Goal: Task Accomplishment & Management: Manage account settings

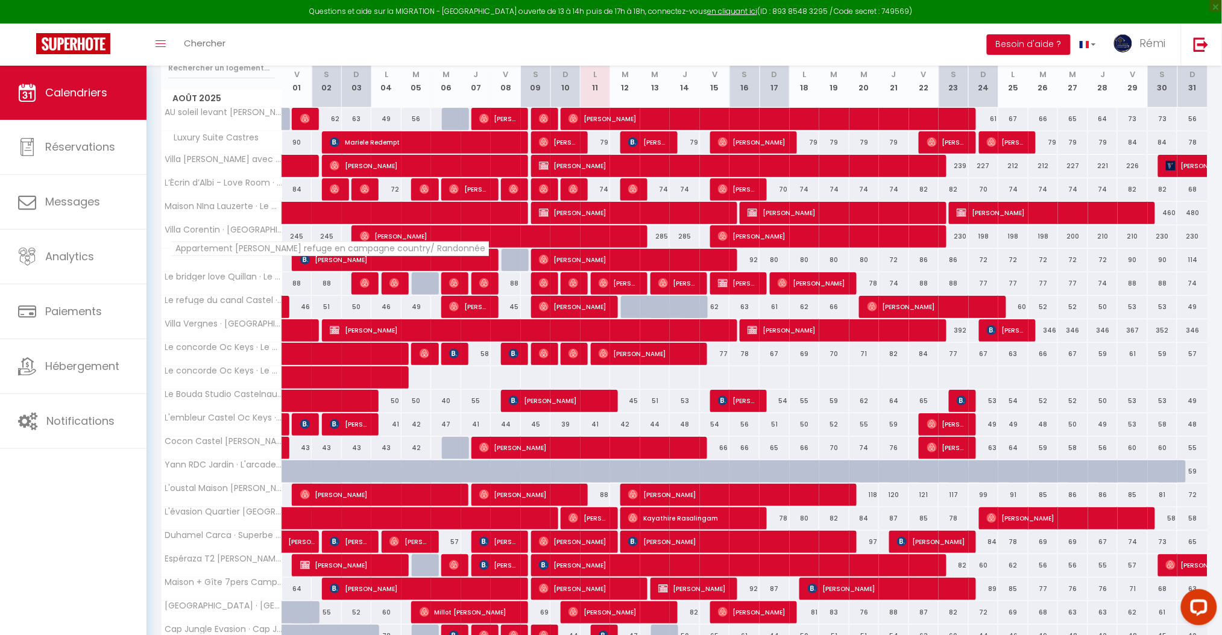
scroll to position [160, 0]
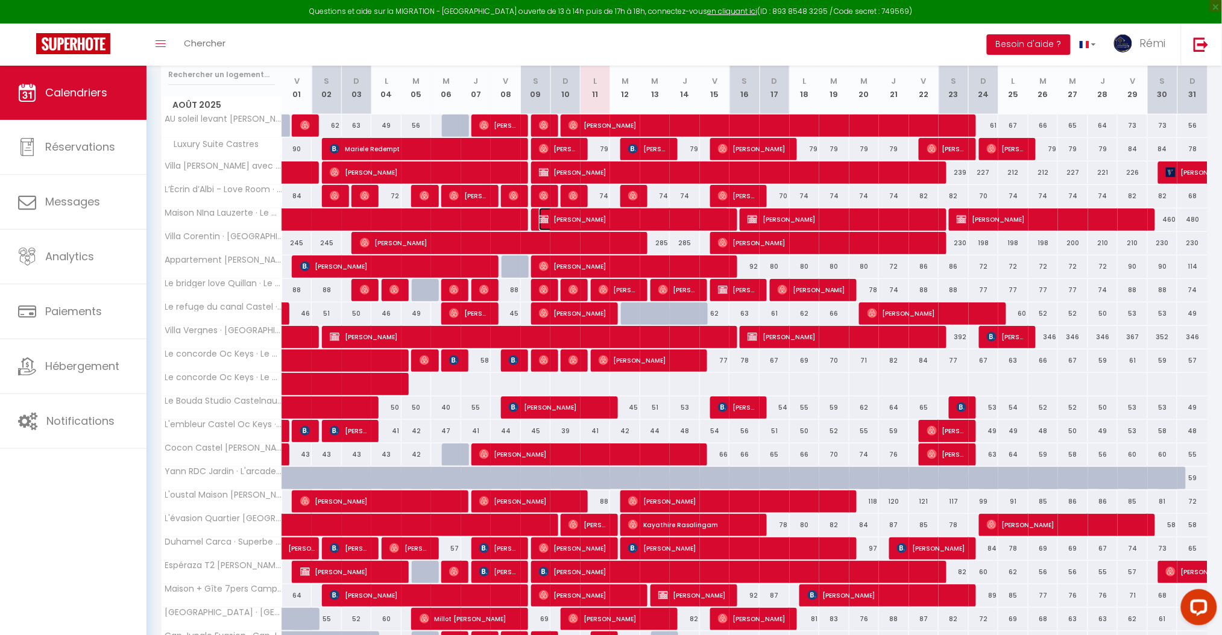
click at [575, 219] on span "[PERSON_NAME]" at bounding box center [634, 219] width 191 height 23
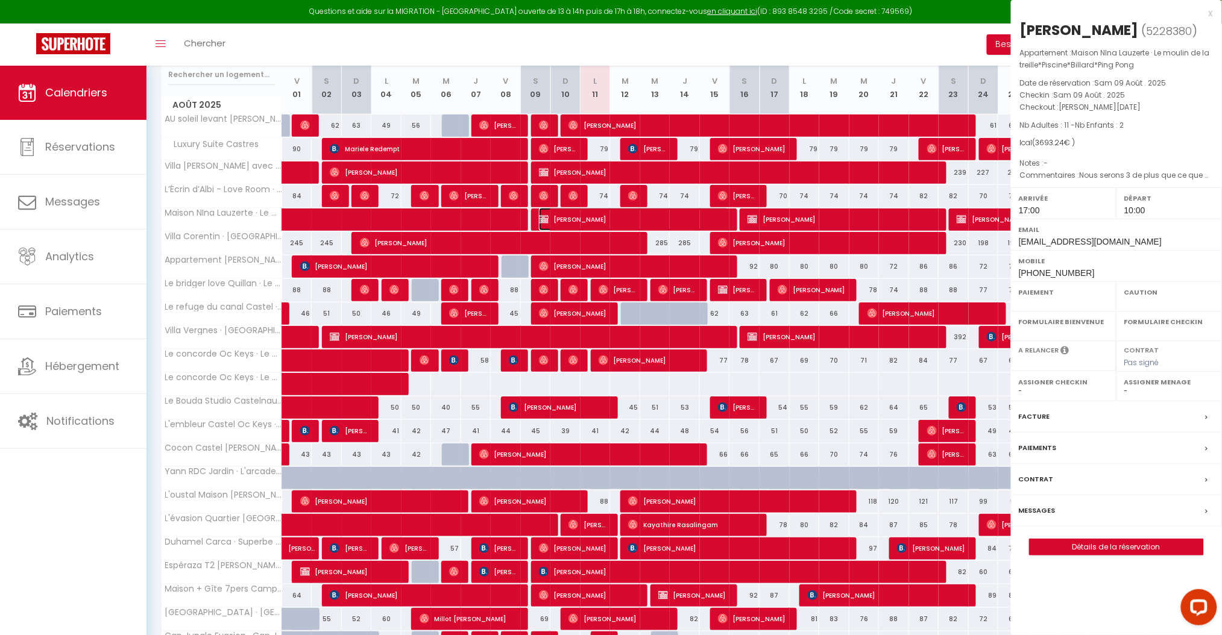
select select "OK"
select select "KO"
select select "1"
select select "0"
select select "1"
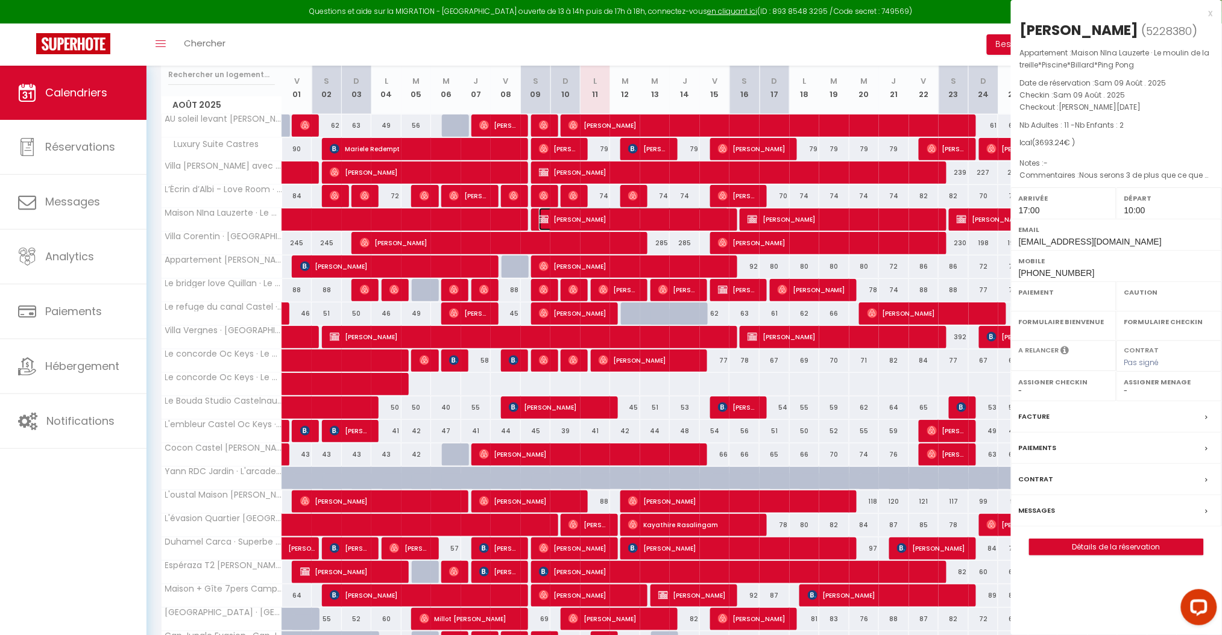
select select
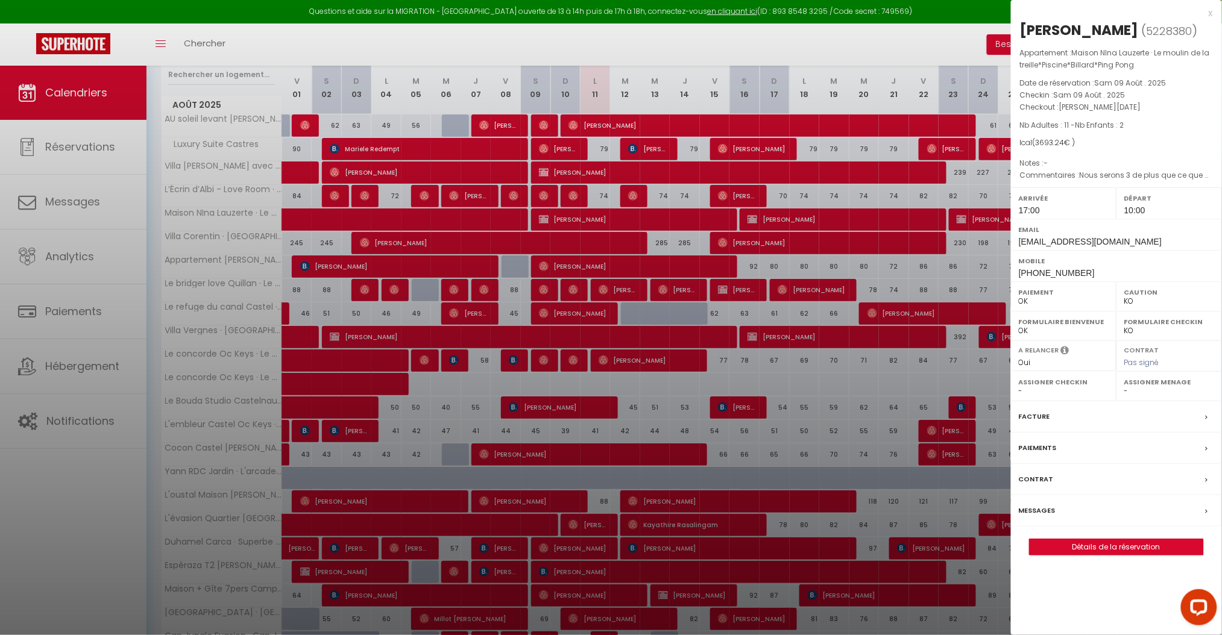
click at [1044, 508] on label "Messages" at bounding box center [1037, 511] width 37 height 13
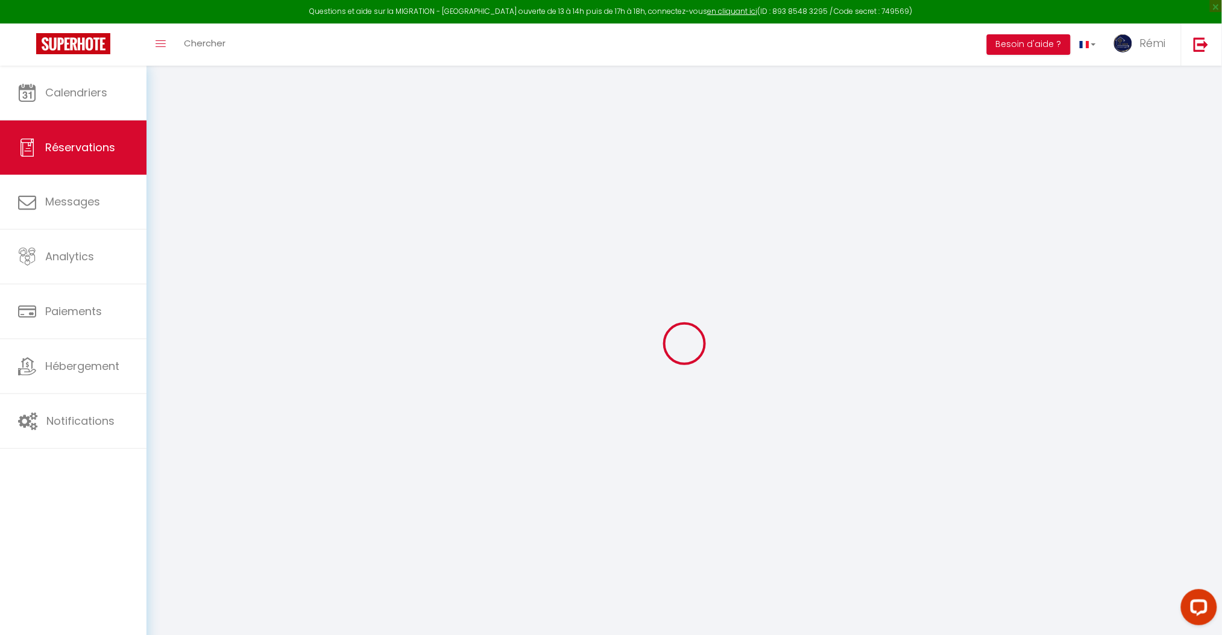
select select
checkbox input "false"
select select
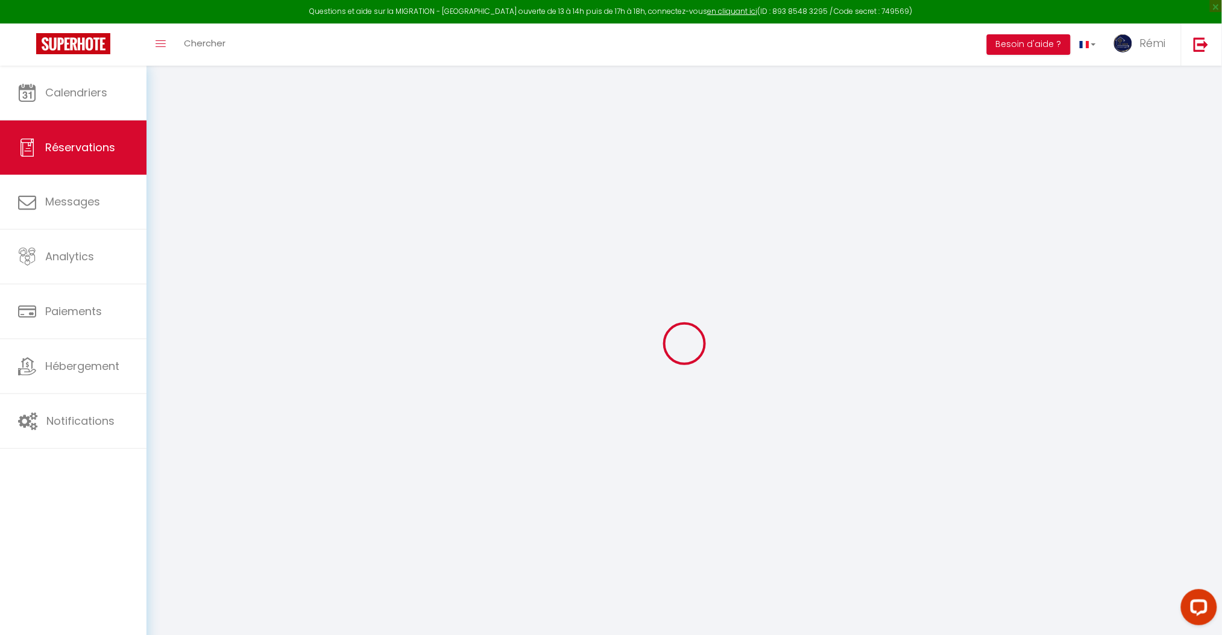
checkbox input "false"
type textarea "Nous serons 3 de plus que ce que nous avions indiqué au moment de la réservatio…"
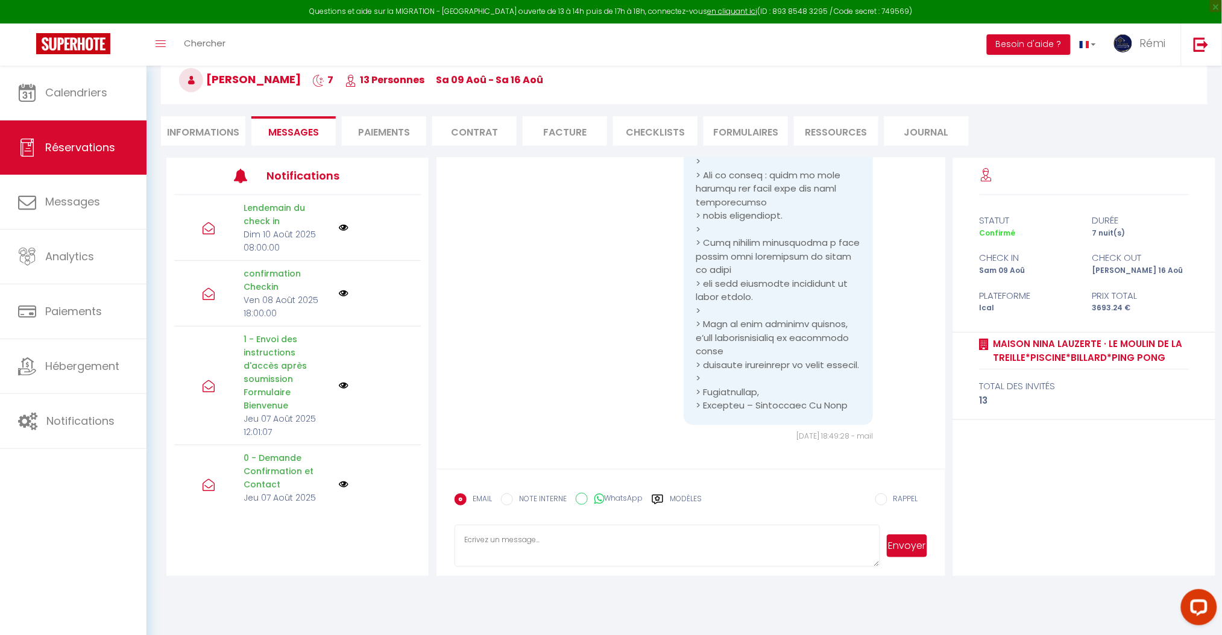
scroll to position [8182, 0]
click at [90, 83] on link "Calendriers" at bounding box center [73, 93] width 147 height 54
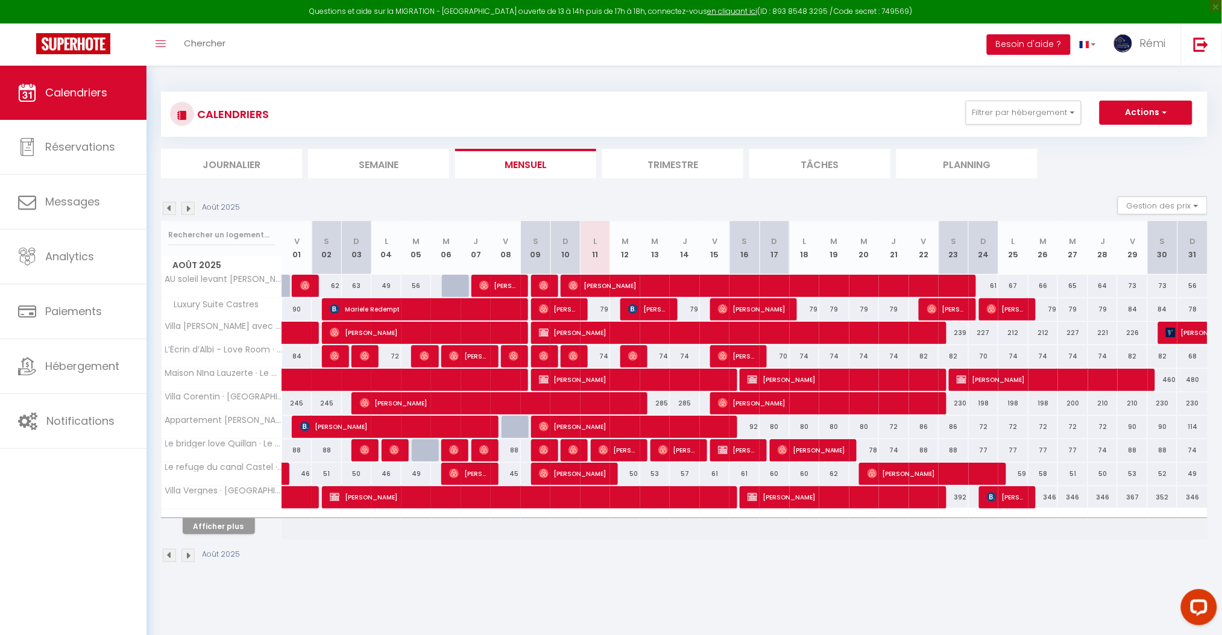
click at [980, 165] on li "Planning" at bounding box center [967, 164] width 141 height 30
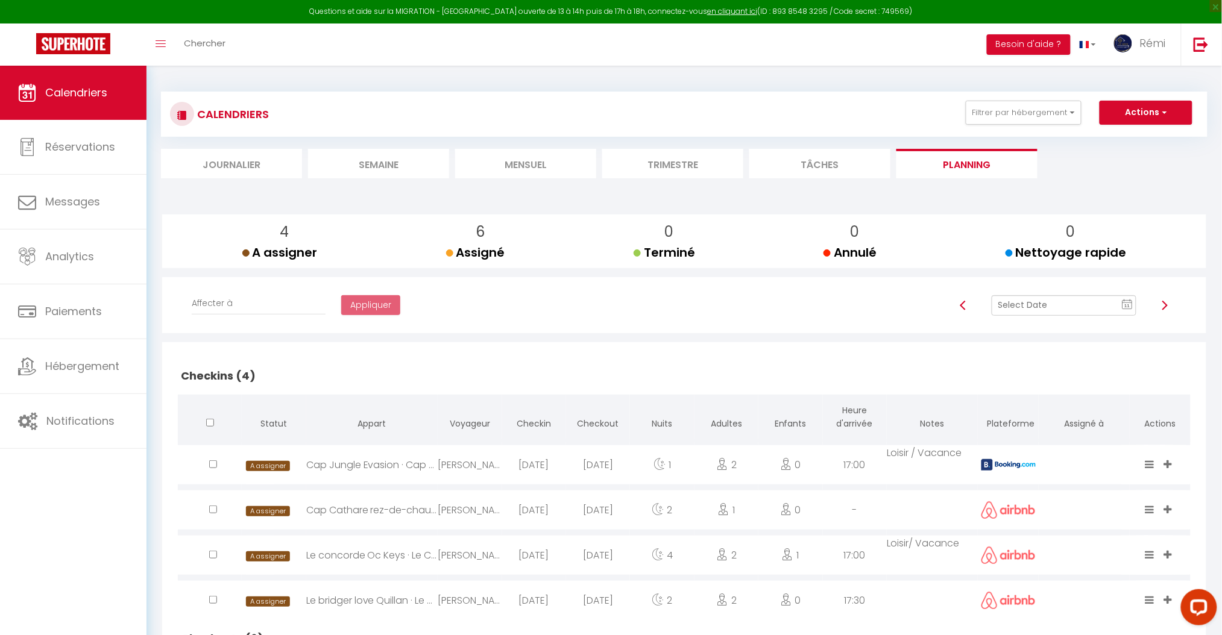
click at [560, 158] on li "Mensuel" at bounding box center [525, 164] width 141 height 30
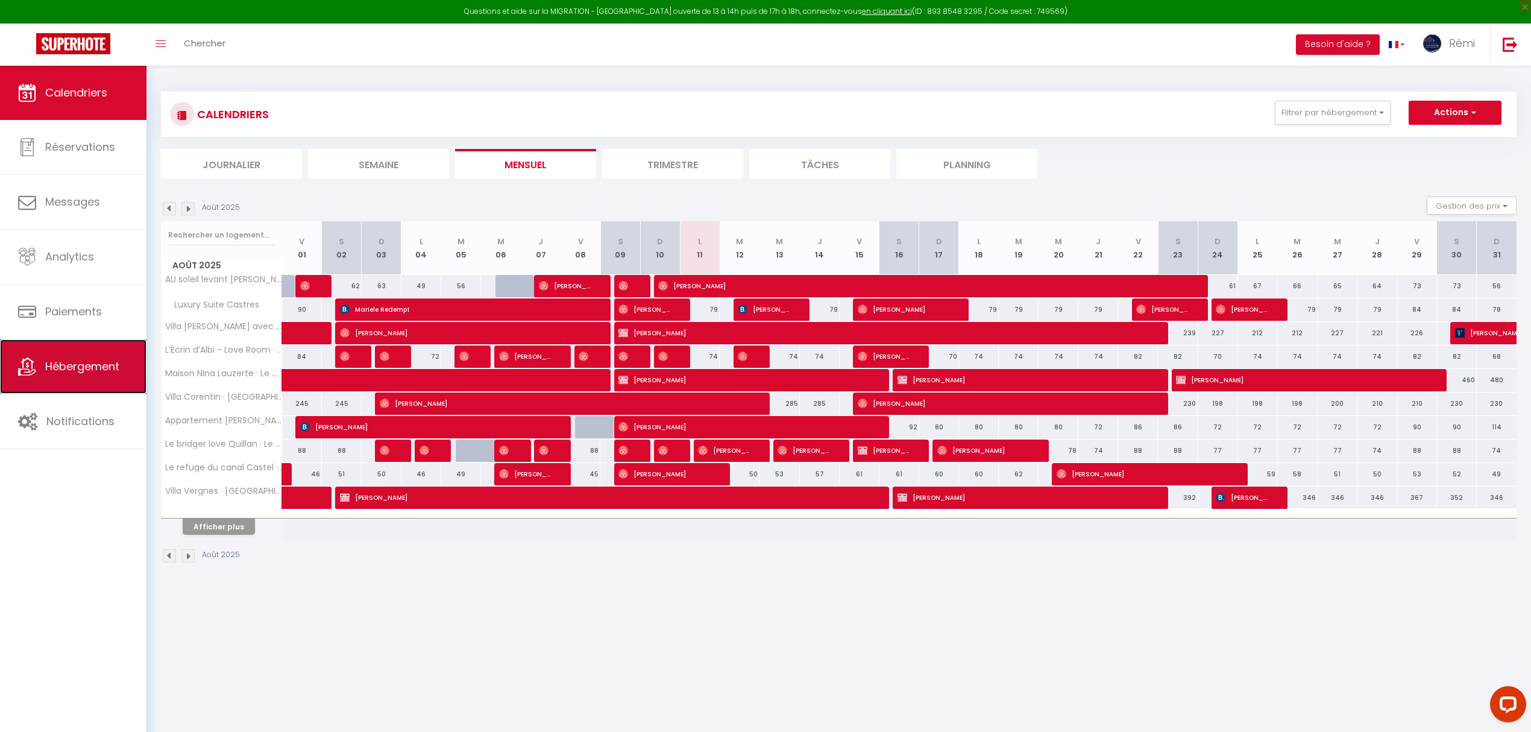
click at [105, 348] on link "Hébergement" at bounding box center [73, 366] width 147 height 54
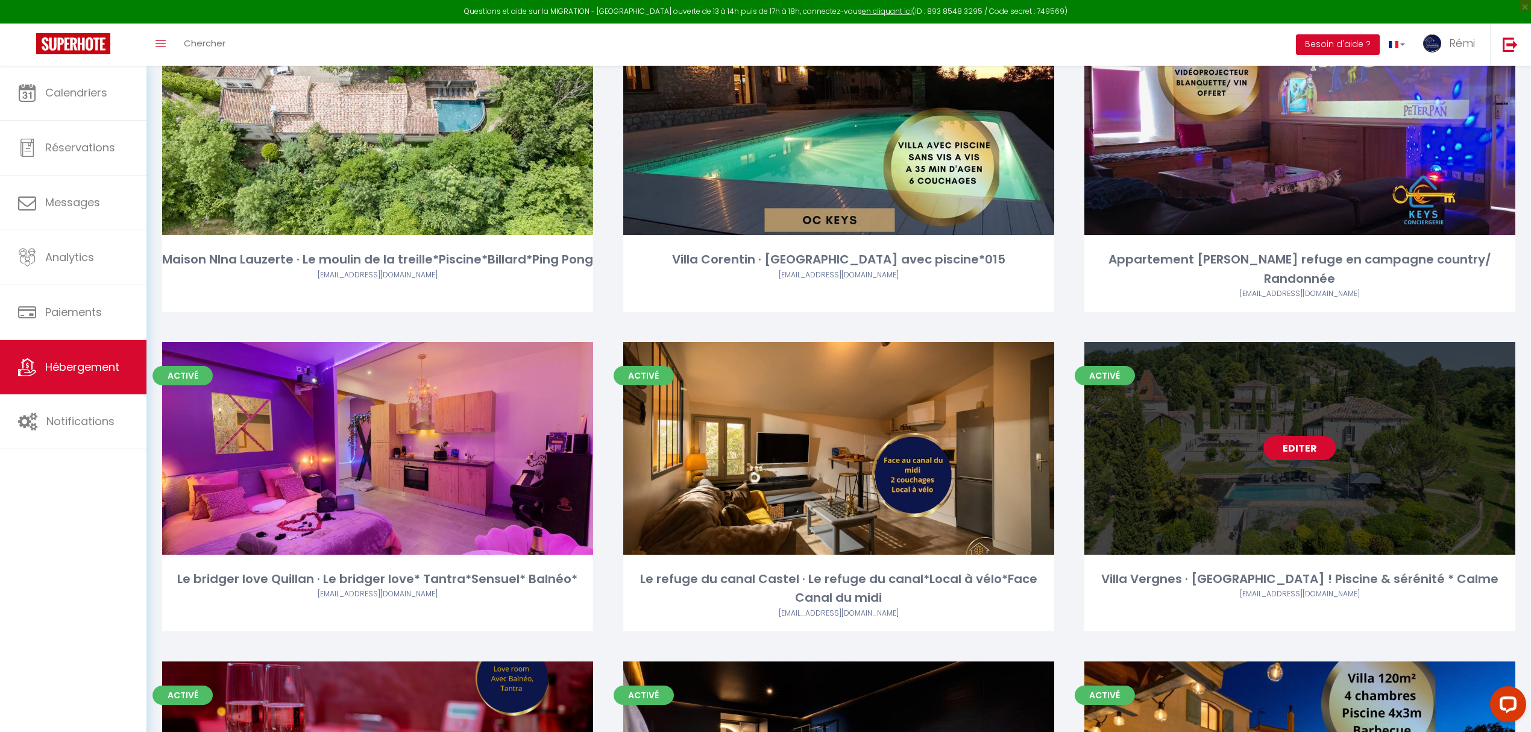
scroll to position [2492, 0]
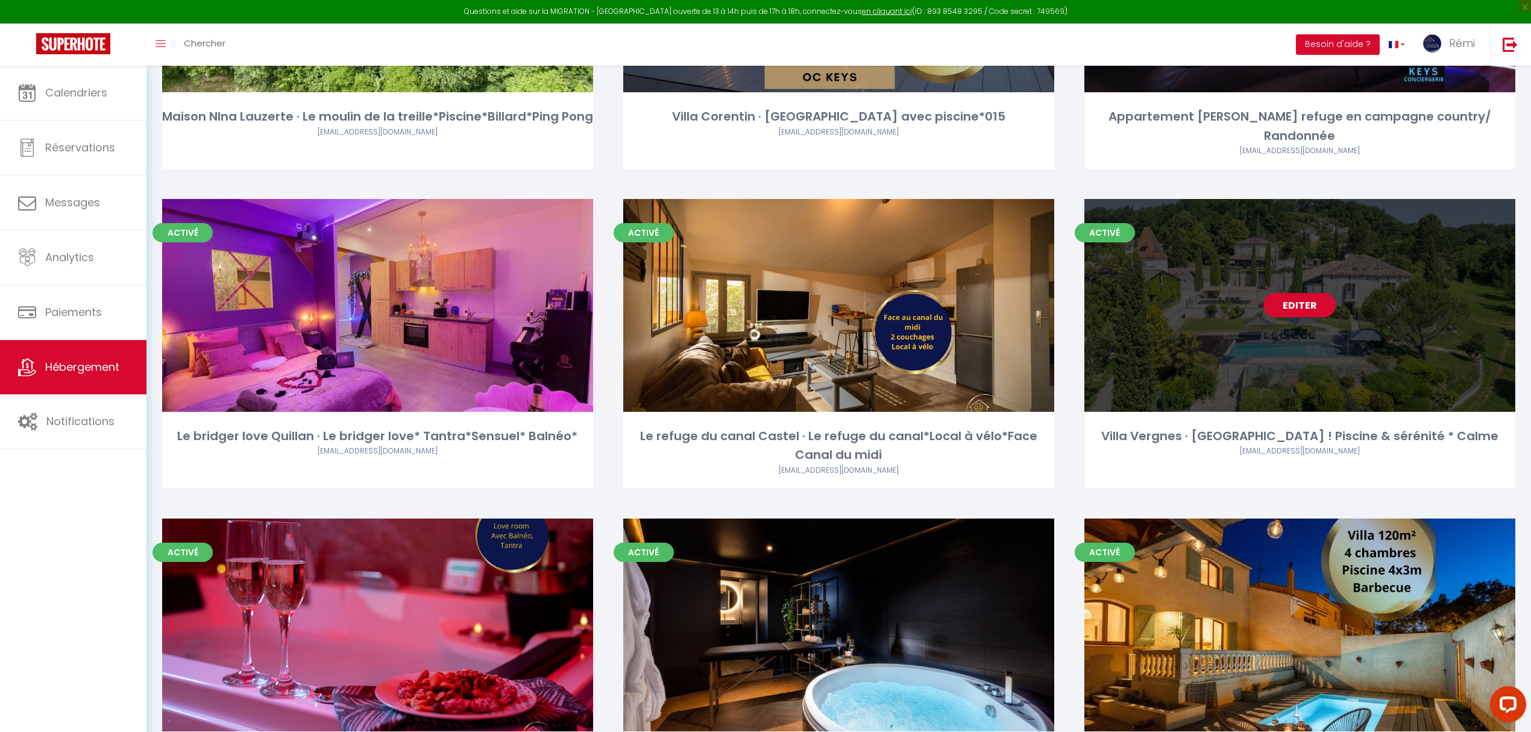
click at [1222, 293] on link "Editer" at bounding box center [1300, 305] width 72 height 24
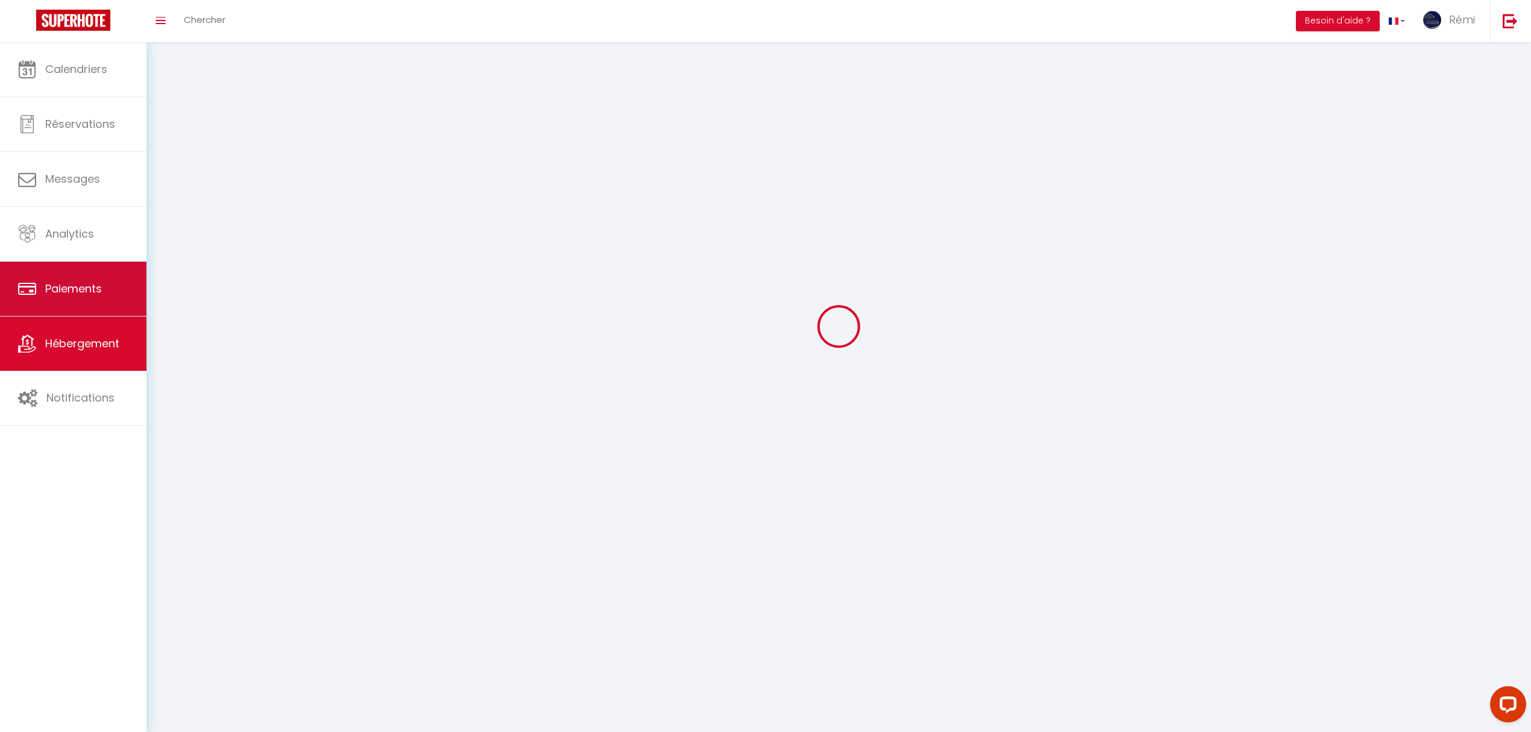
select select "1"
select select
select select "28"
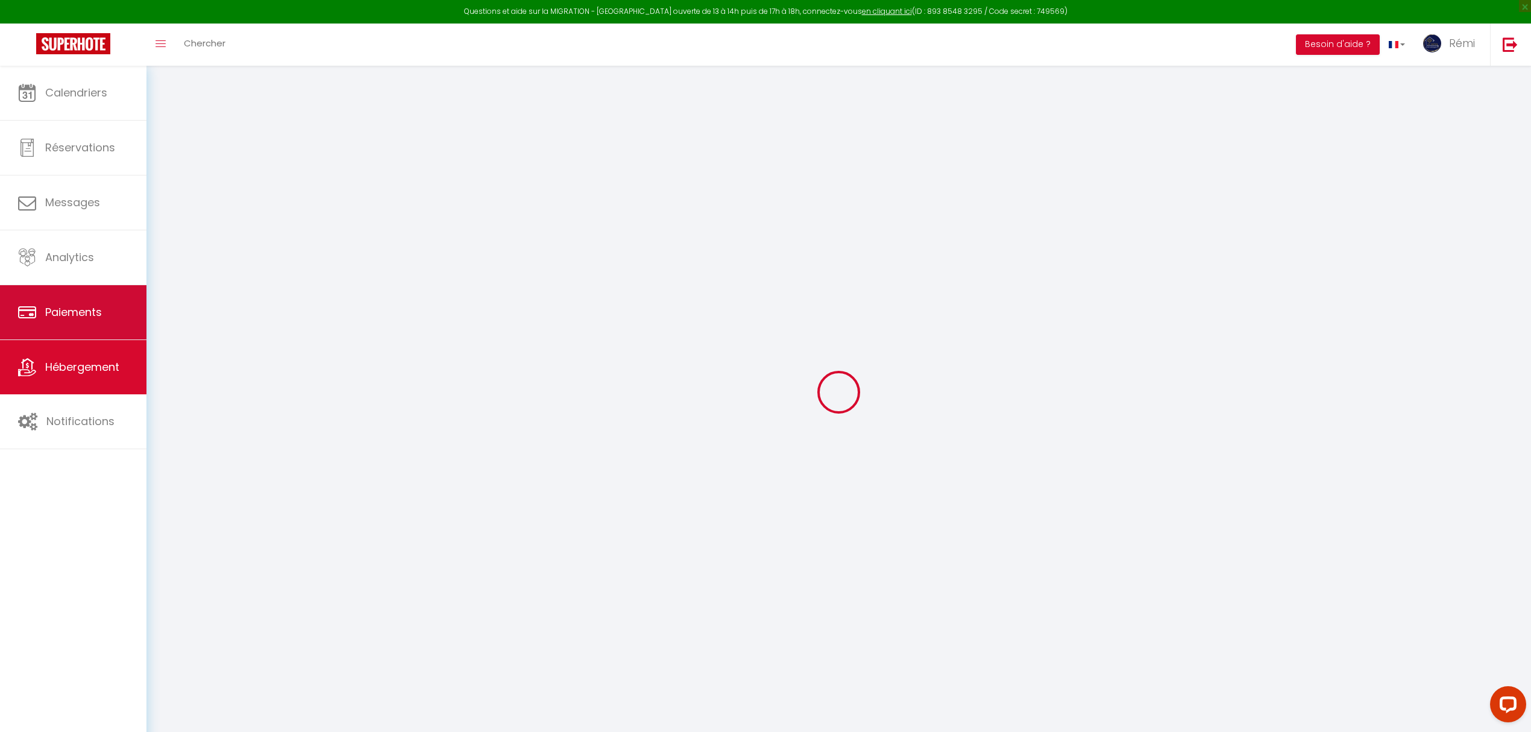
select select
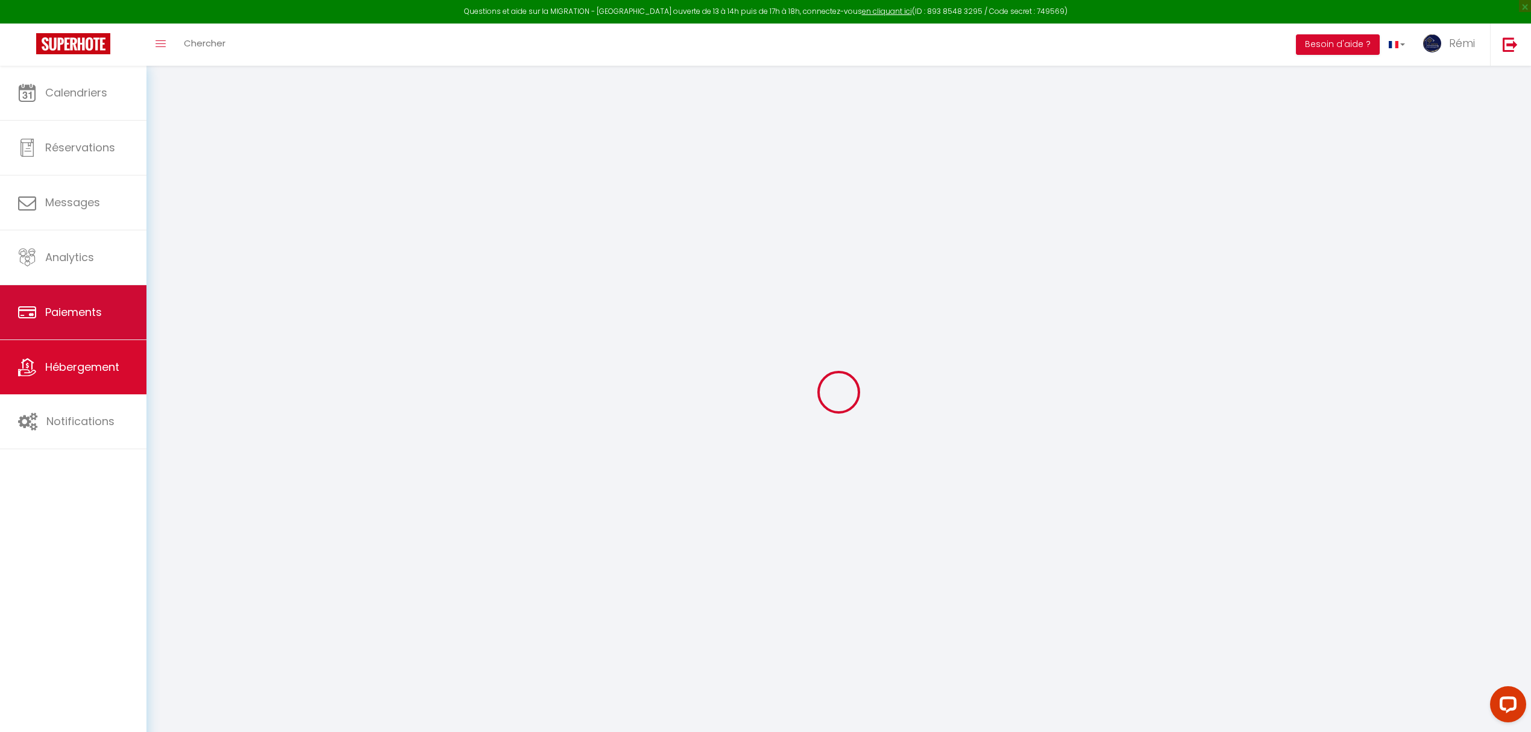
select select
checkbox input "false"
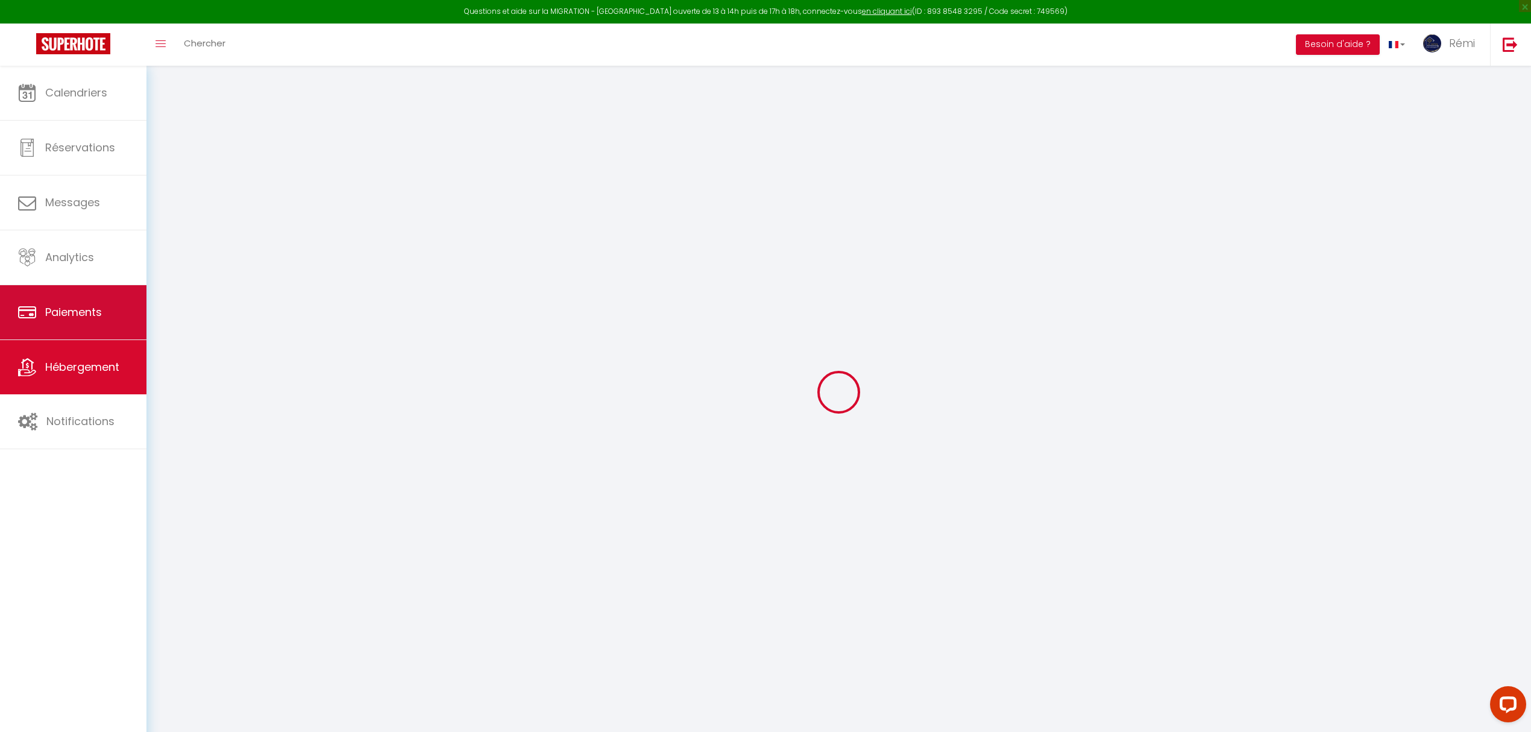
select select
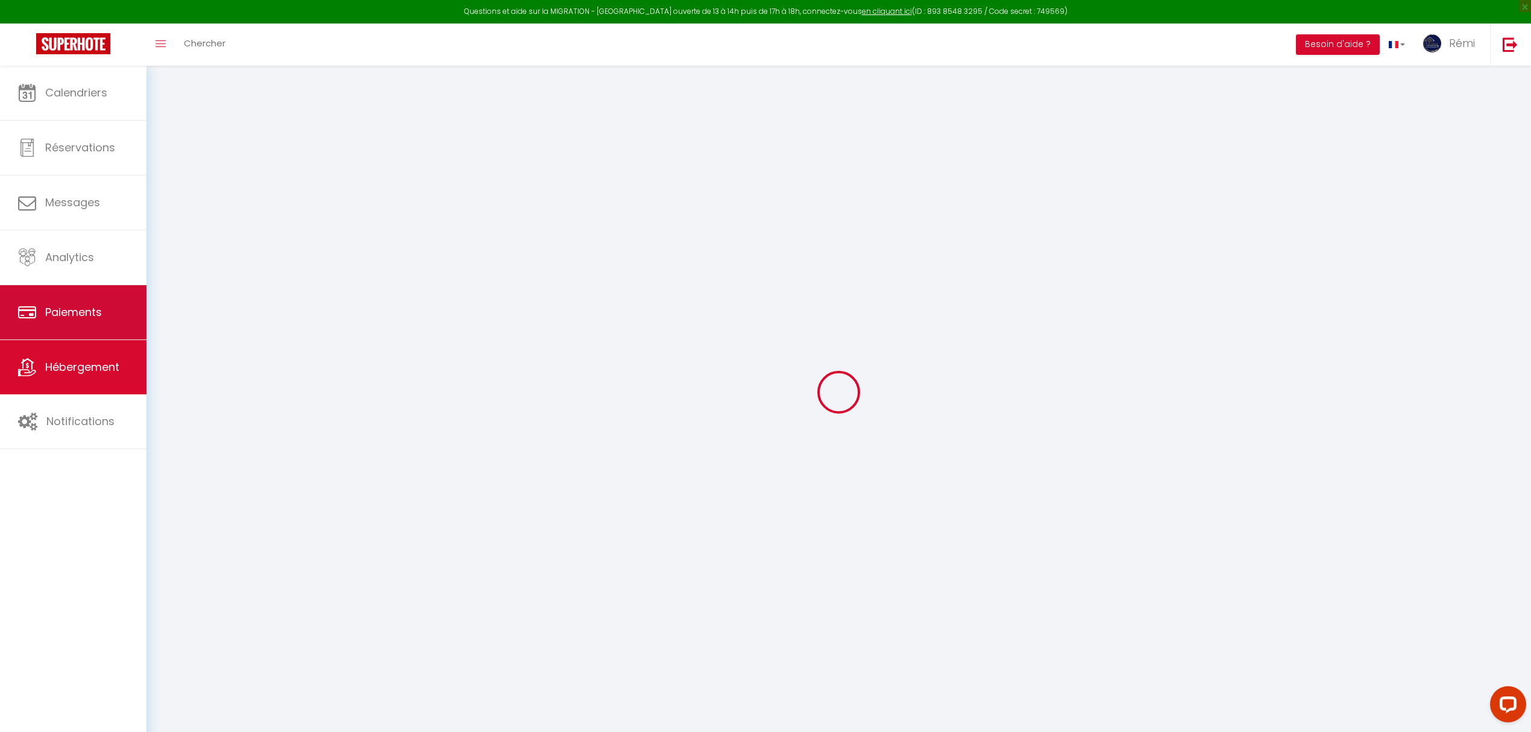
select select
checkbox input "false"
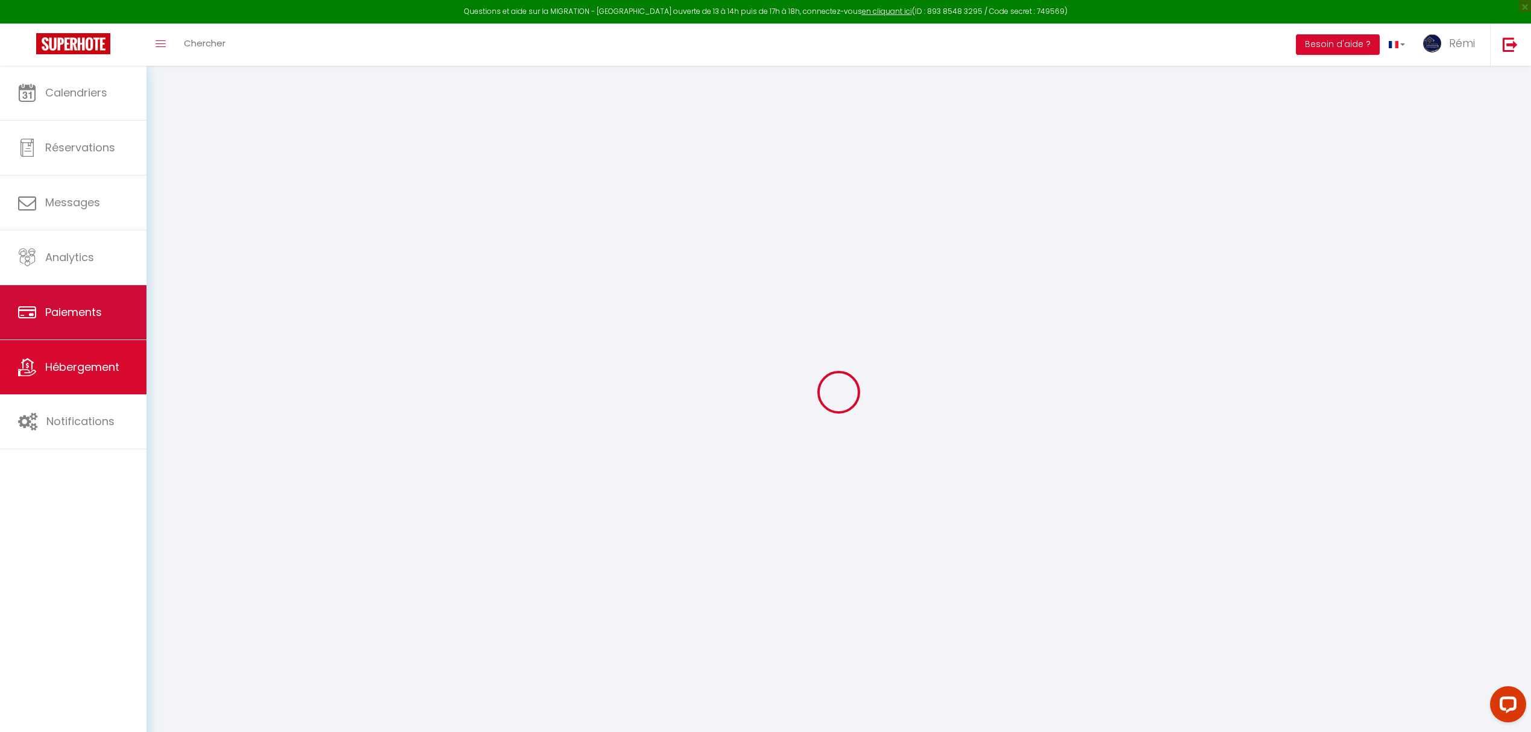
checkbox input "false"
select select
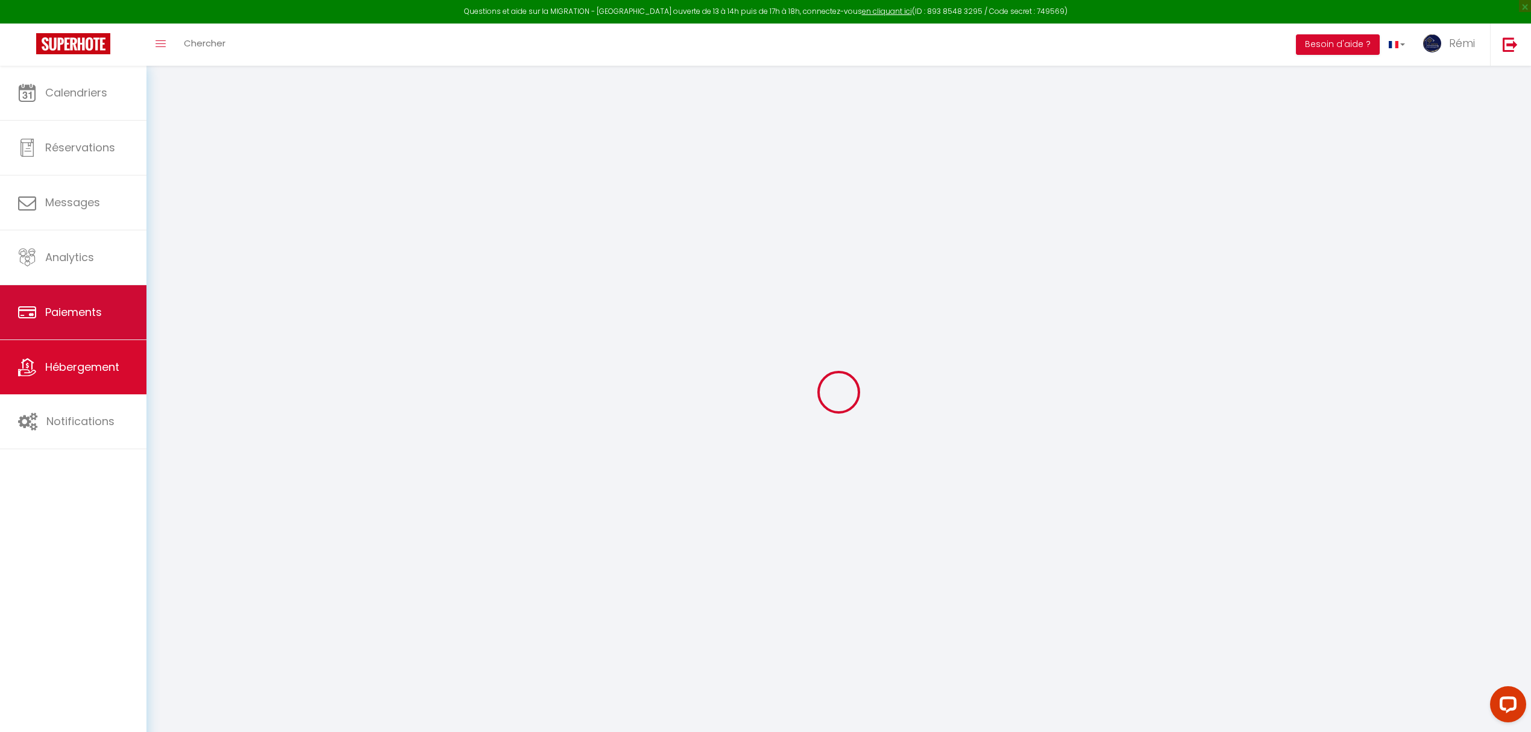
select select
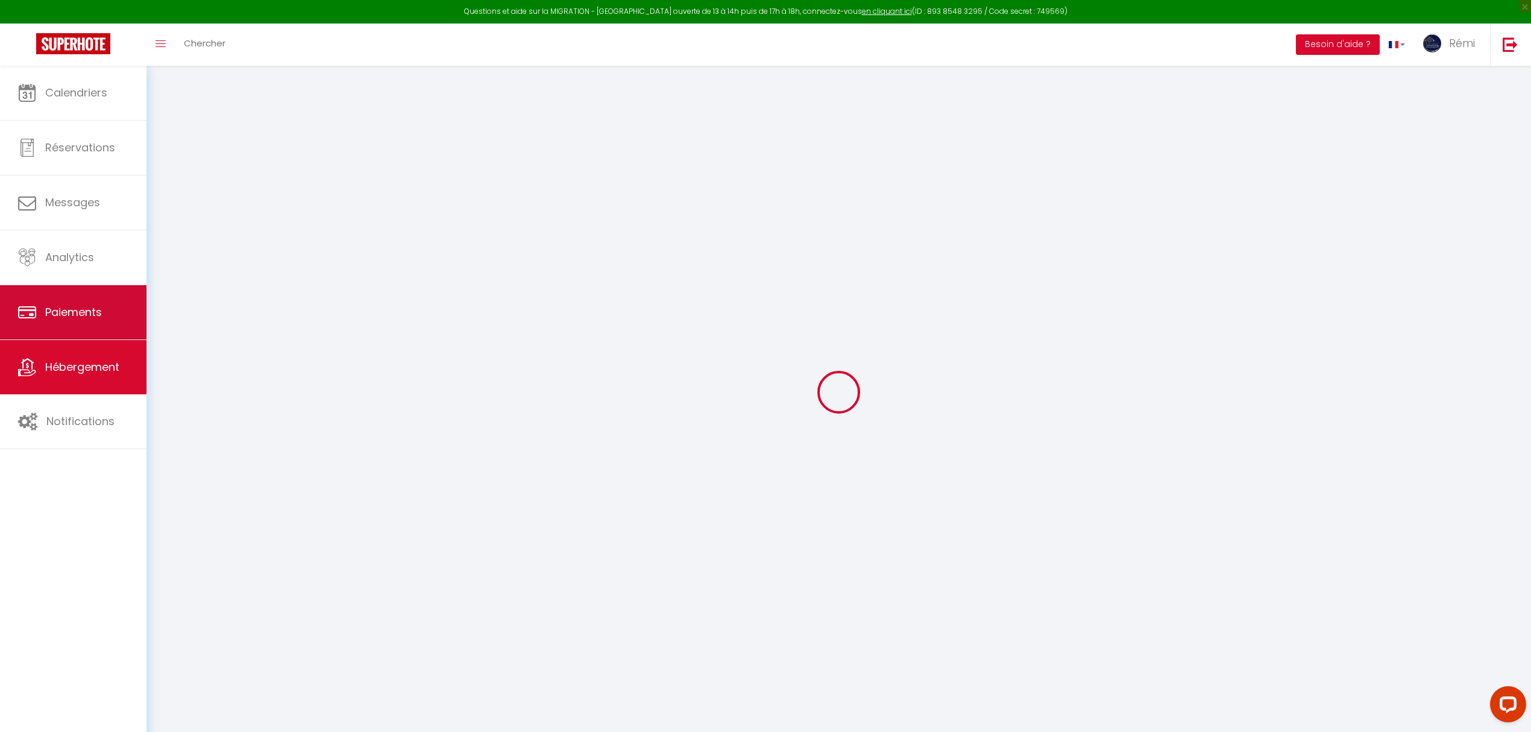
checkbox input "false"
select select
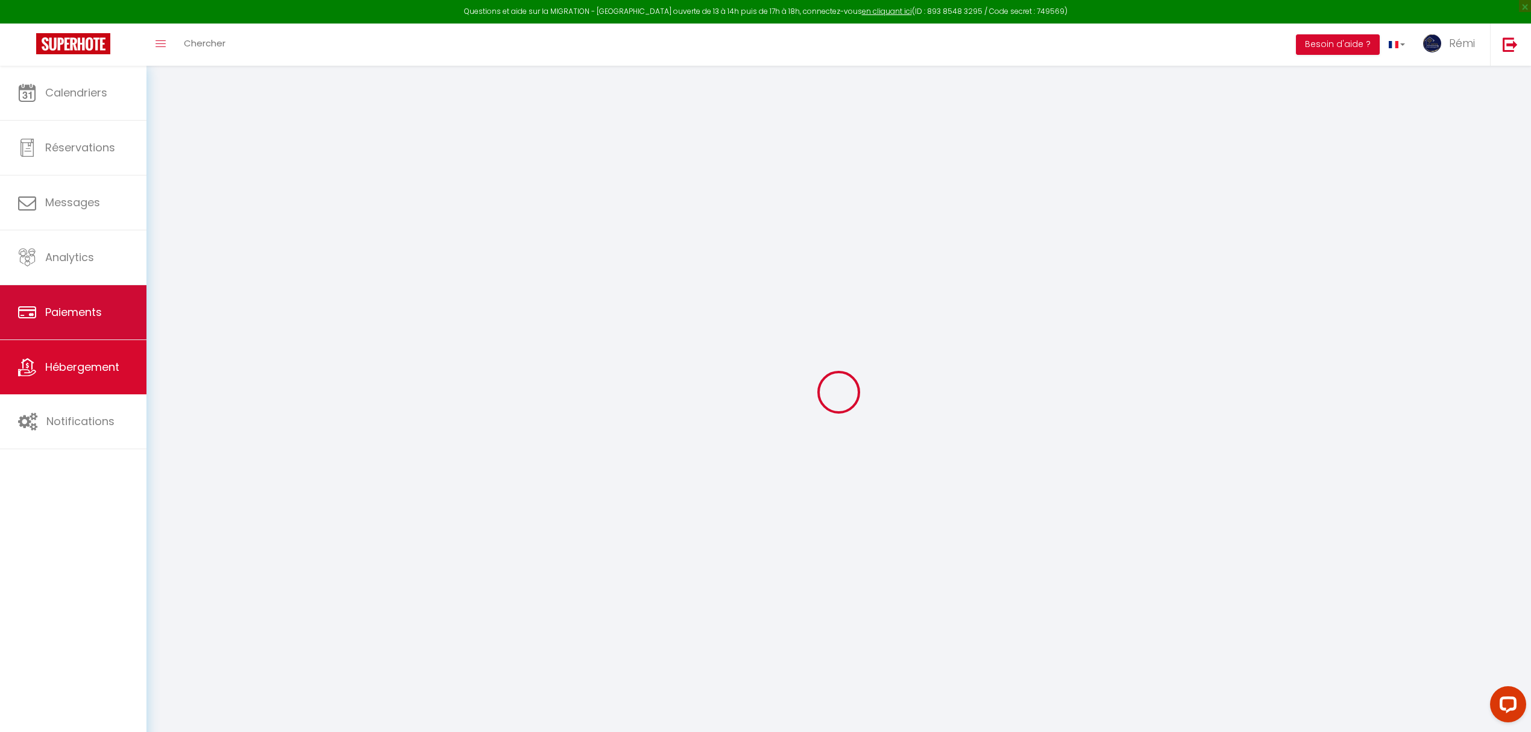
select select
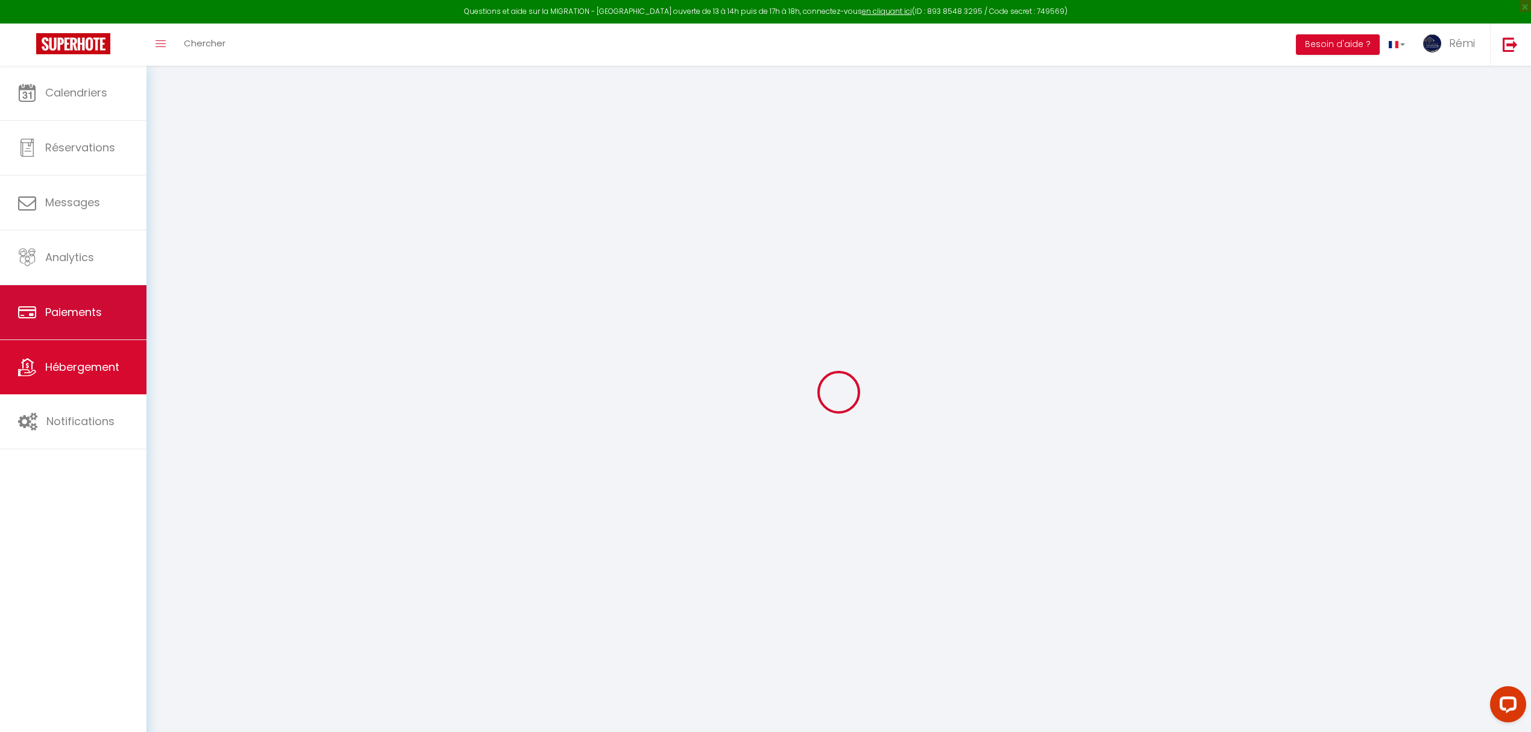
select select
checkbox input "false"
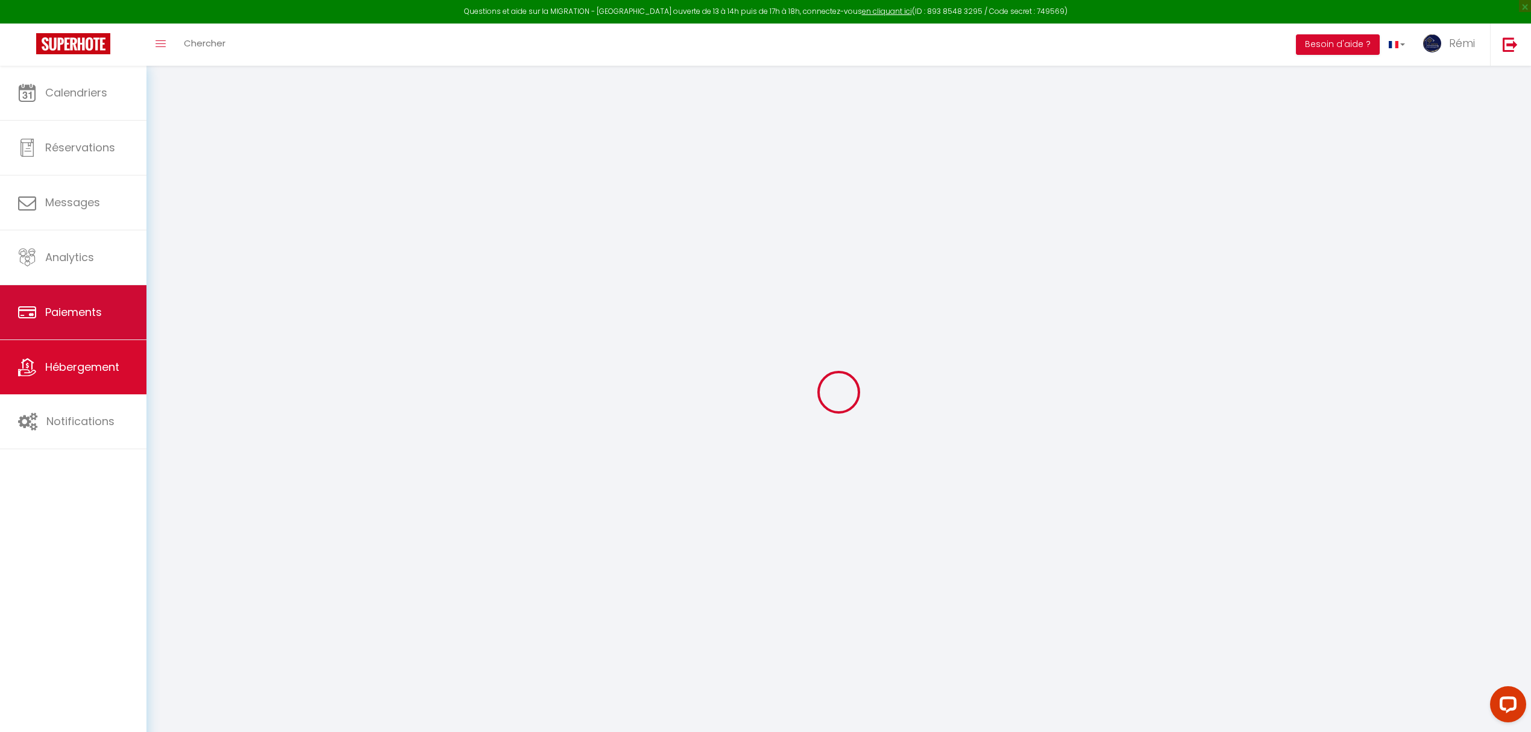
checkbox input "false"
select select
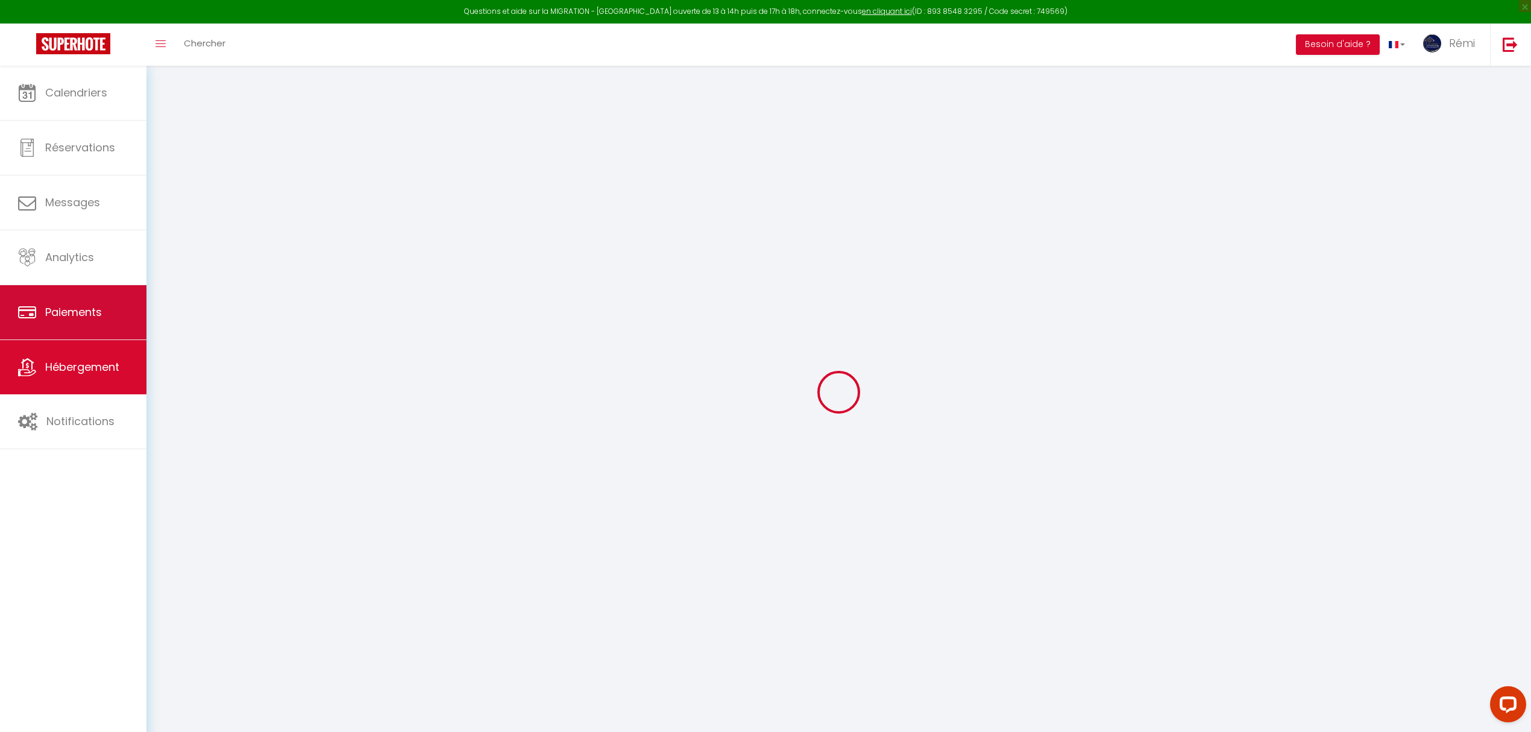
select select
checkbox input "false"
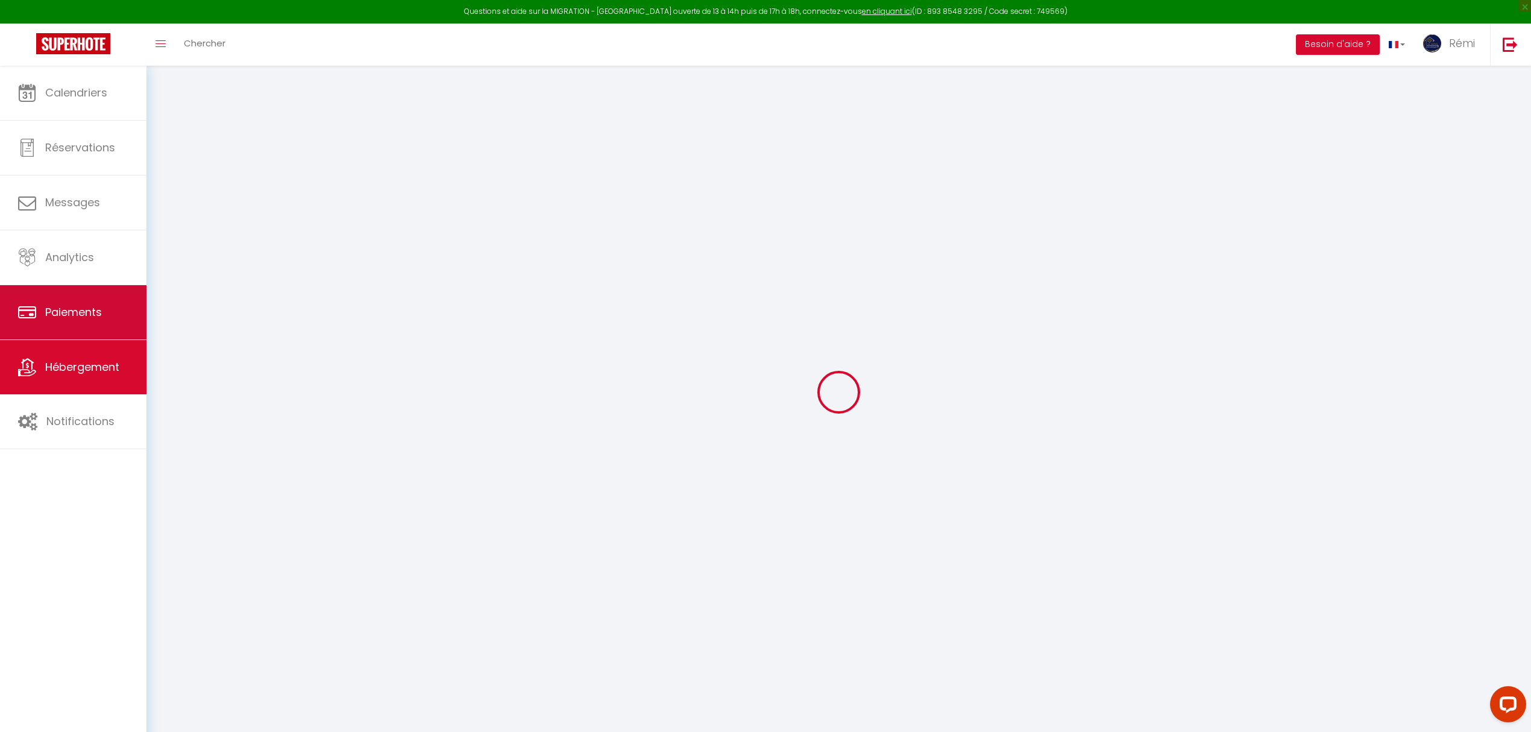
checkbox input "false"
select select
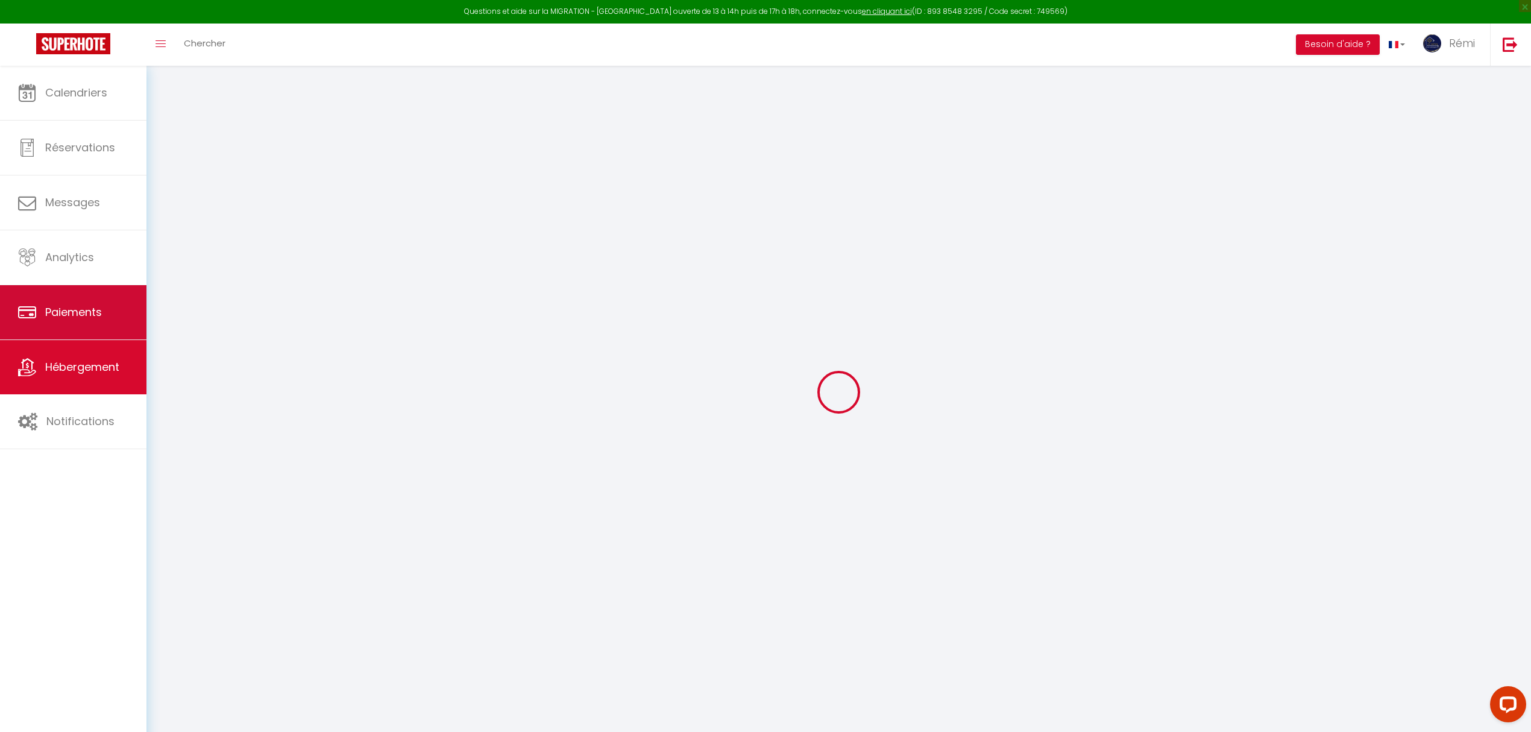
type input "Villa Vergnes · [GEOGRAPHIC_DATA] ! Piscine & sérénité * Calme"
type input "Sylviane"
type input "Vergnes"
type input "762 chemin de la roque"
type input "46800"
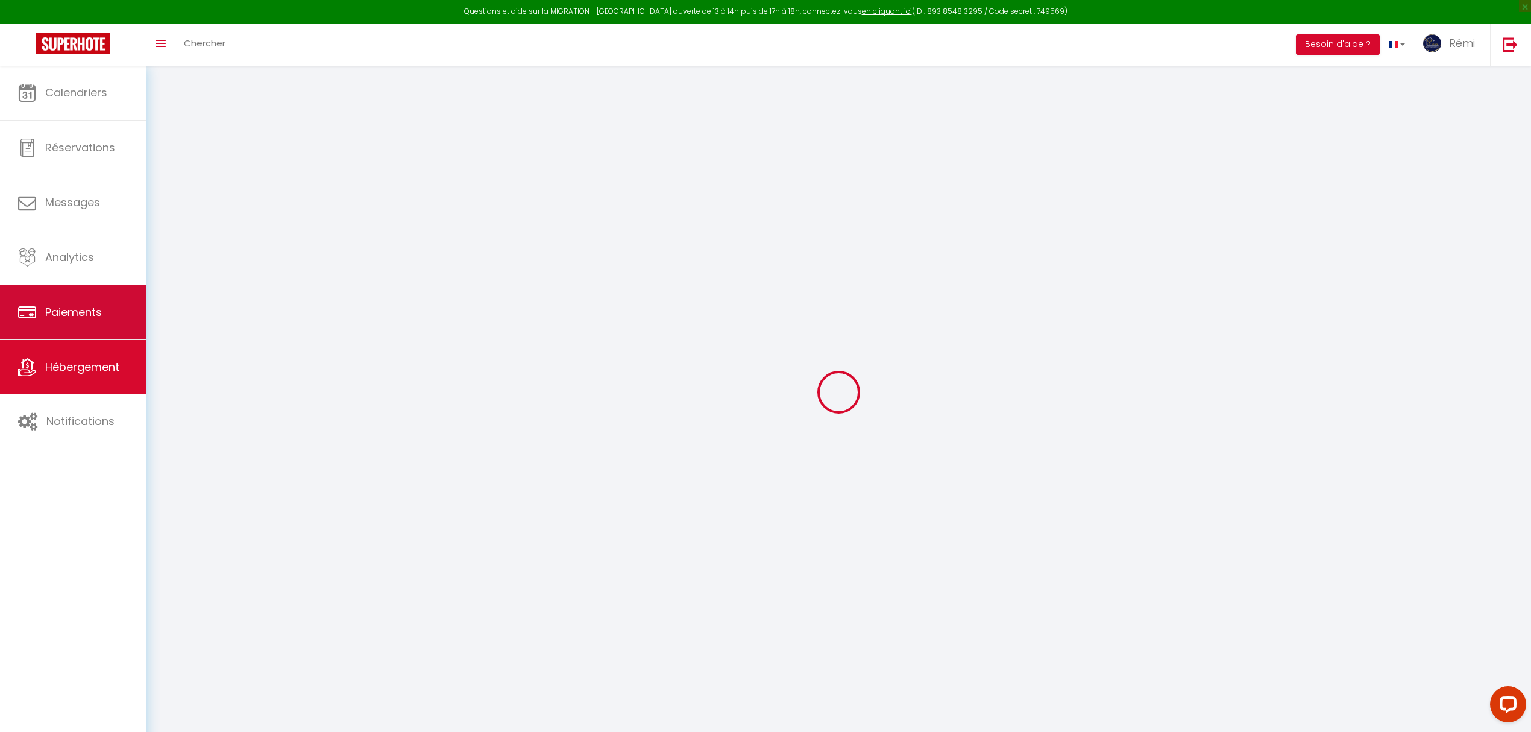
type input "Montcuq-en-Quercy-Blanc"
select select "8"
select select "6"
select select "4"
select select "3"
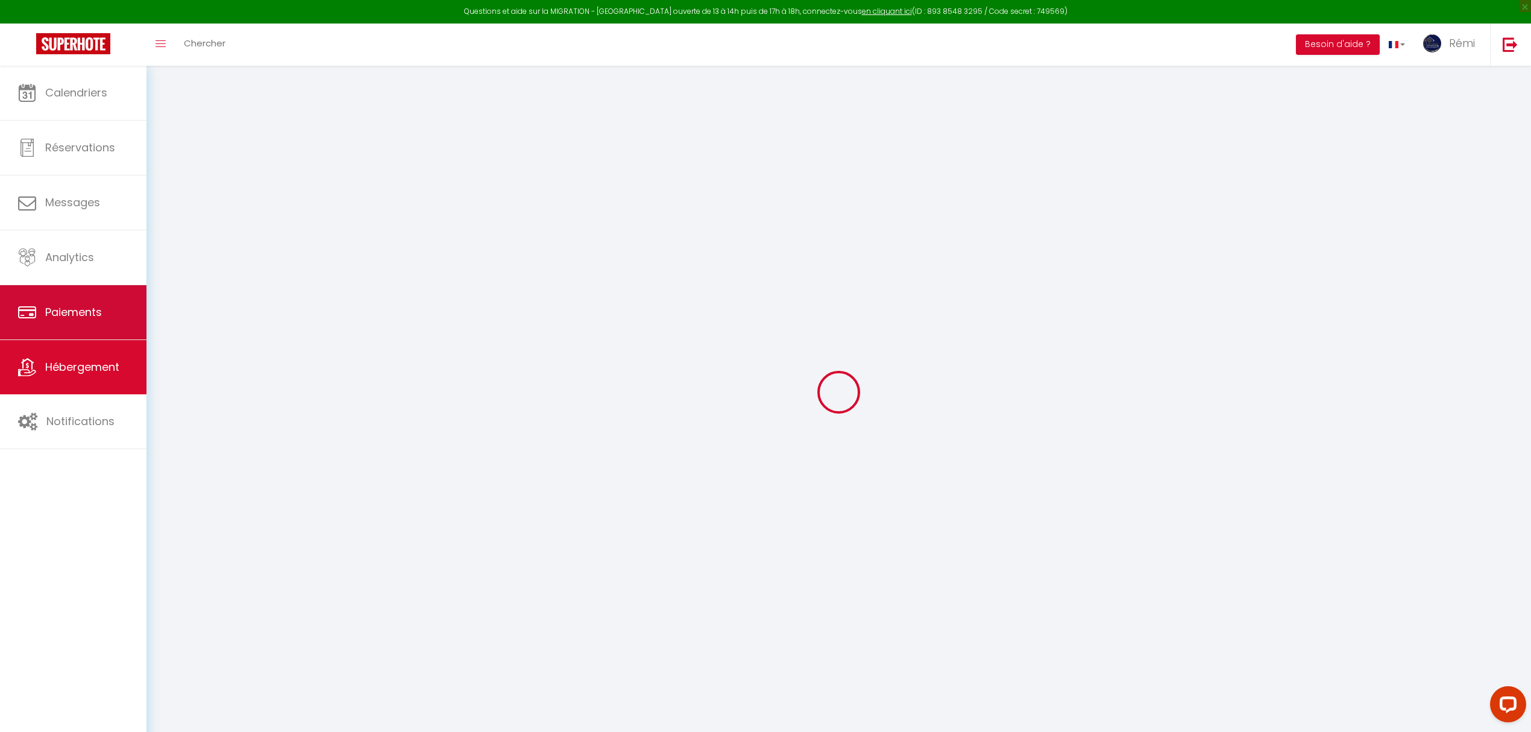
type input "290"
type input "10"
type input "110"
type input "1200"
select select
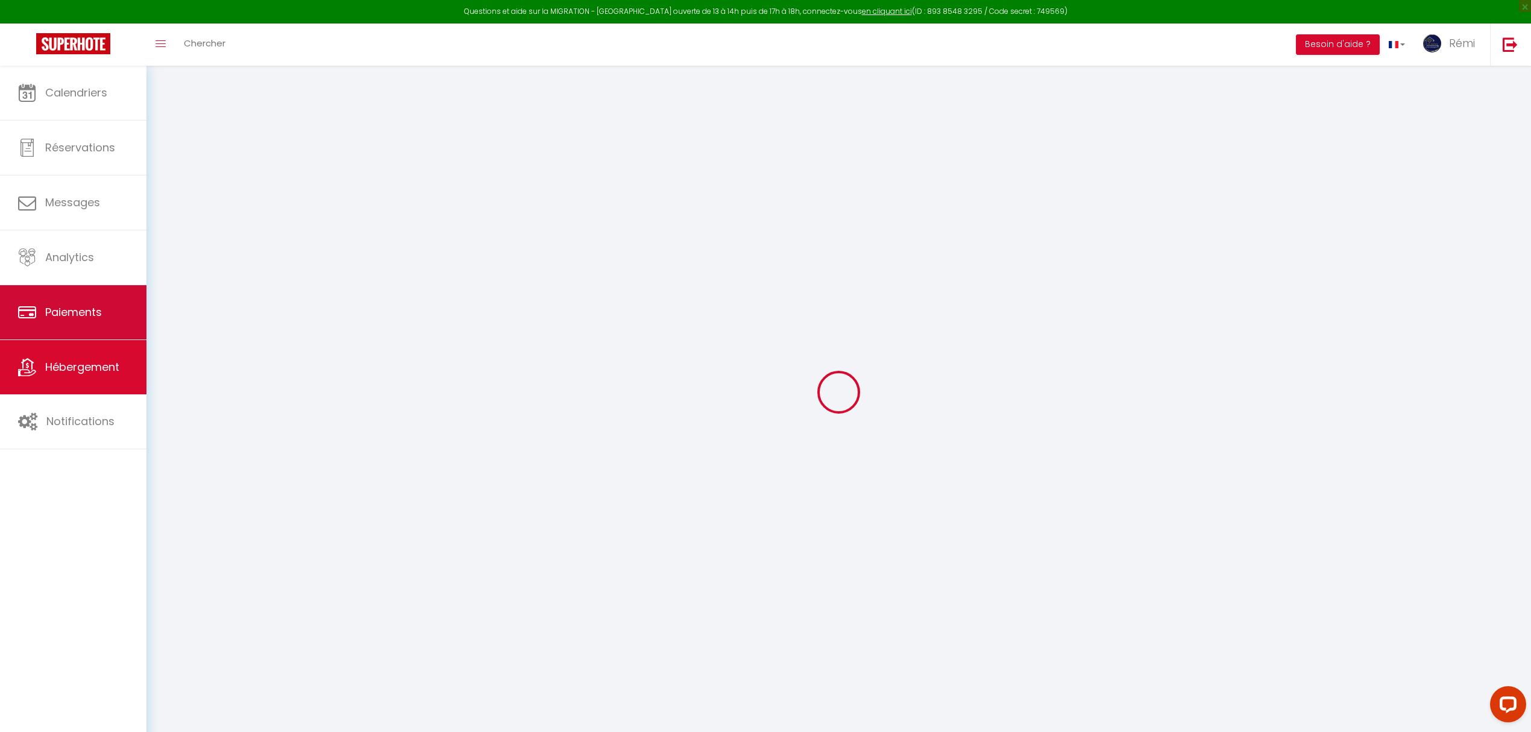
select select
type input "762 chemin de la roque"
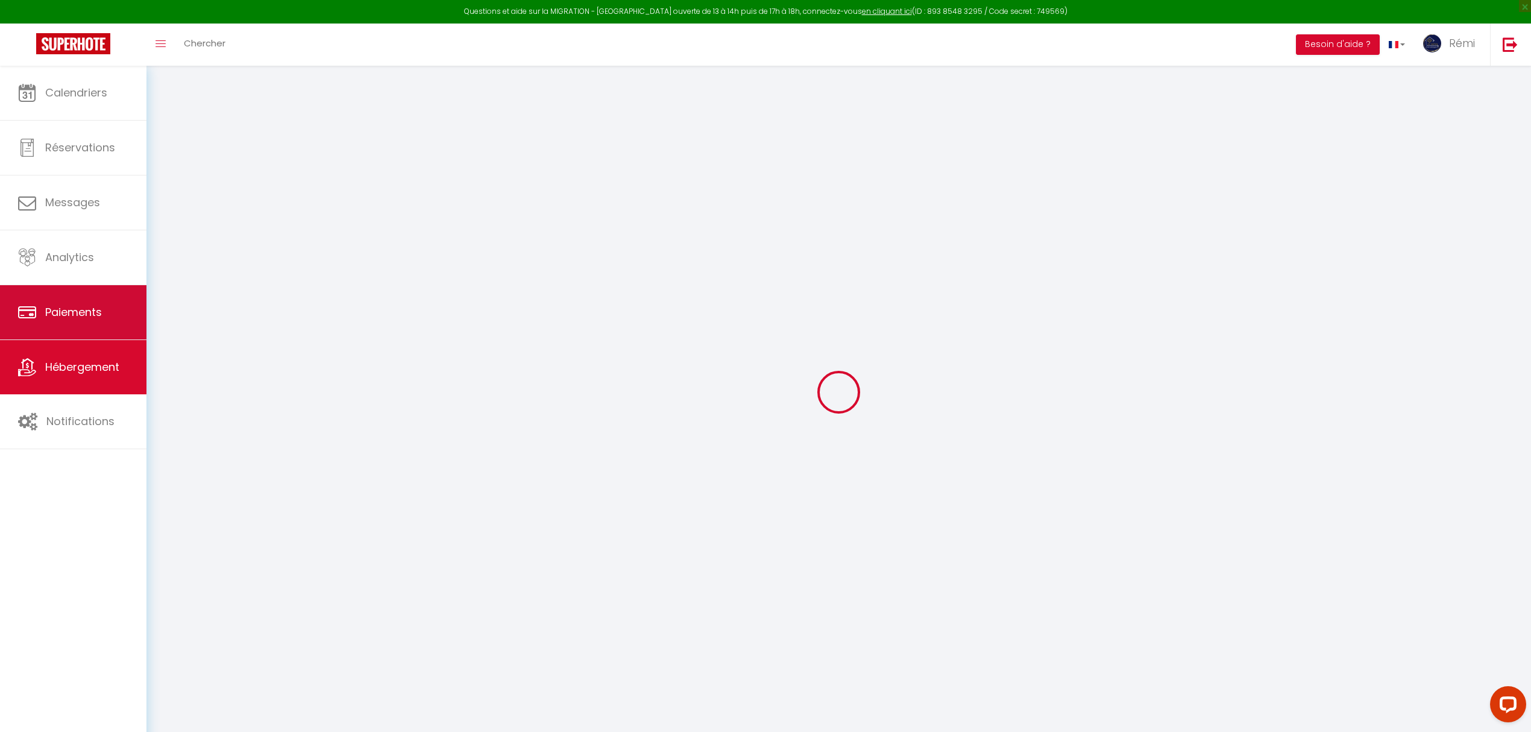
type input "46800"
type input "Montcuq-en-Quercy-Blanc"
type input "[EMAIL_ADDRESS][DOMAIN_NAME]"
select select "5698"
checkbox input "false"
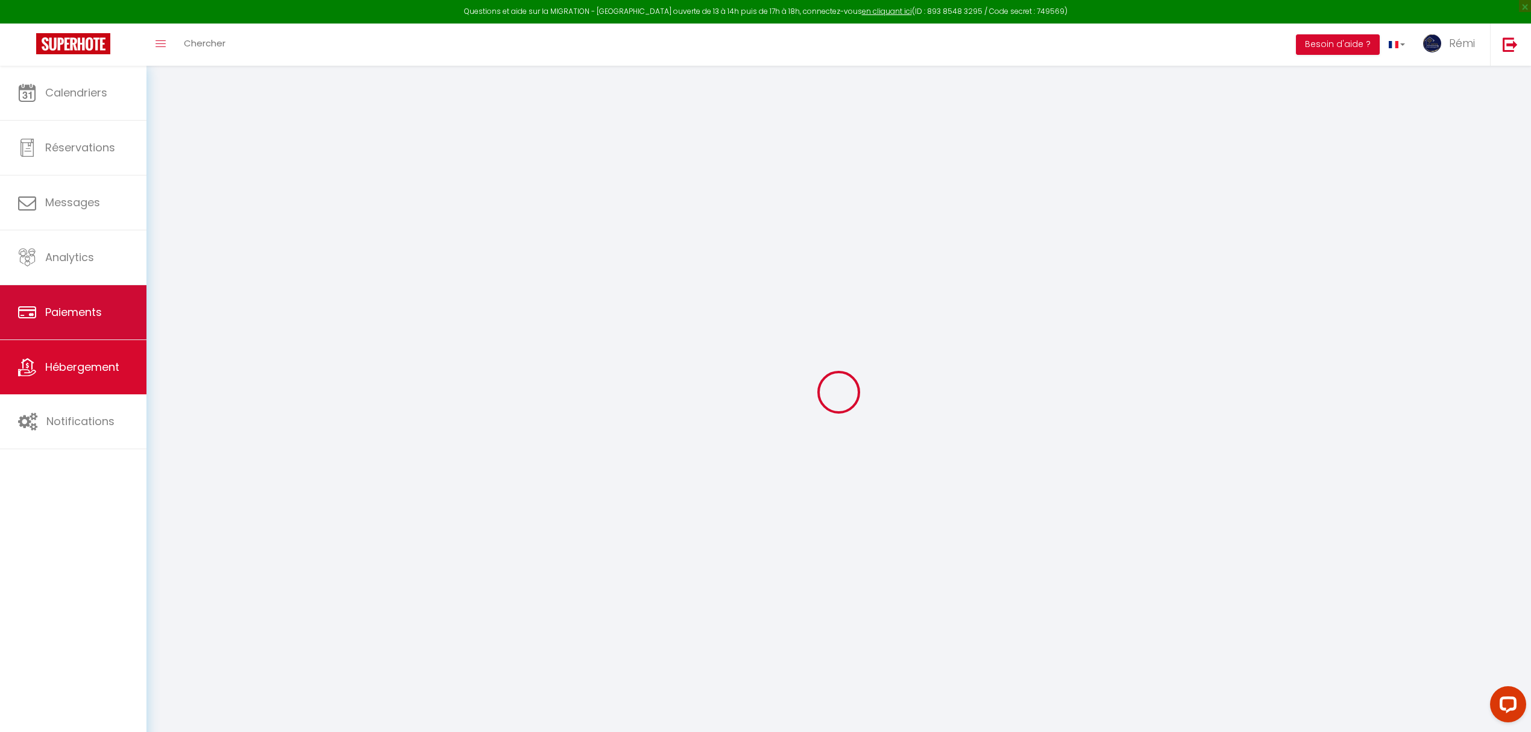
checkbox input "true"
checkbox input "false"
type input "25"
type input "160"
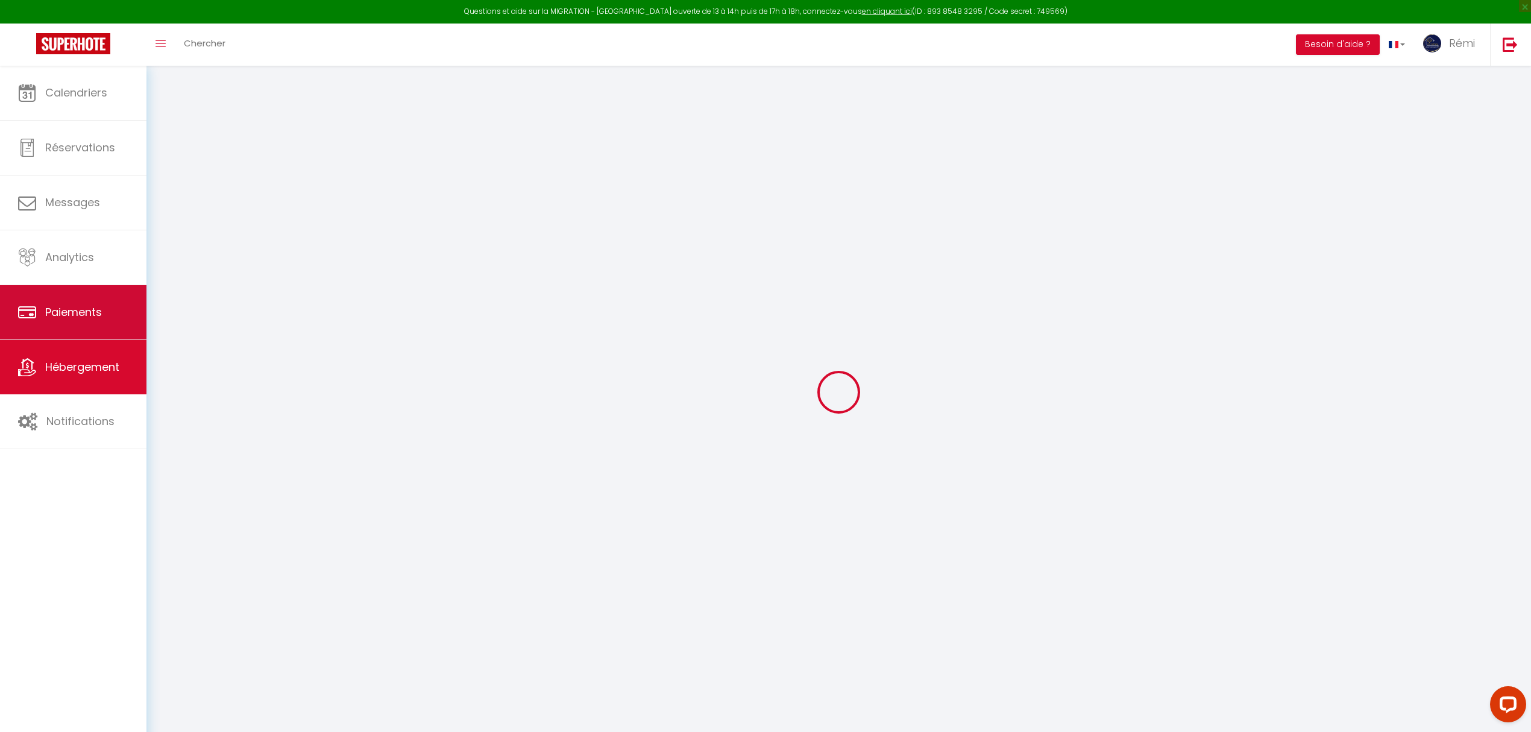
type input "0"
select select "19280"
select select
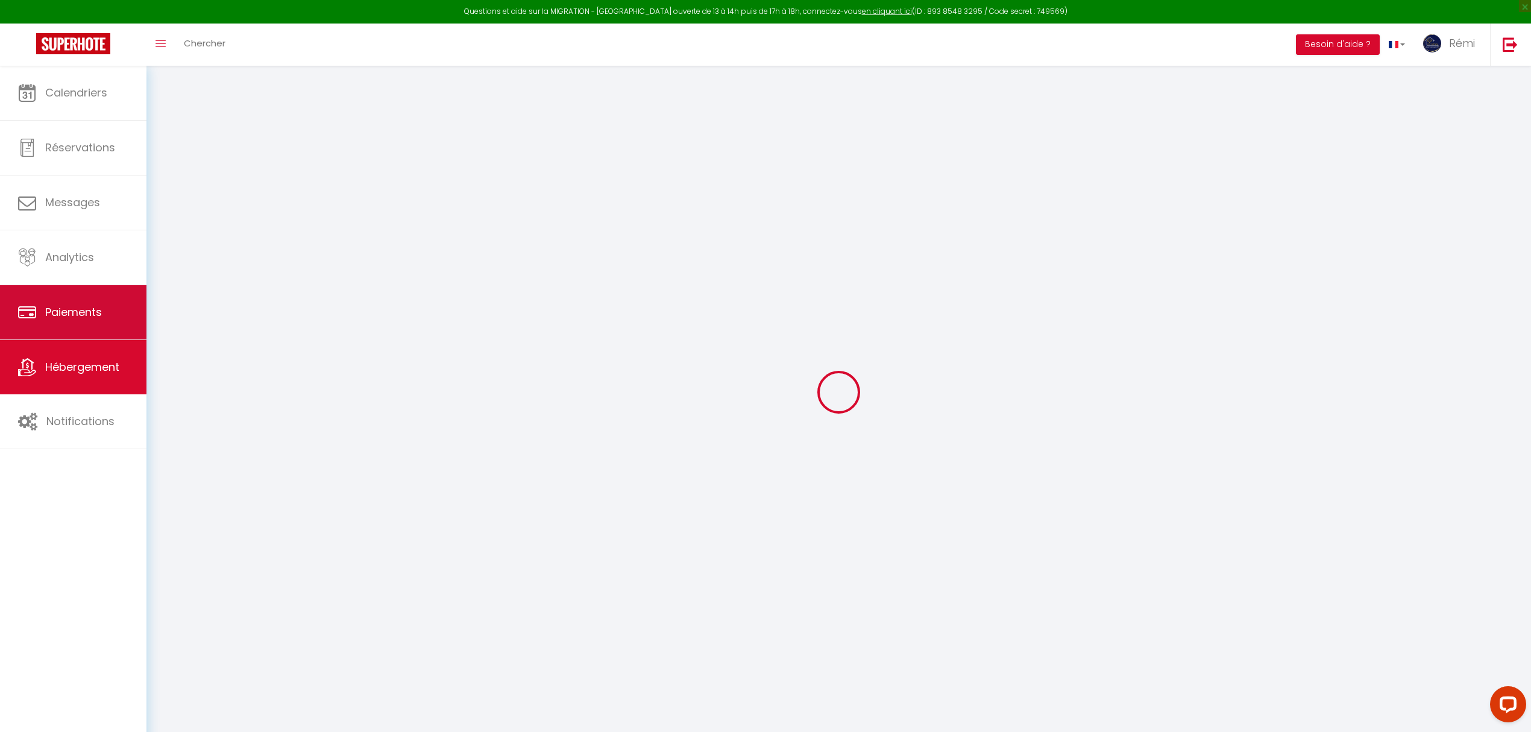
select select
checkbox input "false"
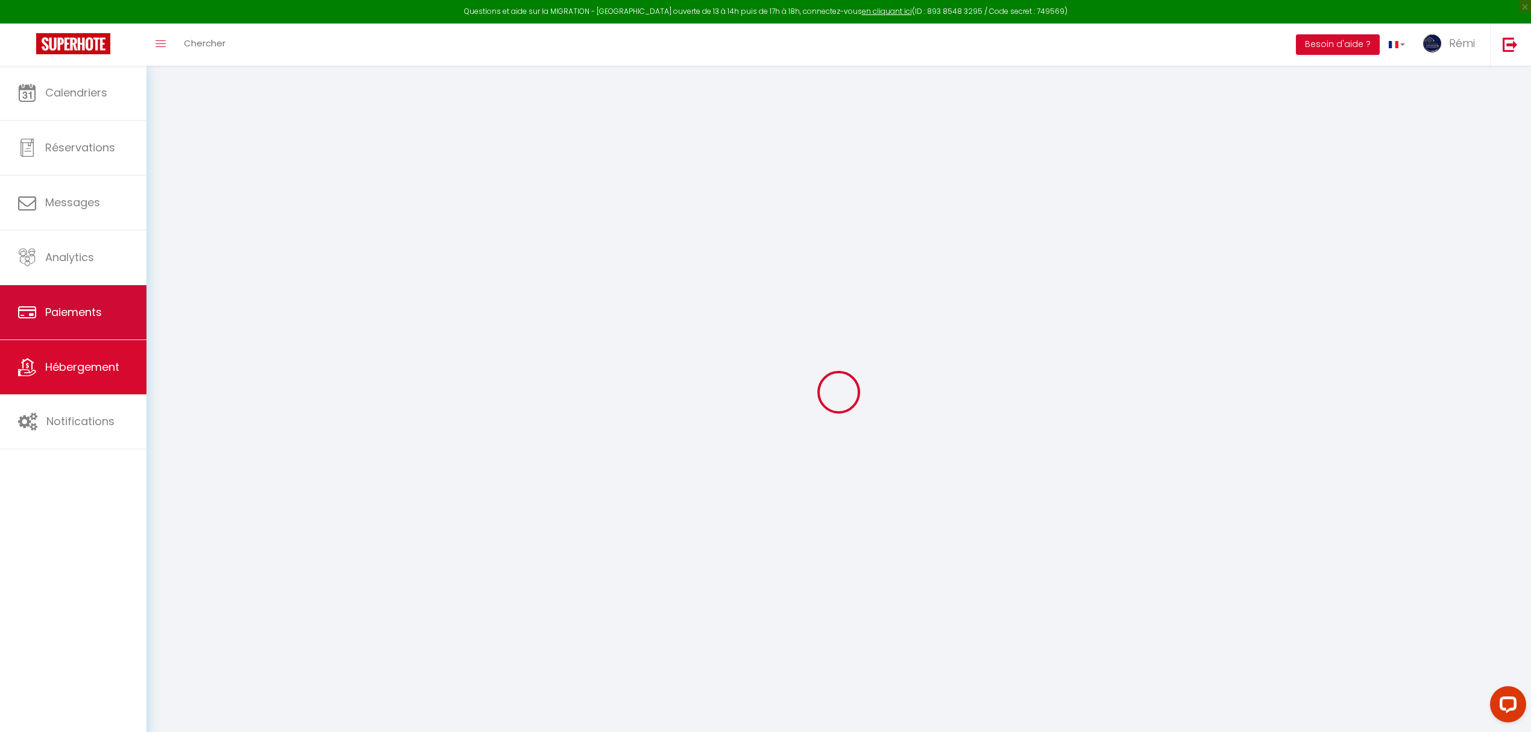
checkbox input "true"
checkbox input "false"
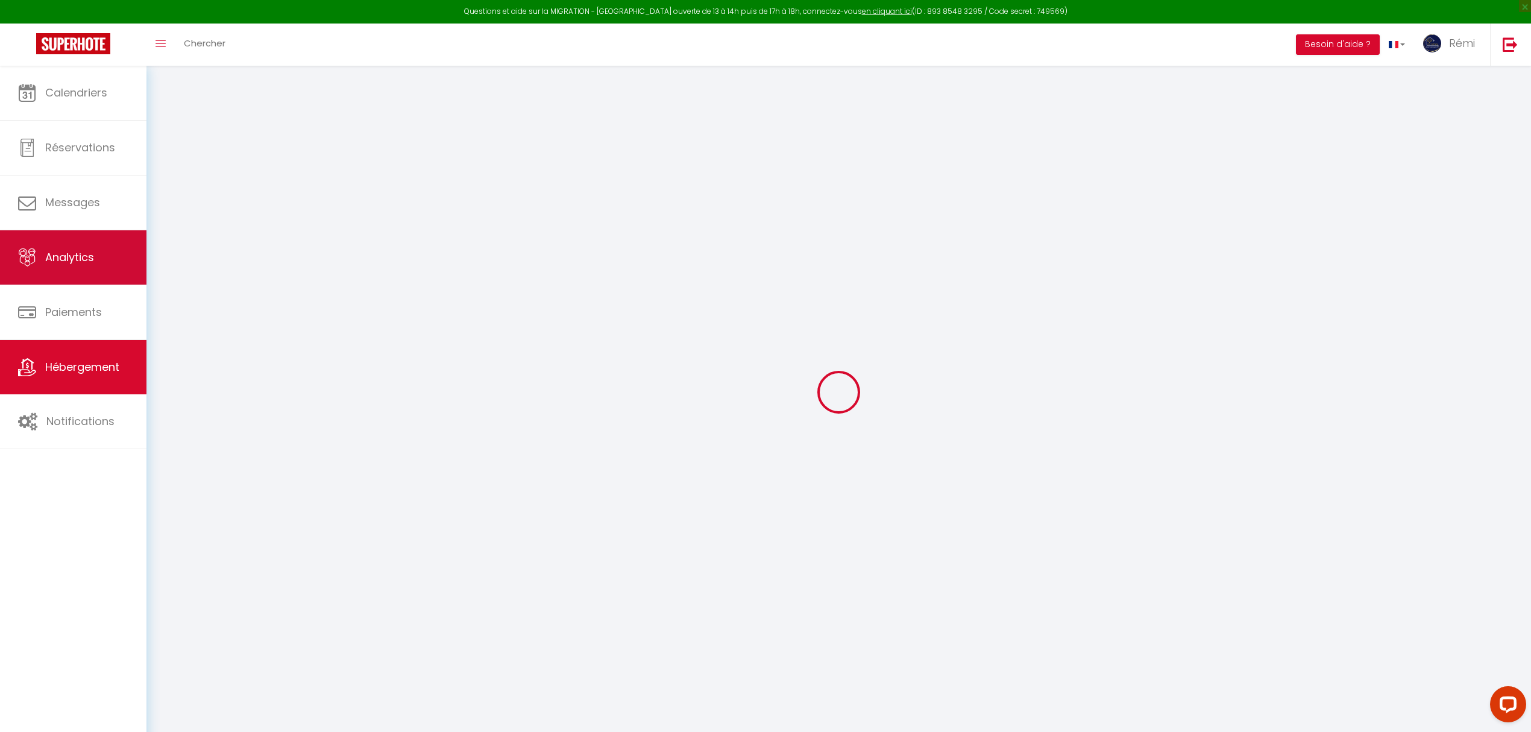
select select
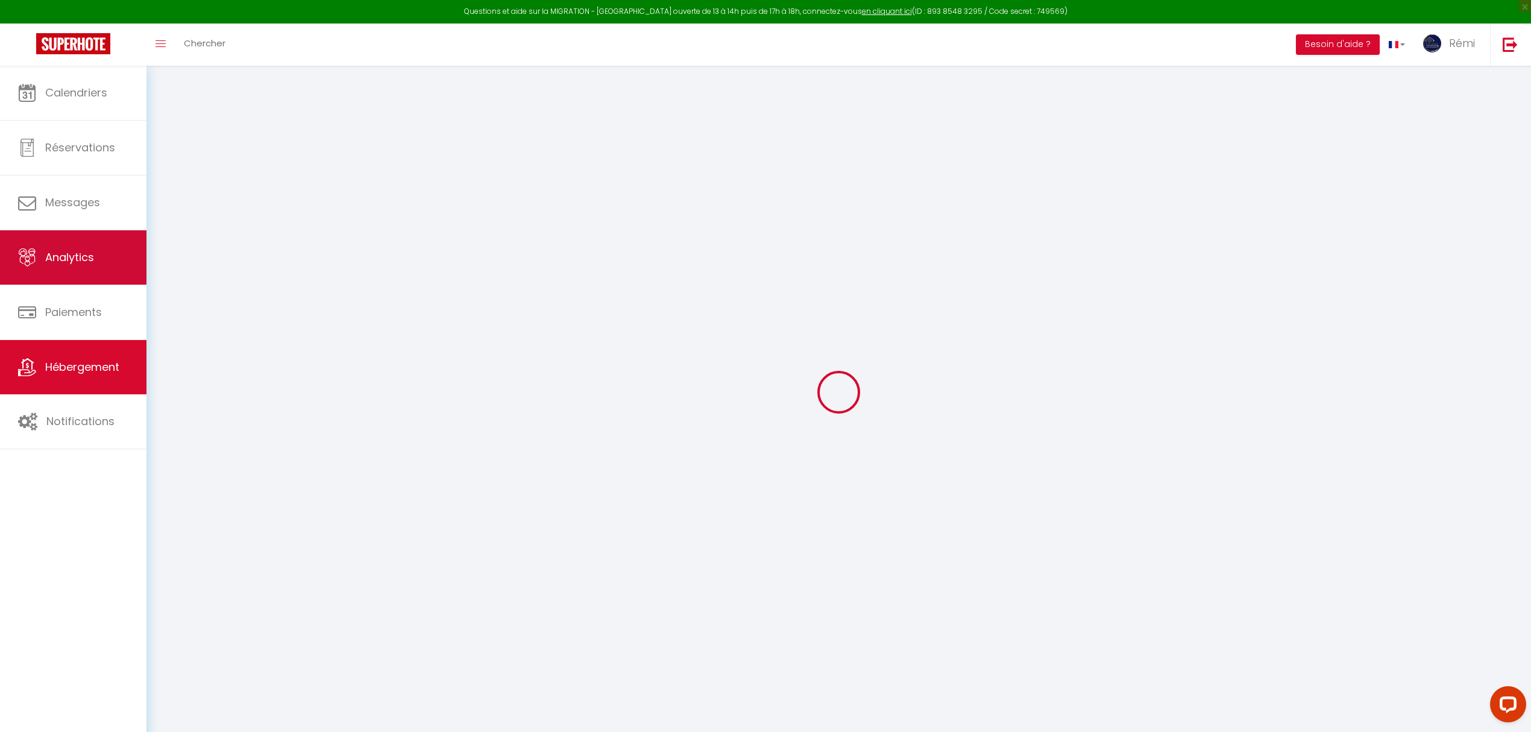
checkbox input "false"
checkbox input "true"
checkbox input "false"
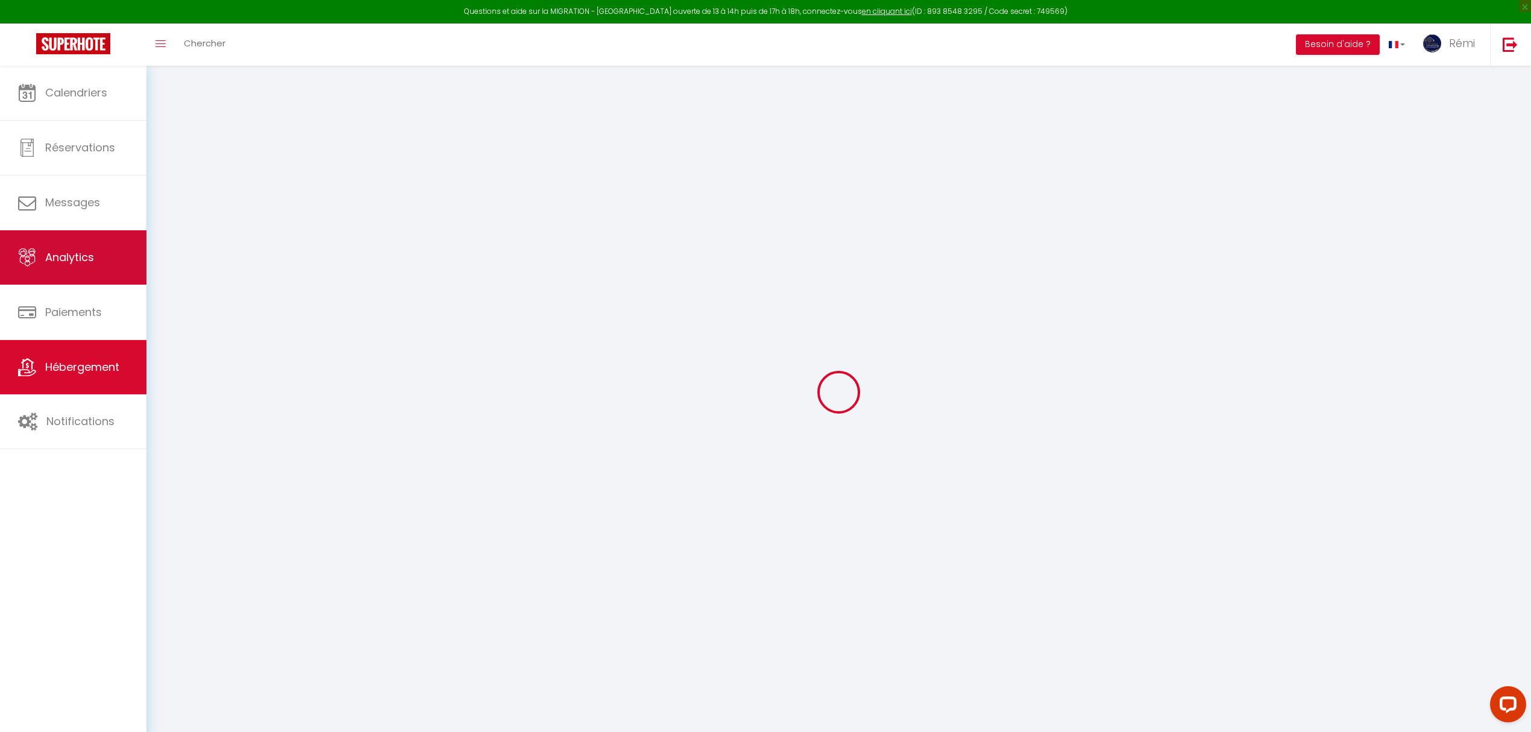
checkbox input "true"
checkbox input "false"
select select "16:00"
select select "19:00"
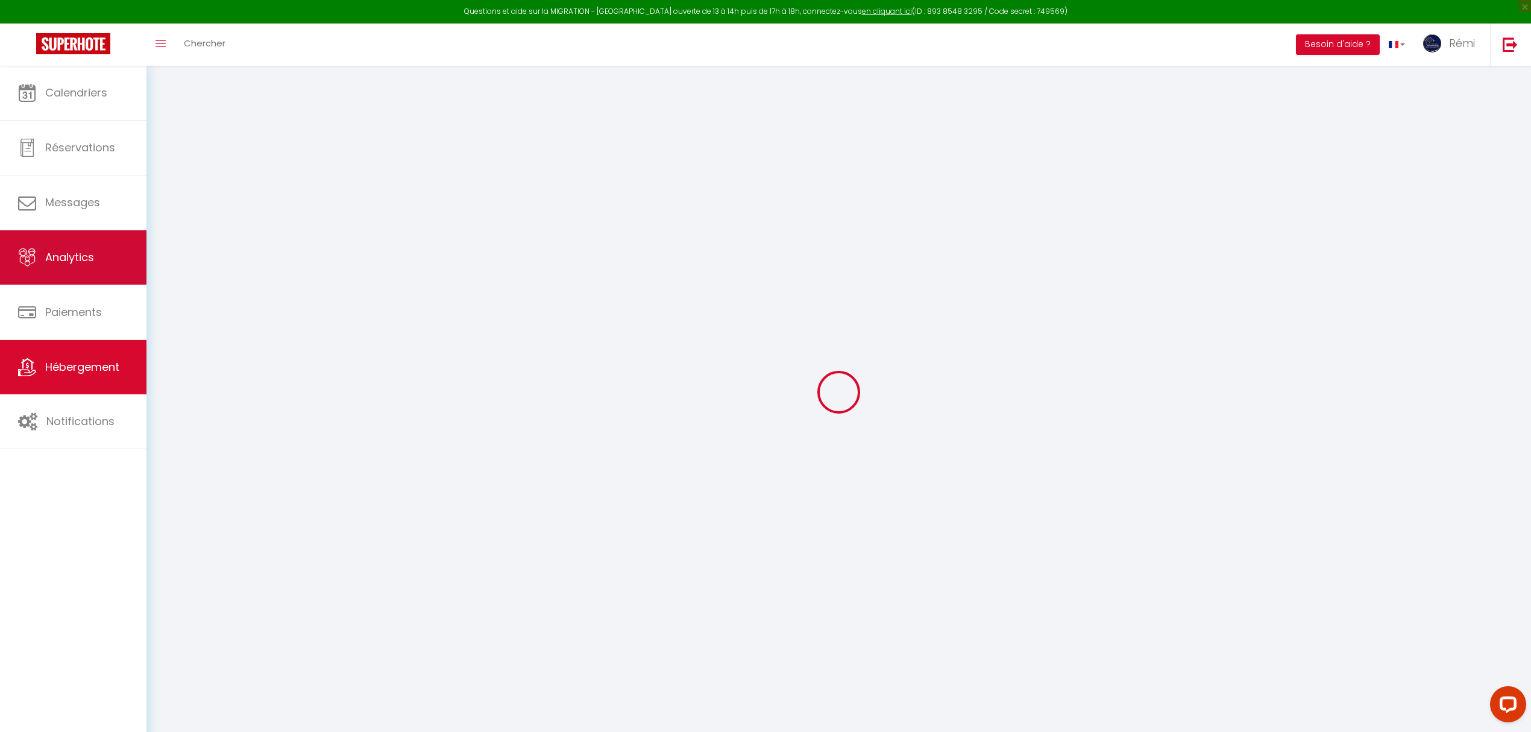
select select "11:00"
select select "30"
select select "120"
checkbox input "false"
checkbox input "true"
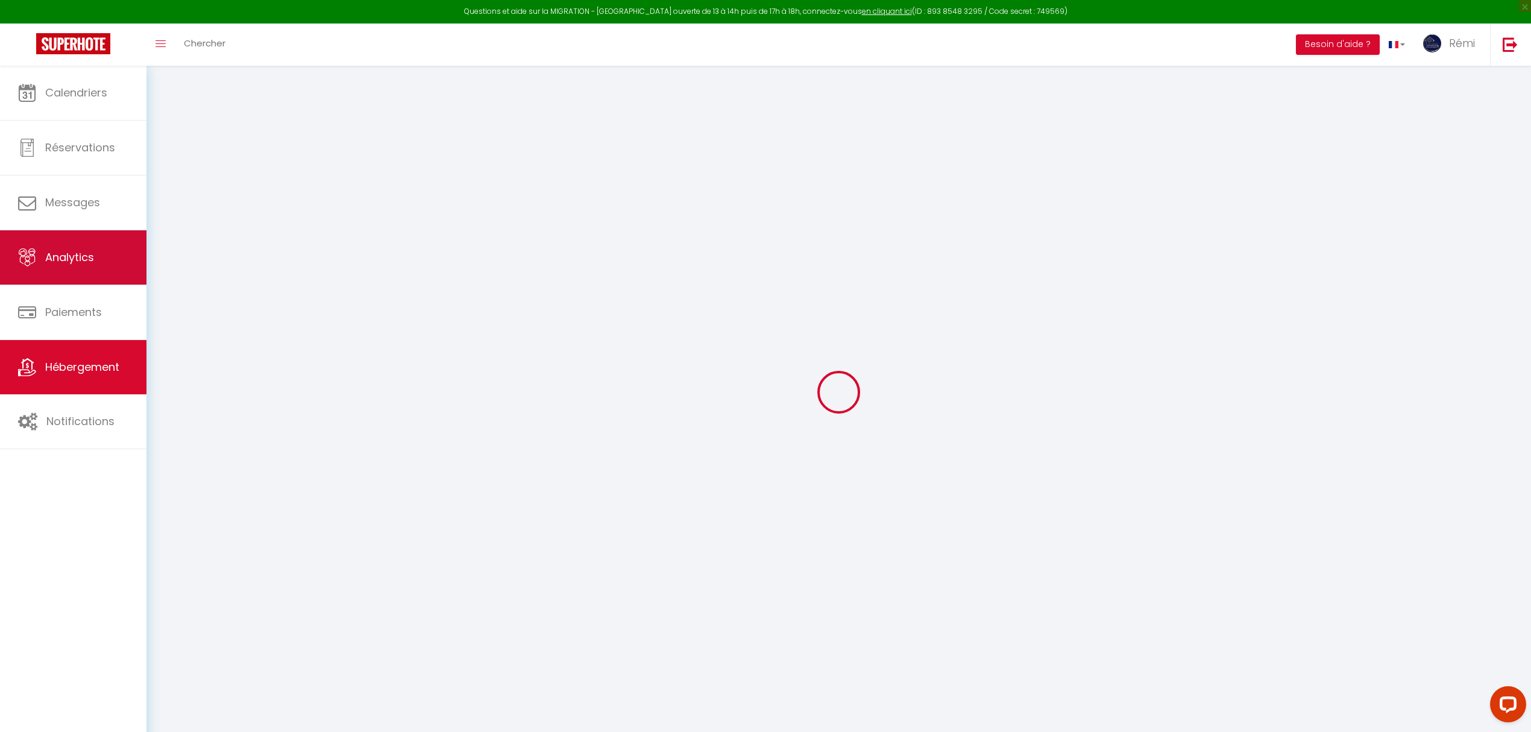
checkbox input "true"
checkbox input "false"
checkbox input "true"
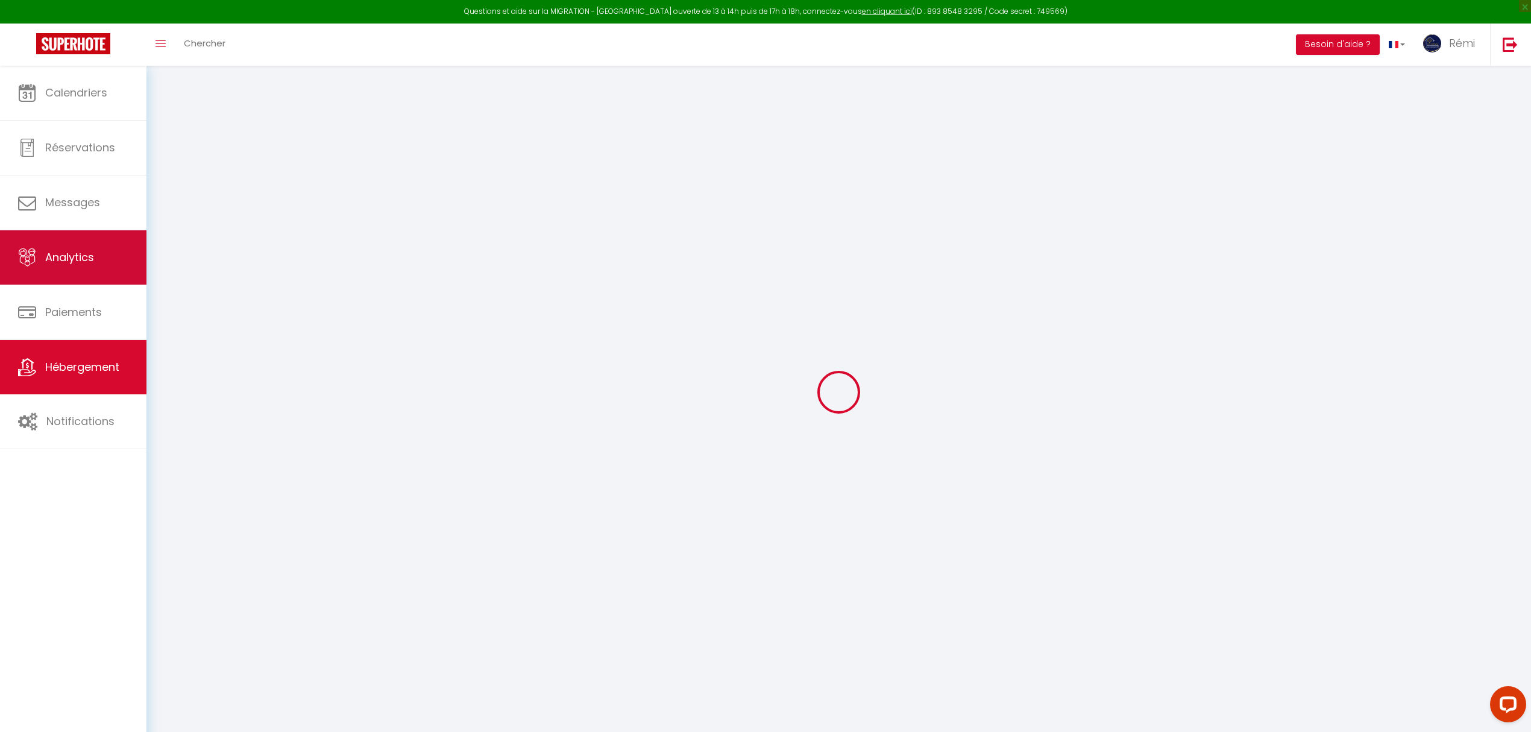
checkbox input "false"
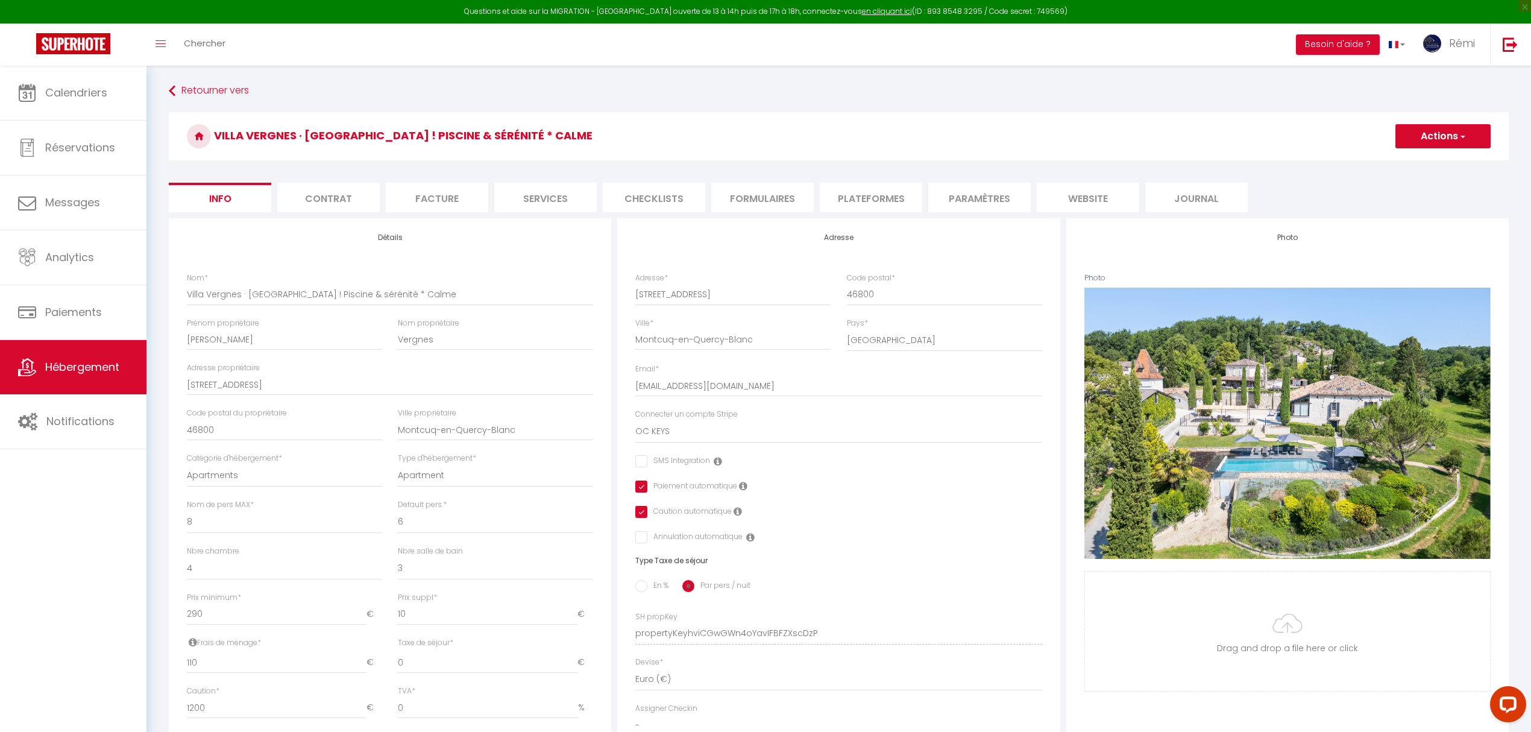
click at [854, 191] on li "Plateformes" at bounding box center [871, 198] width 102 height 30
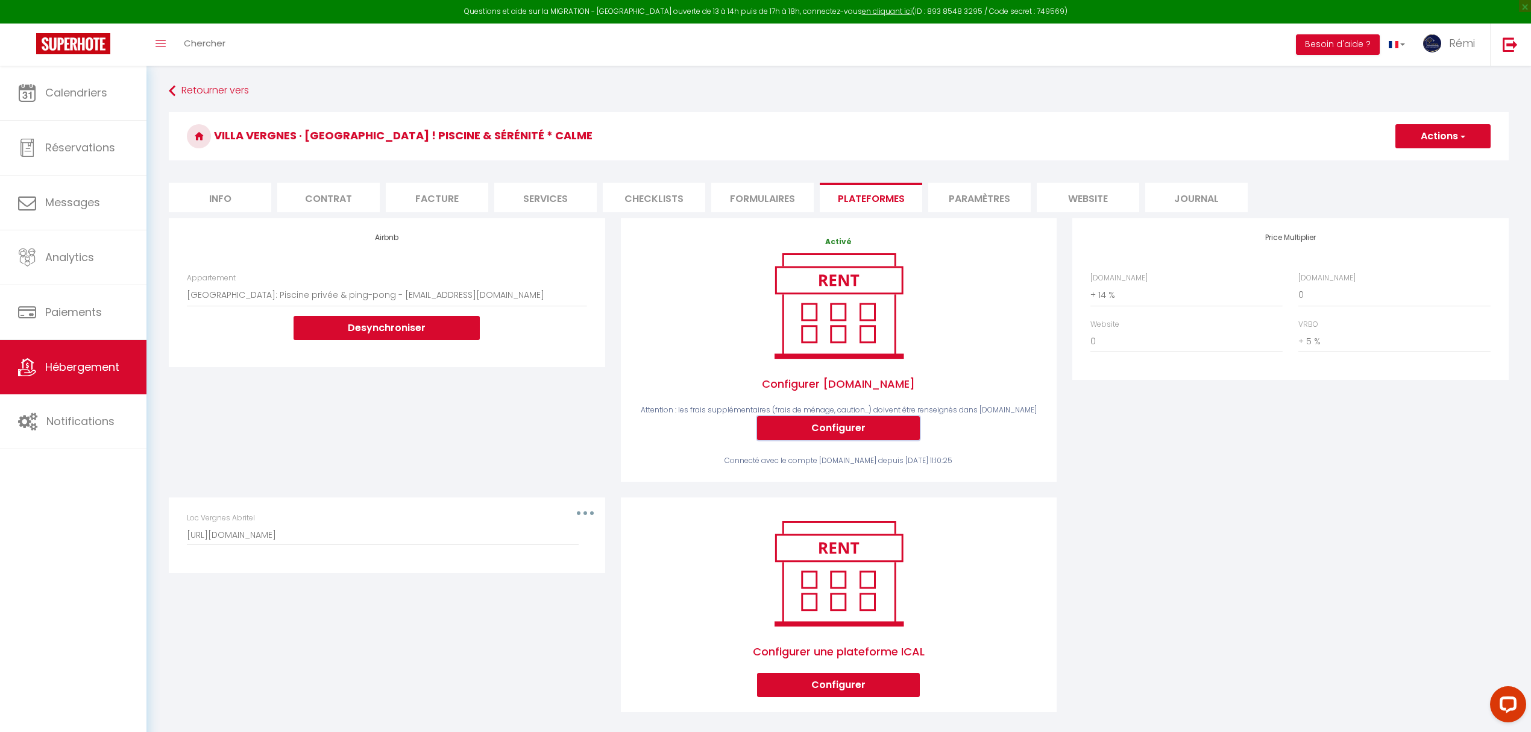
click at [828, 426] on button "Configurer" at bounding box center [838, 428] width 163 height 24
select select
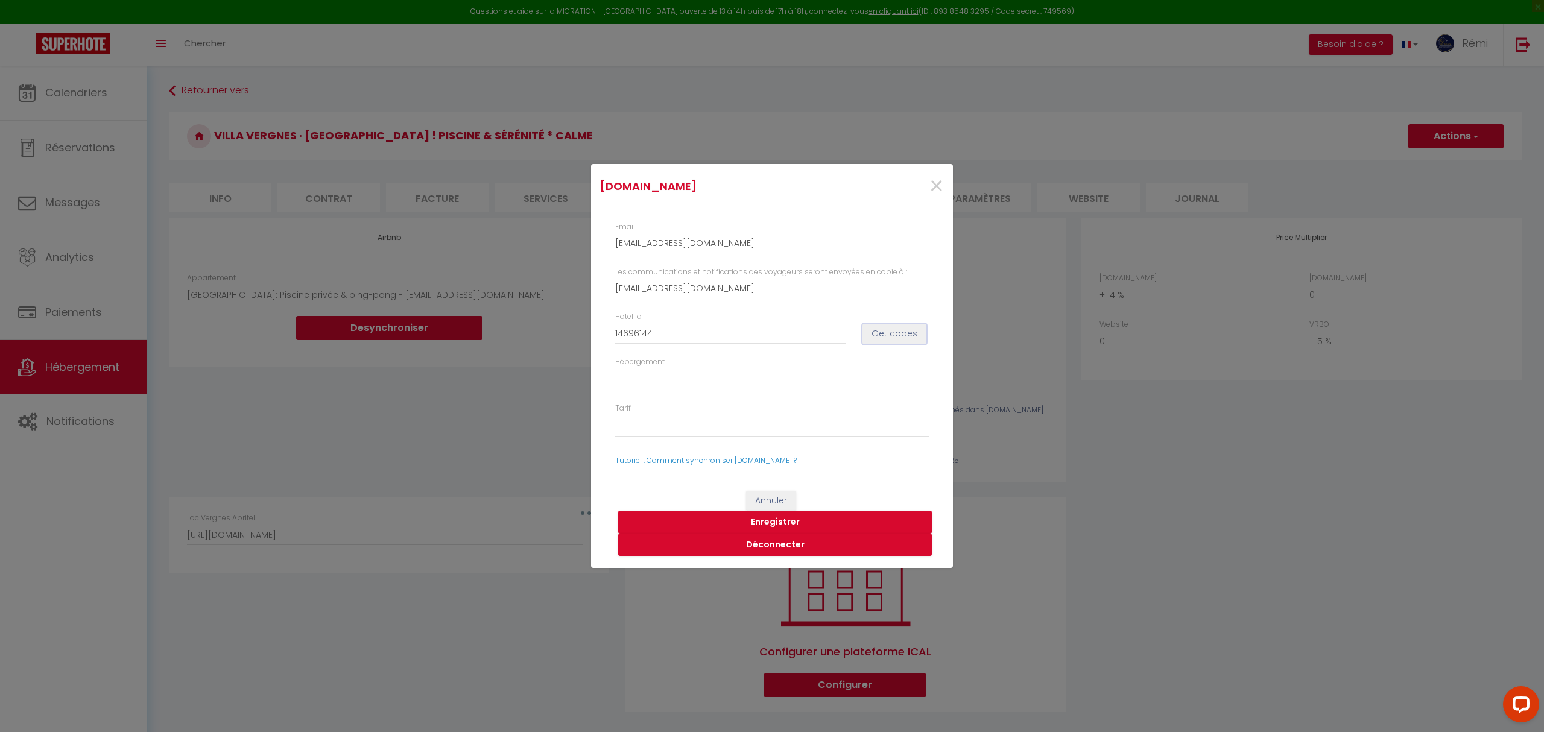
click at [891, 336] on button "Get codes" at bounding box center [894, 334] width 64 height 20
select select
click at [757, 514] on button "Enregistrer" at bounding box center [775, 522] width 314 height 23
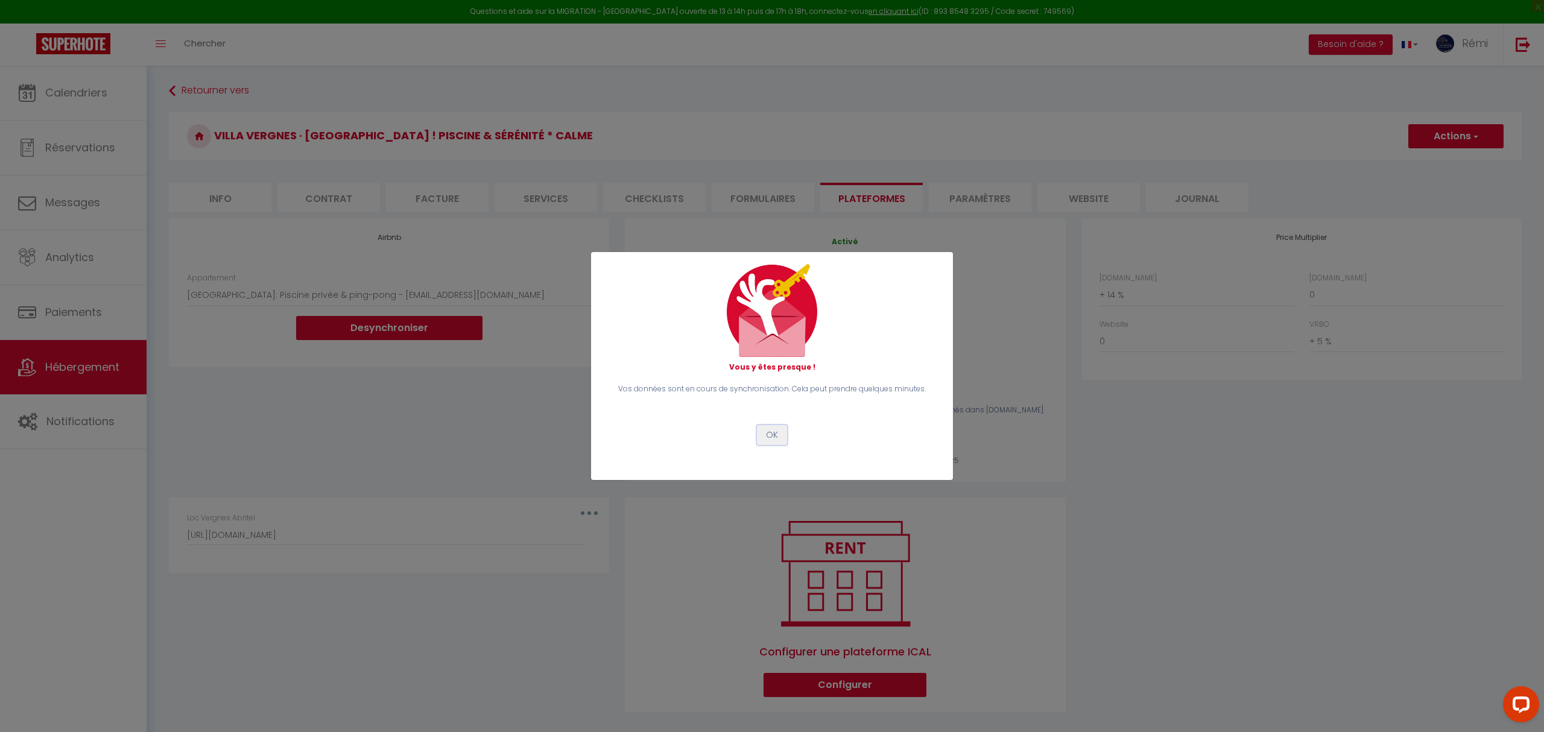
click at [777, 437] on button "OK" at bounding box center [772, 435] width 30 height 20
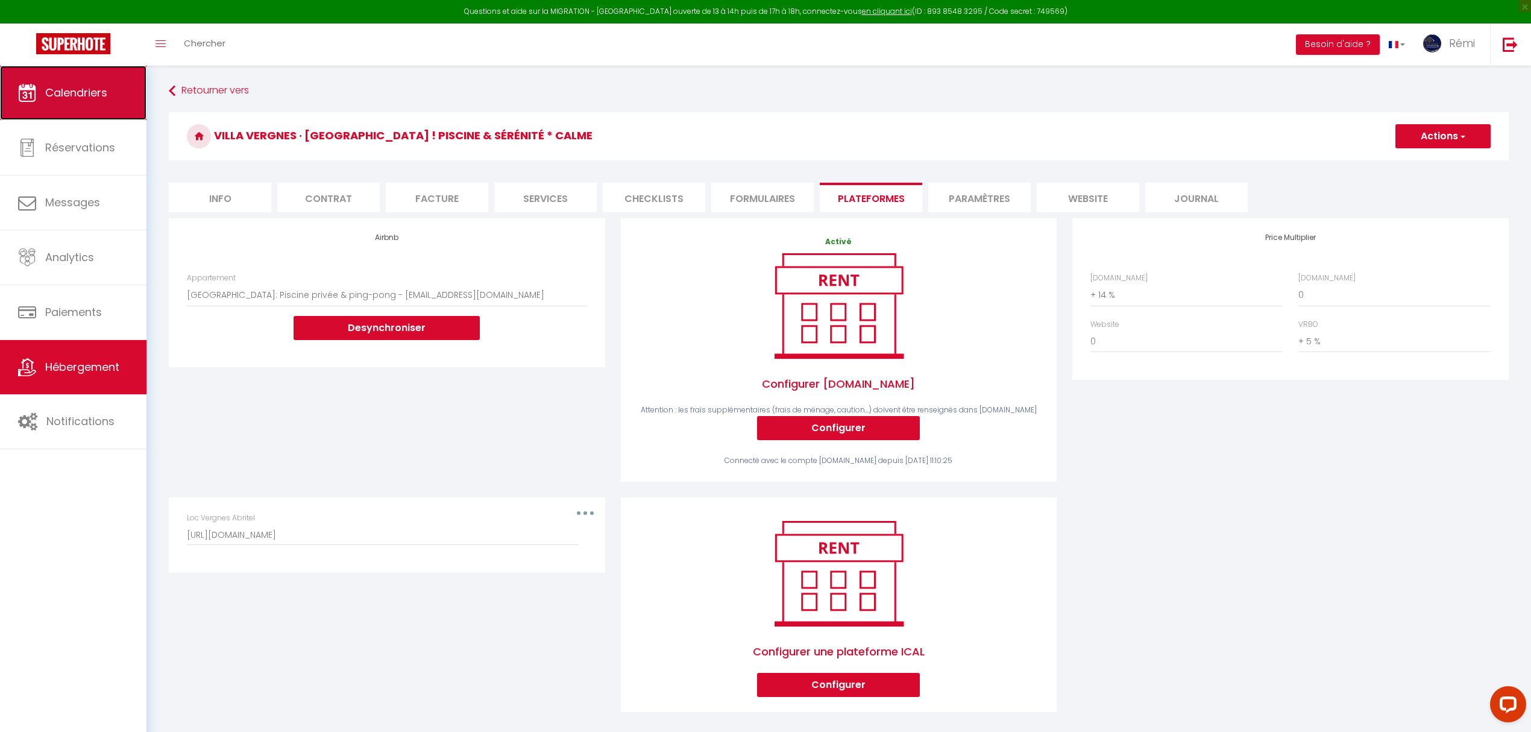
click at [116, 100] on link "Calendriers" at bounding box center [73, 93] width 147 height 54
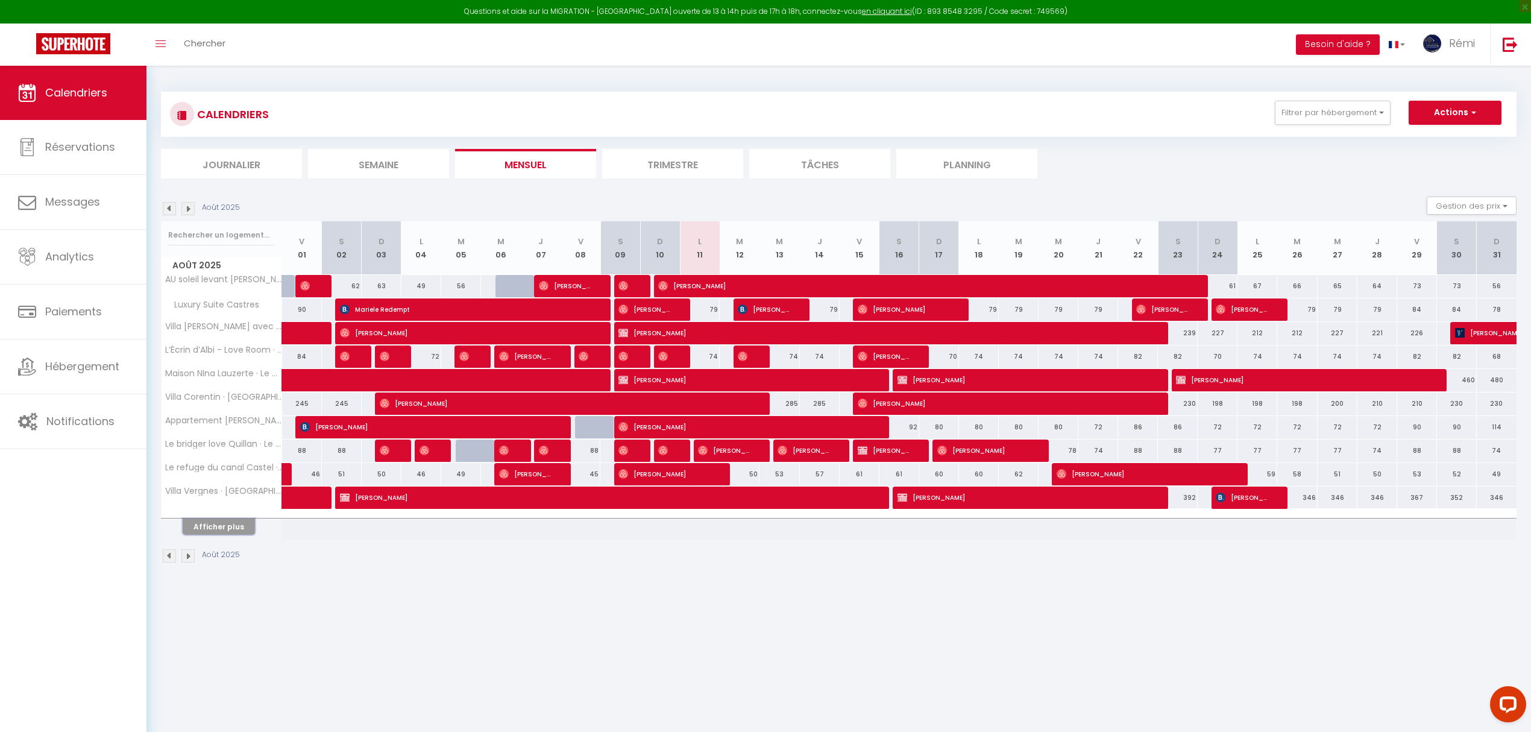
click at [210, 529] on button "Afficher plus" at bounding box center [219, 527] width 72 height 16
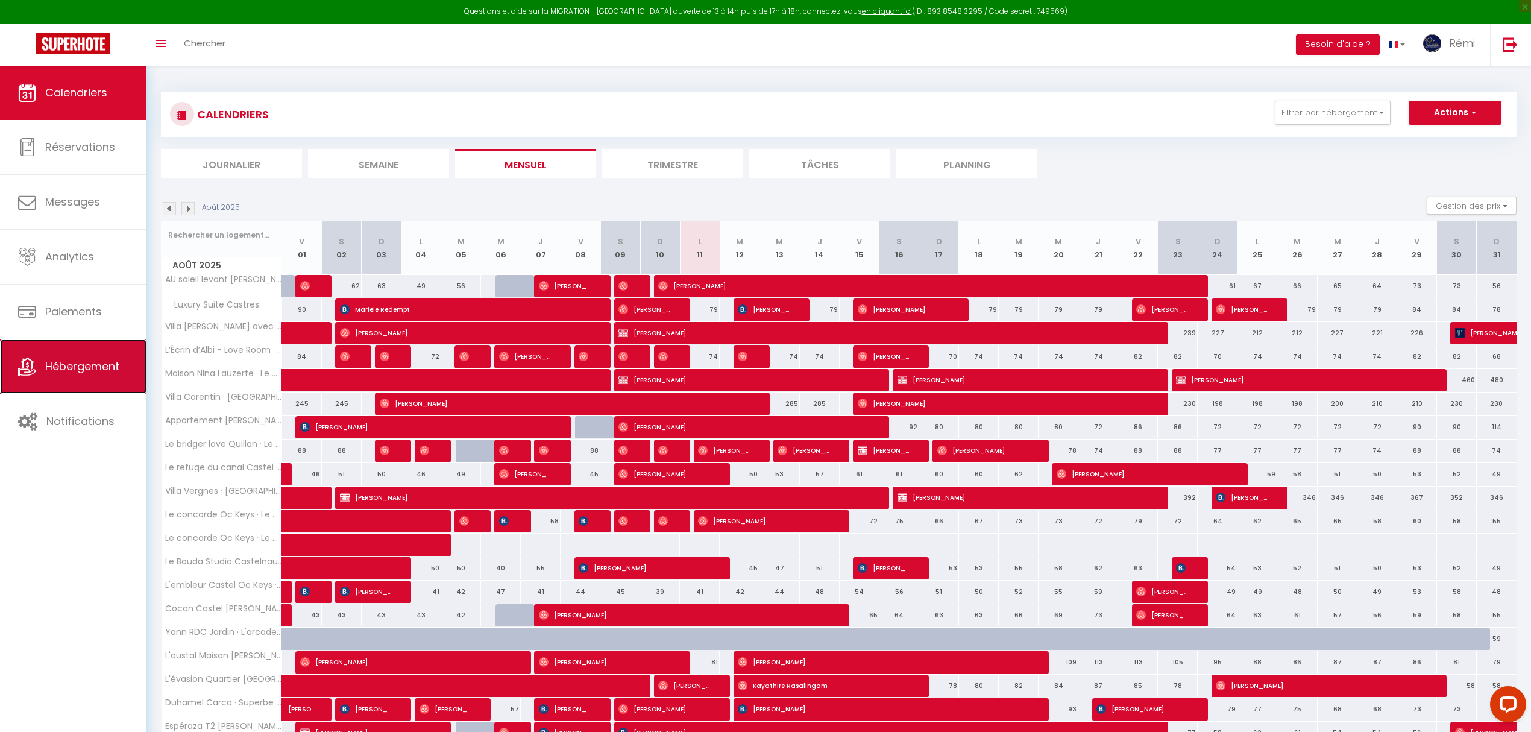
click at [104, 365] on span "Hébergement" at bounding box center [82, 366] width 74 height 15
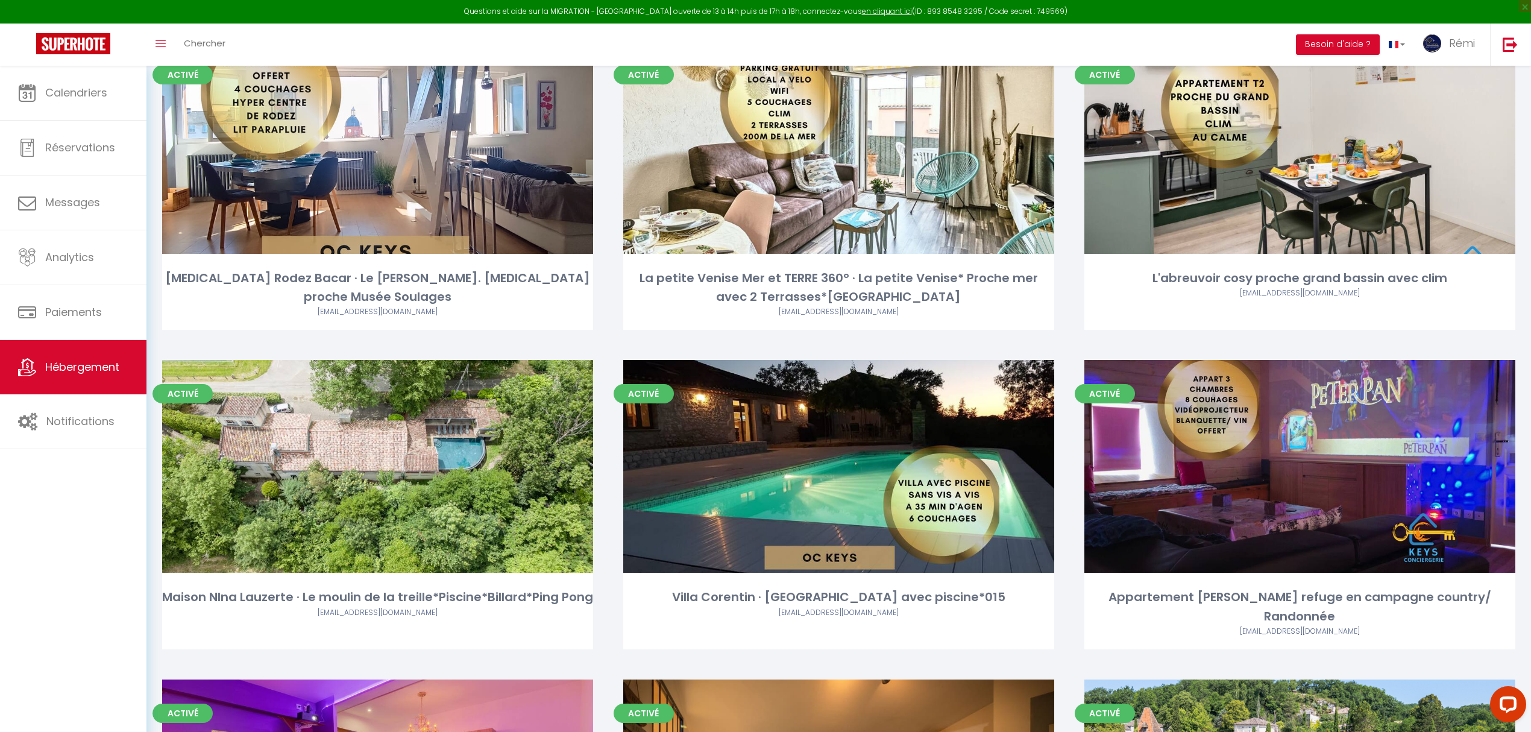
scroll to position [2574, 0]
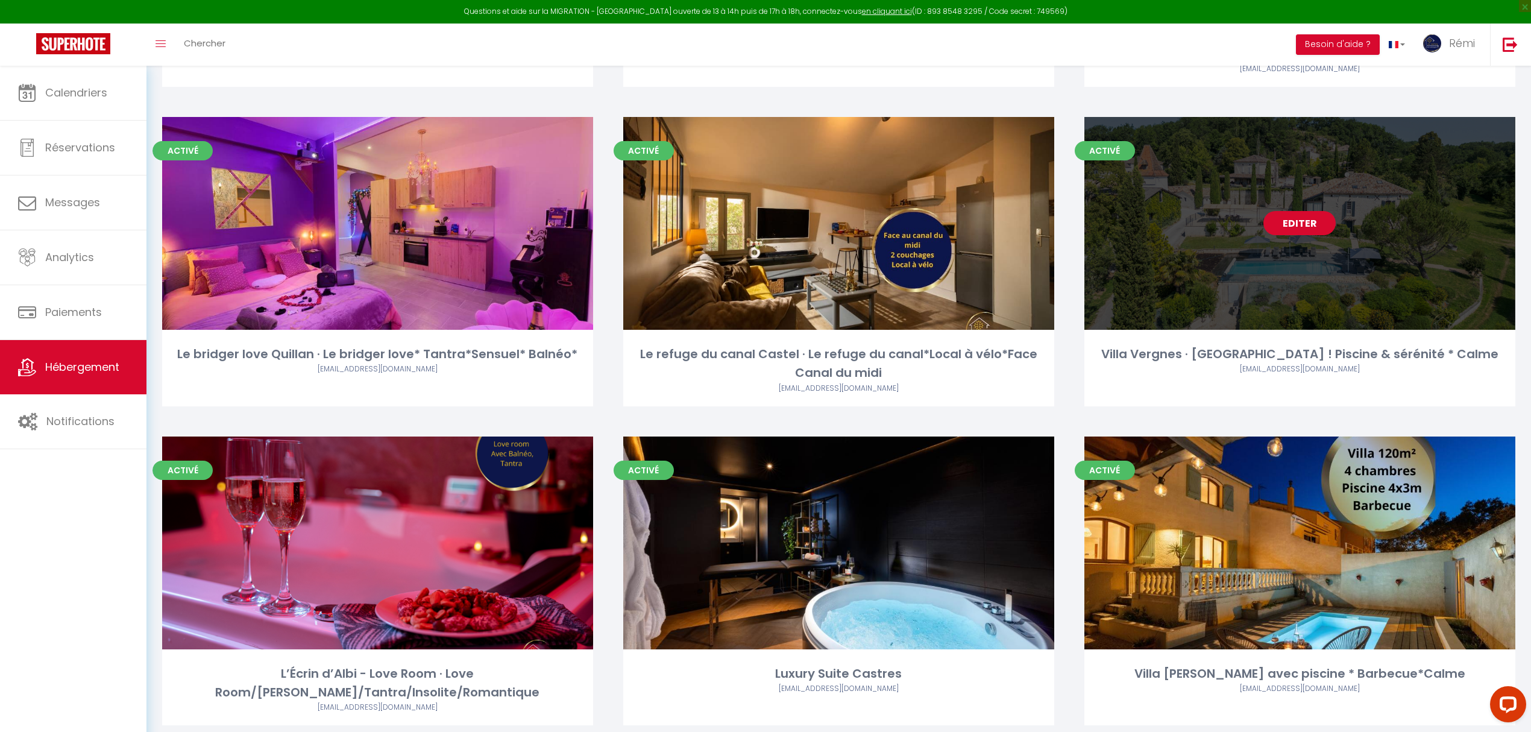
click at [1222, 211] on link "Editer" at bounding box center [1300, 223] width 72 height 24
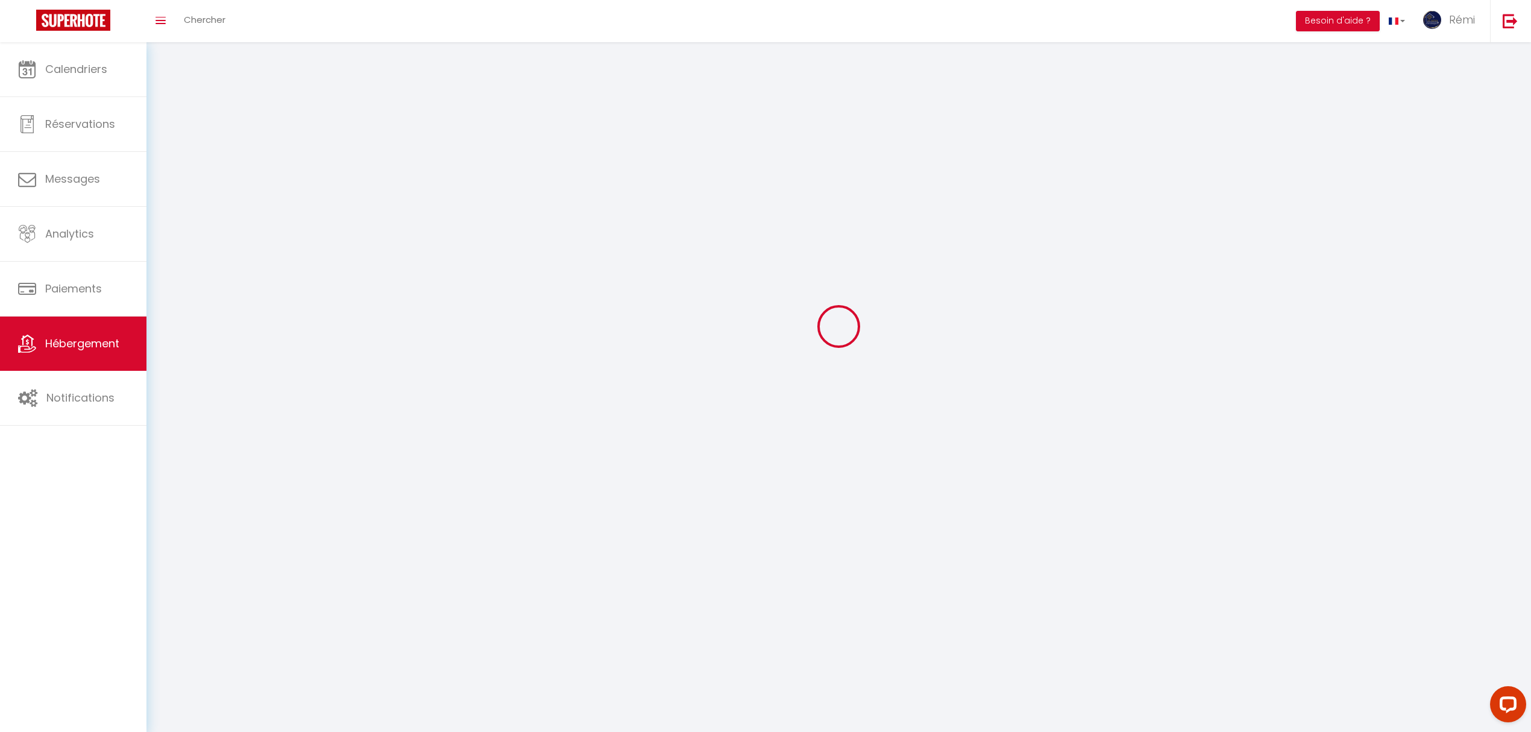
select select
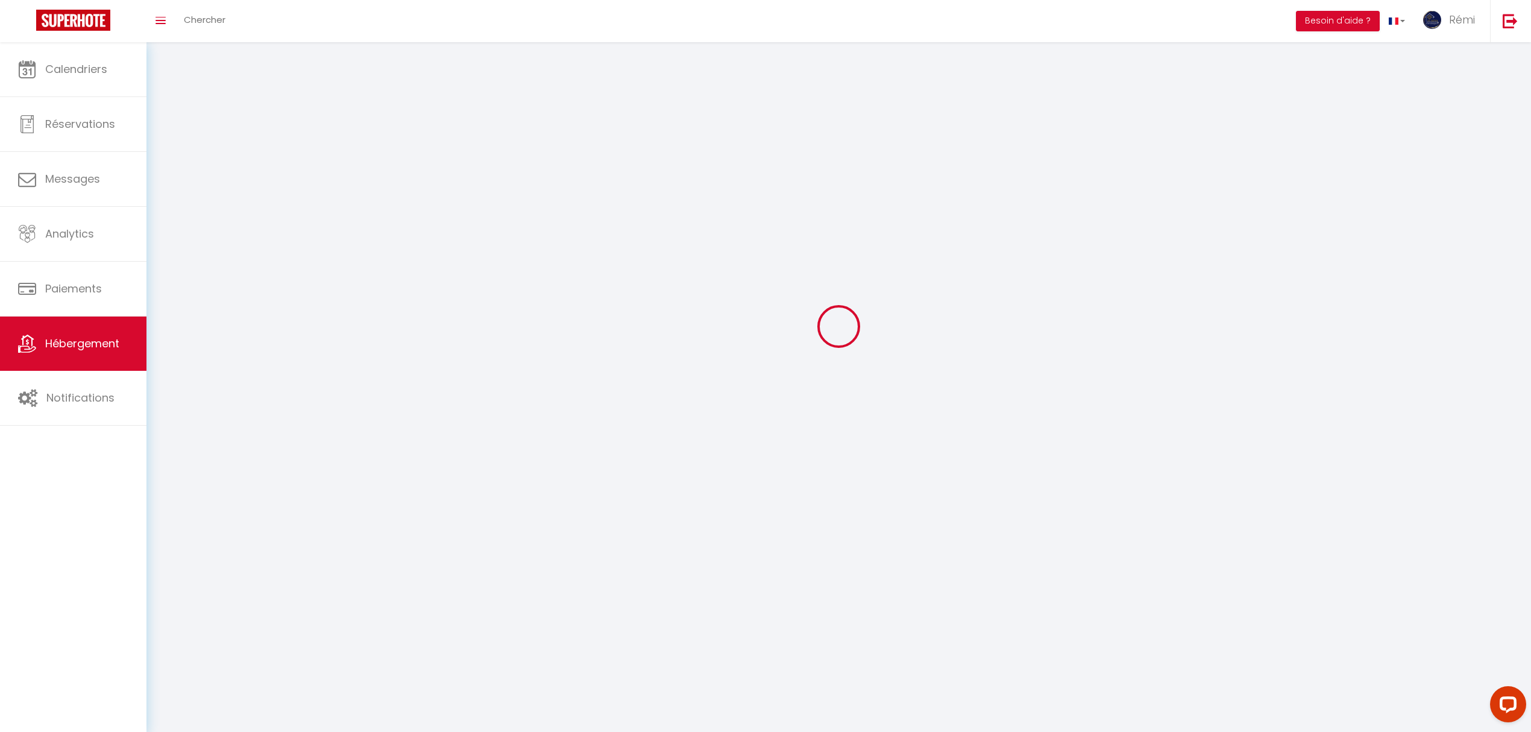
select select
checkbox input "false"
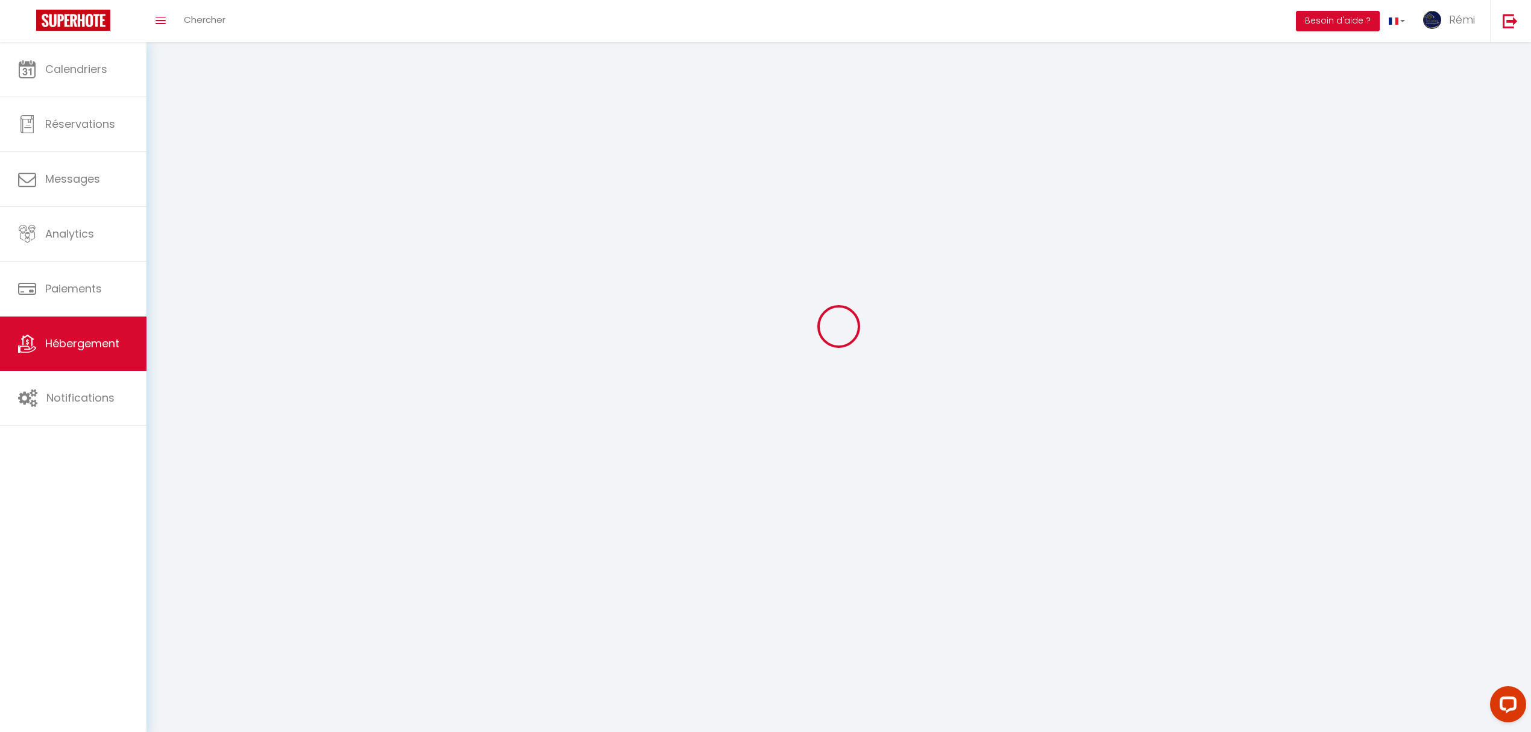
select select "28"
select select
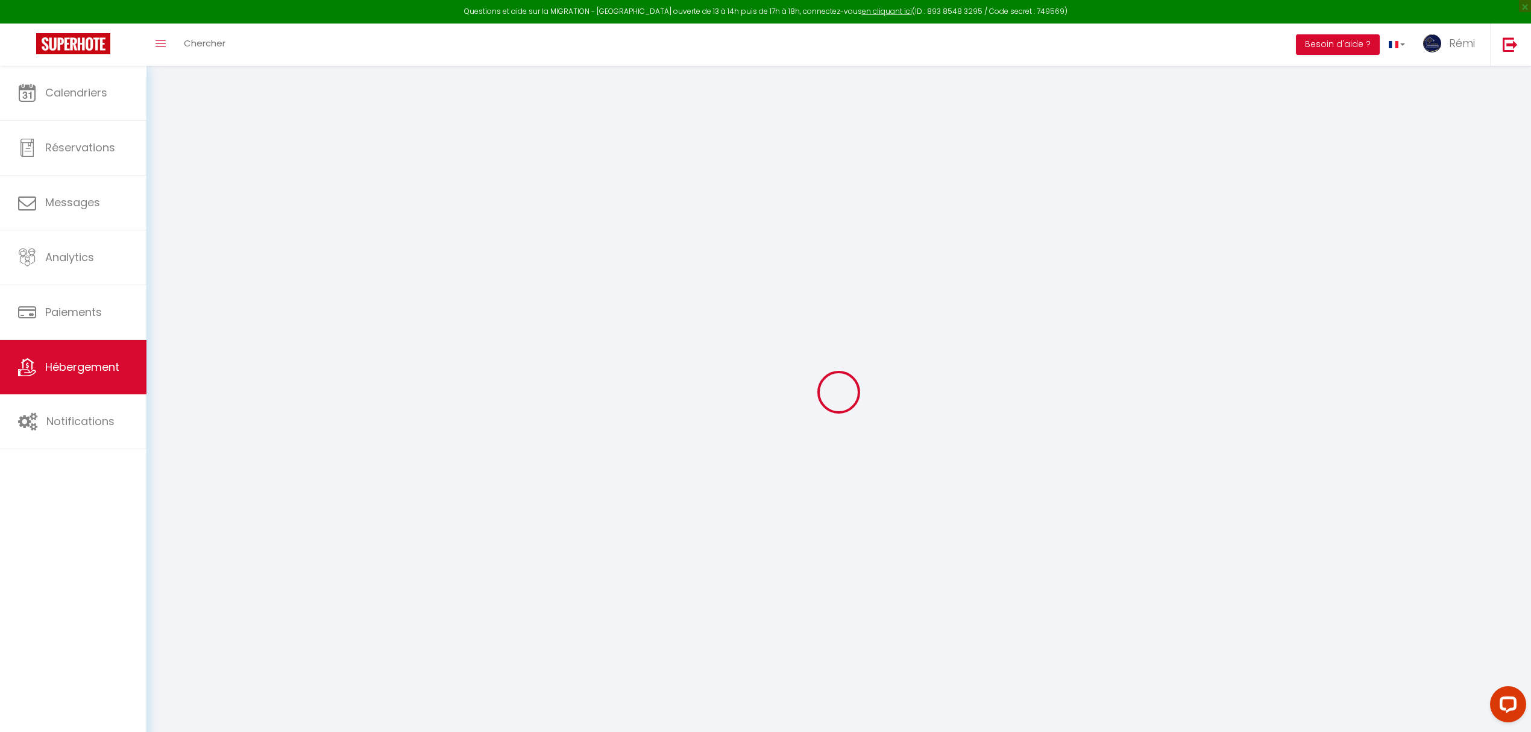
select select
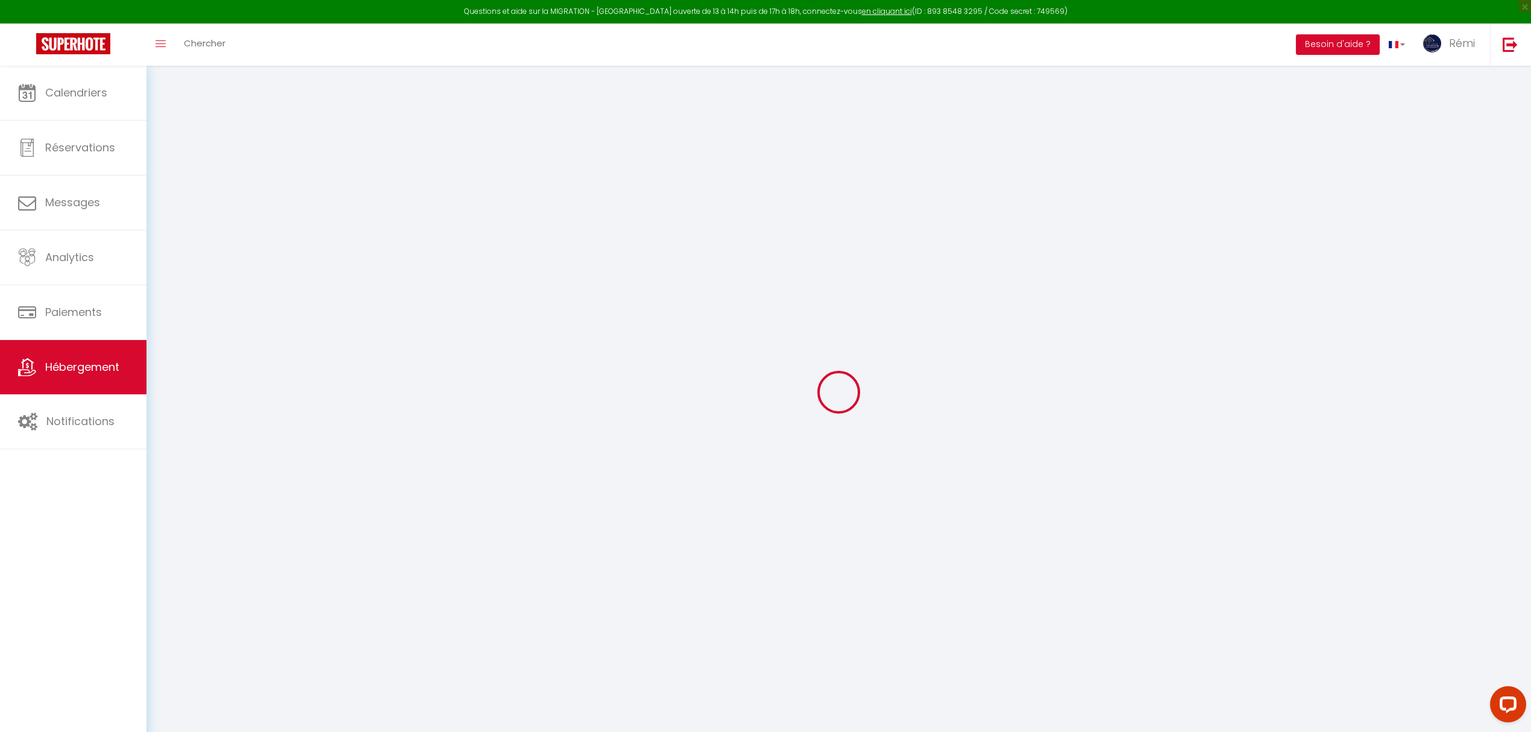
select select
checkbox input "false"
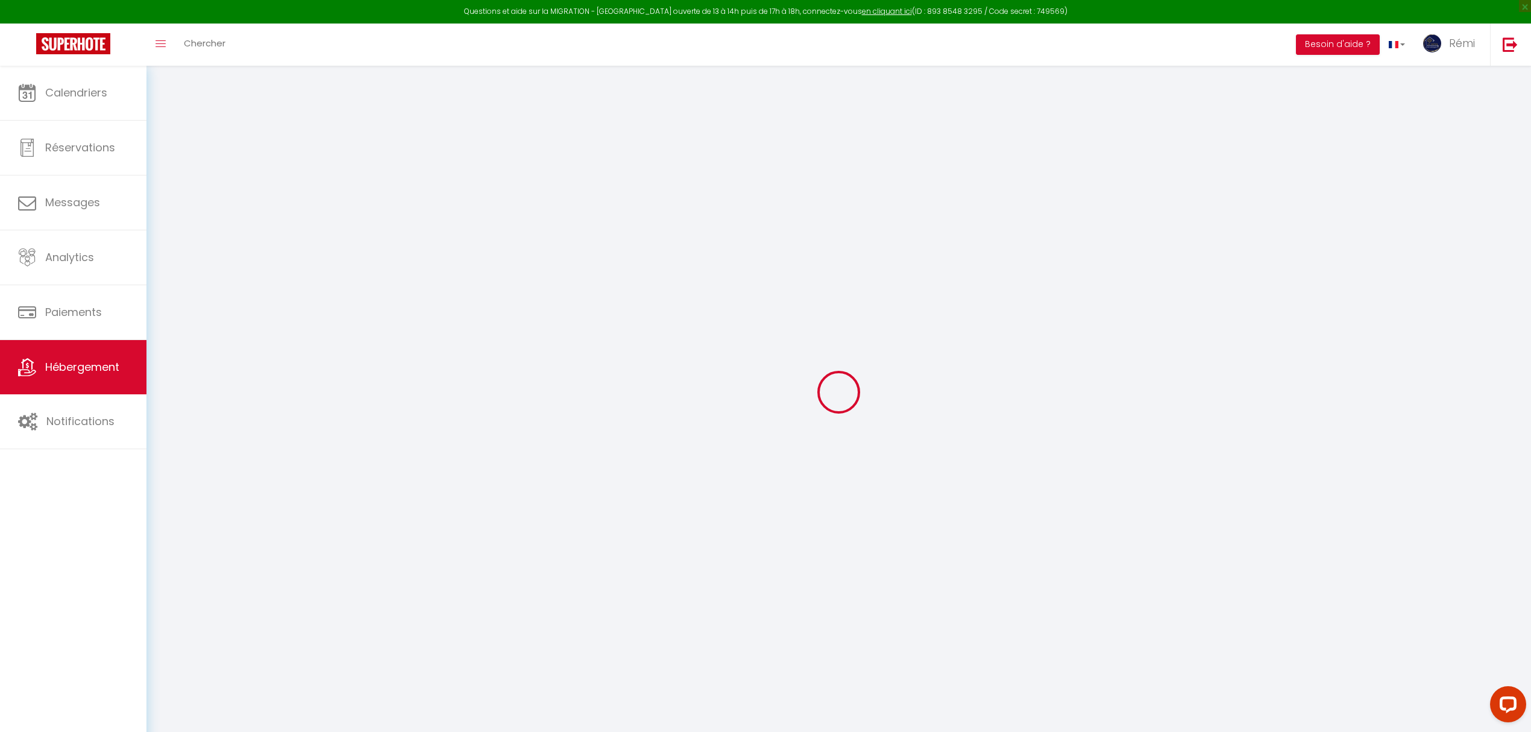
select select
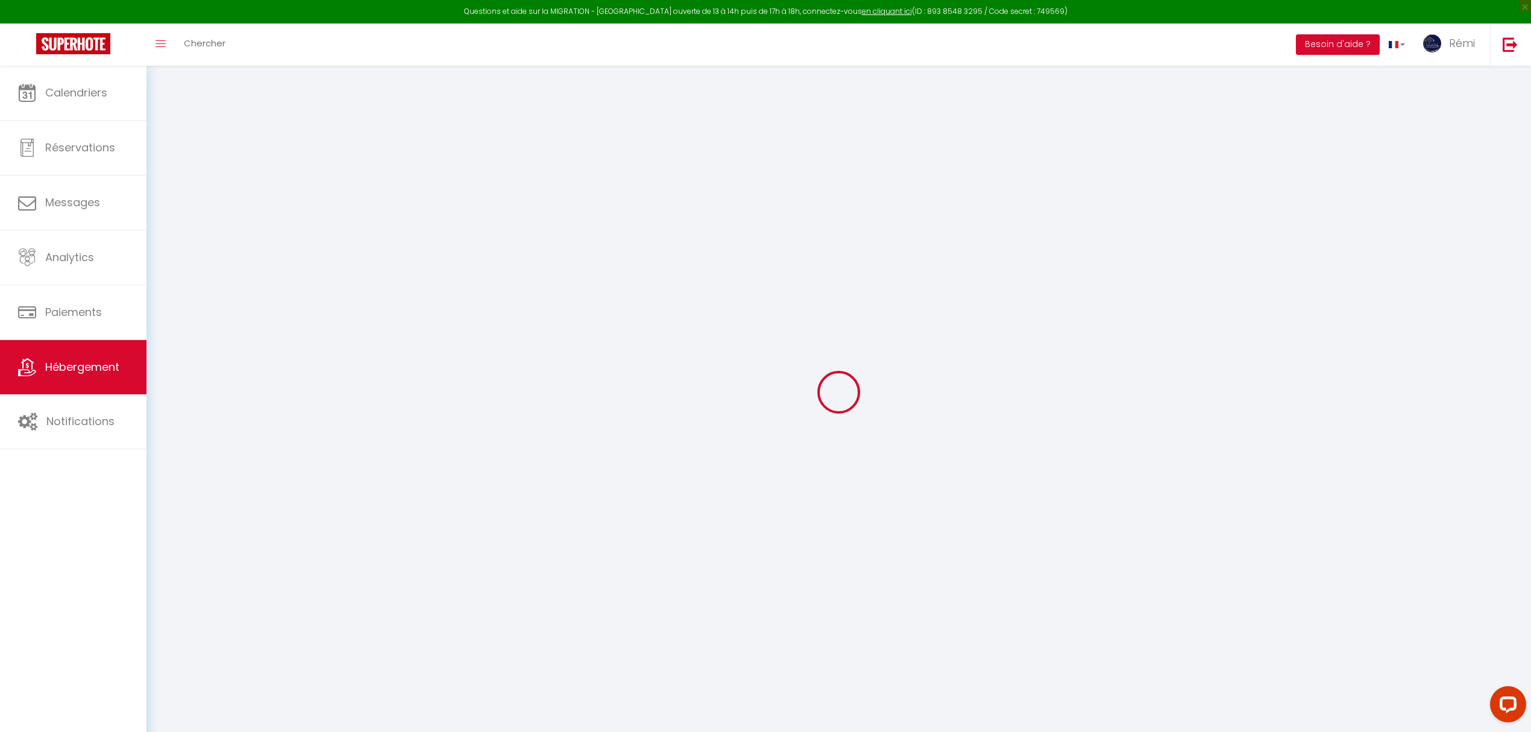
select select
checkbox input "false"
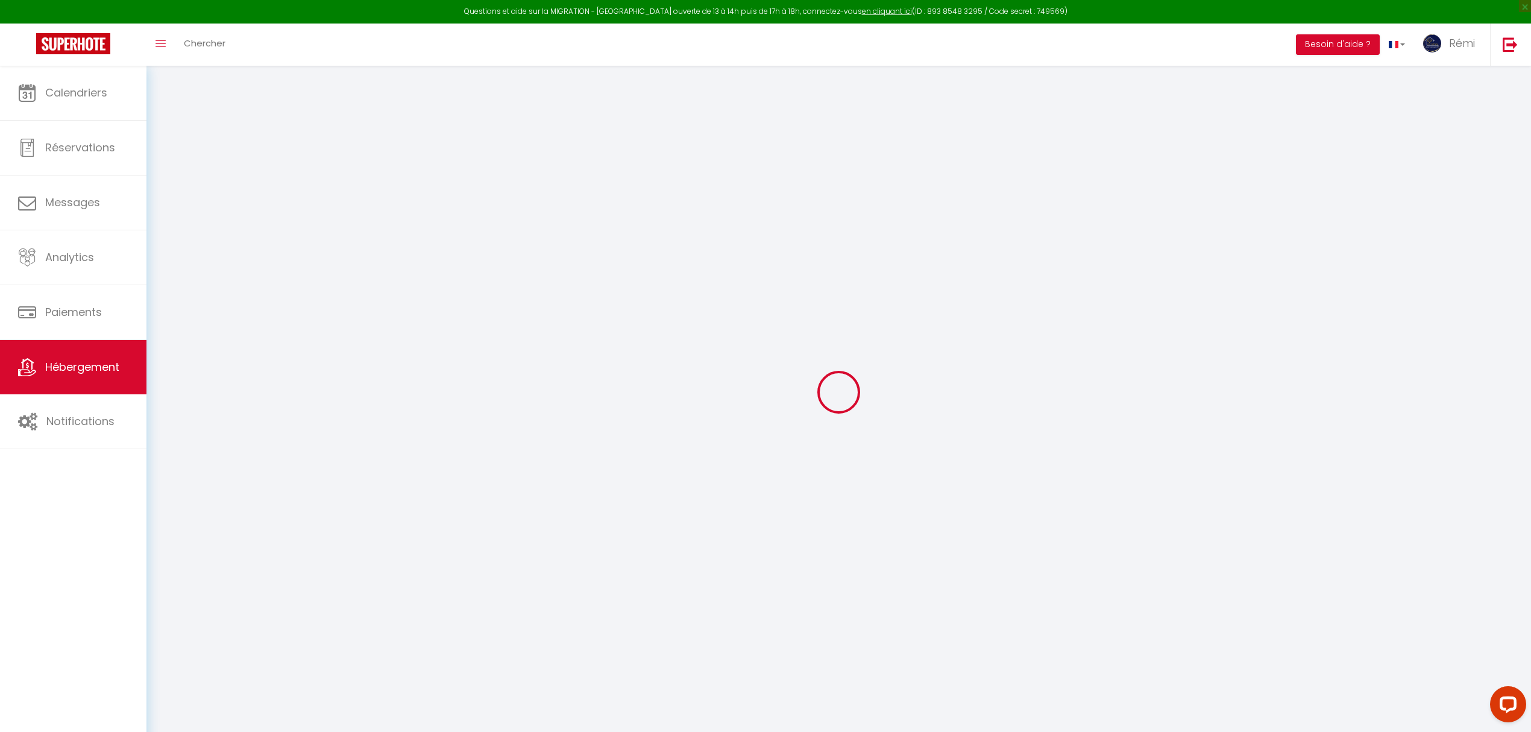
checkbox input "false"
select select
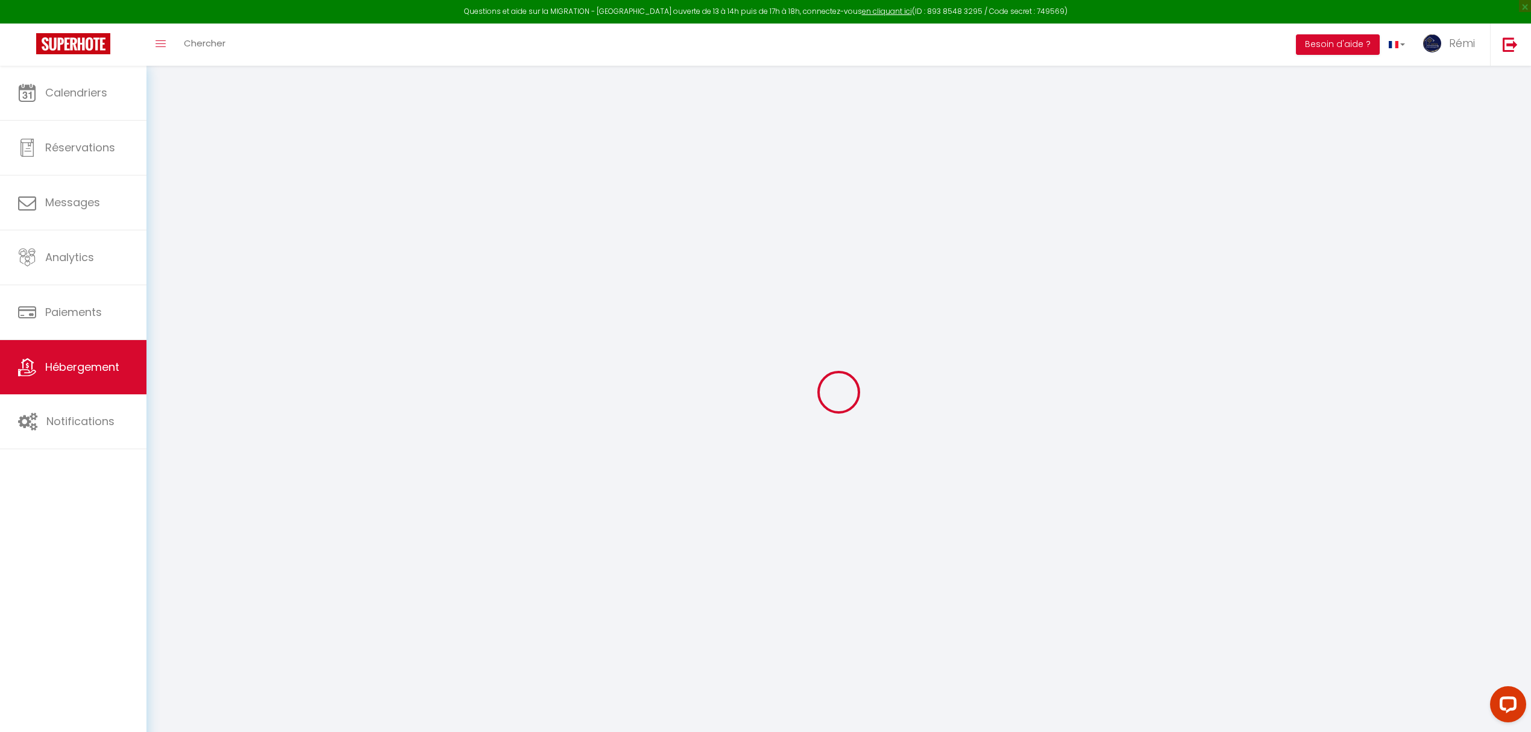
select select
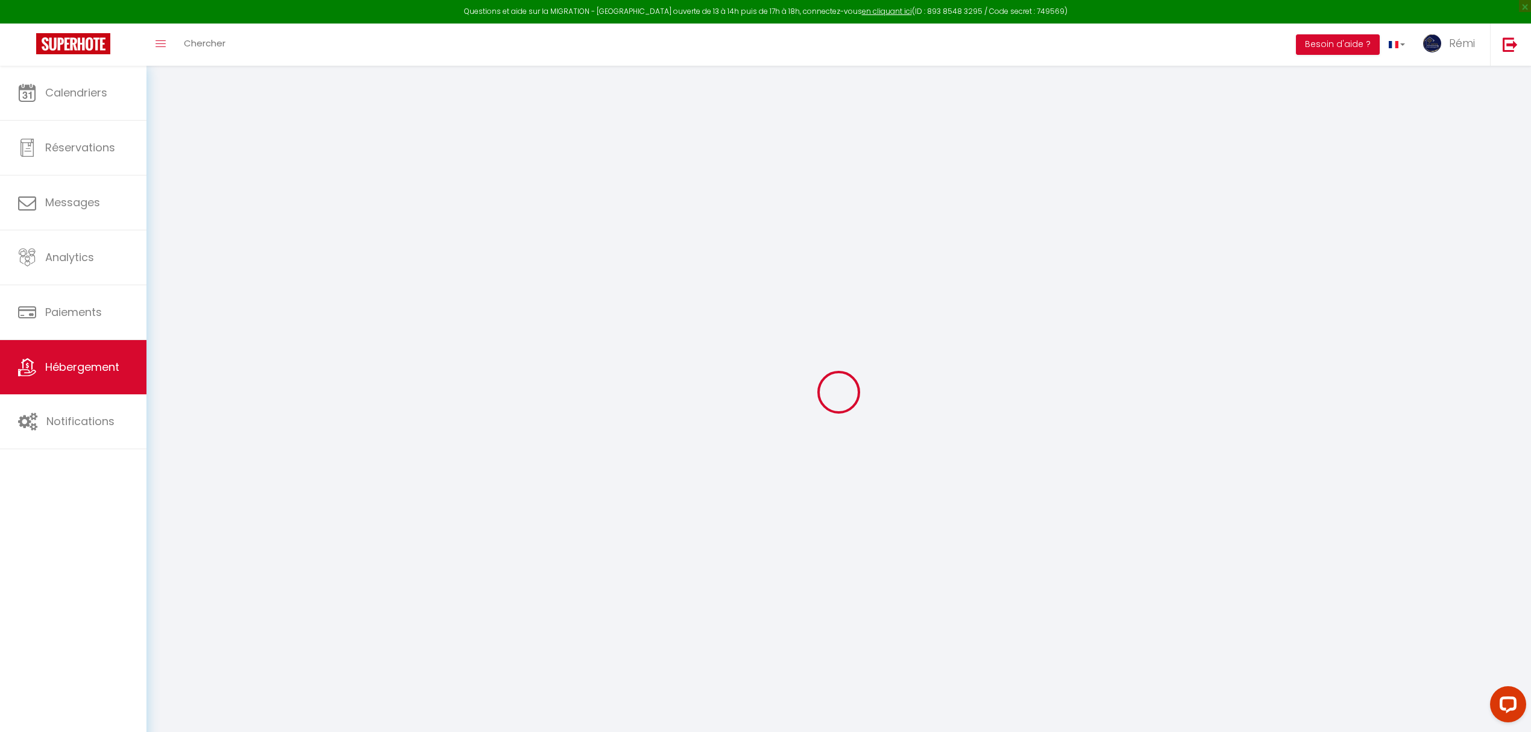
checkbox input "false"
select select
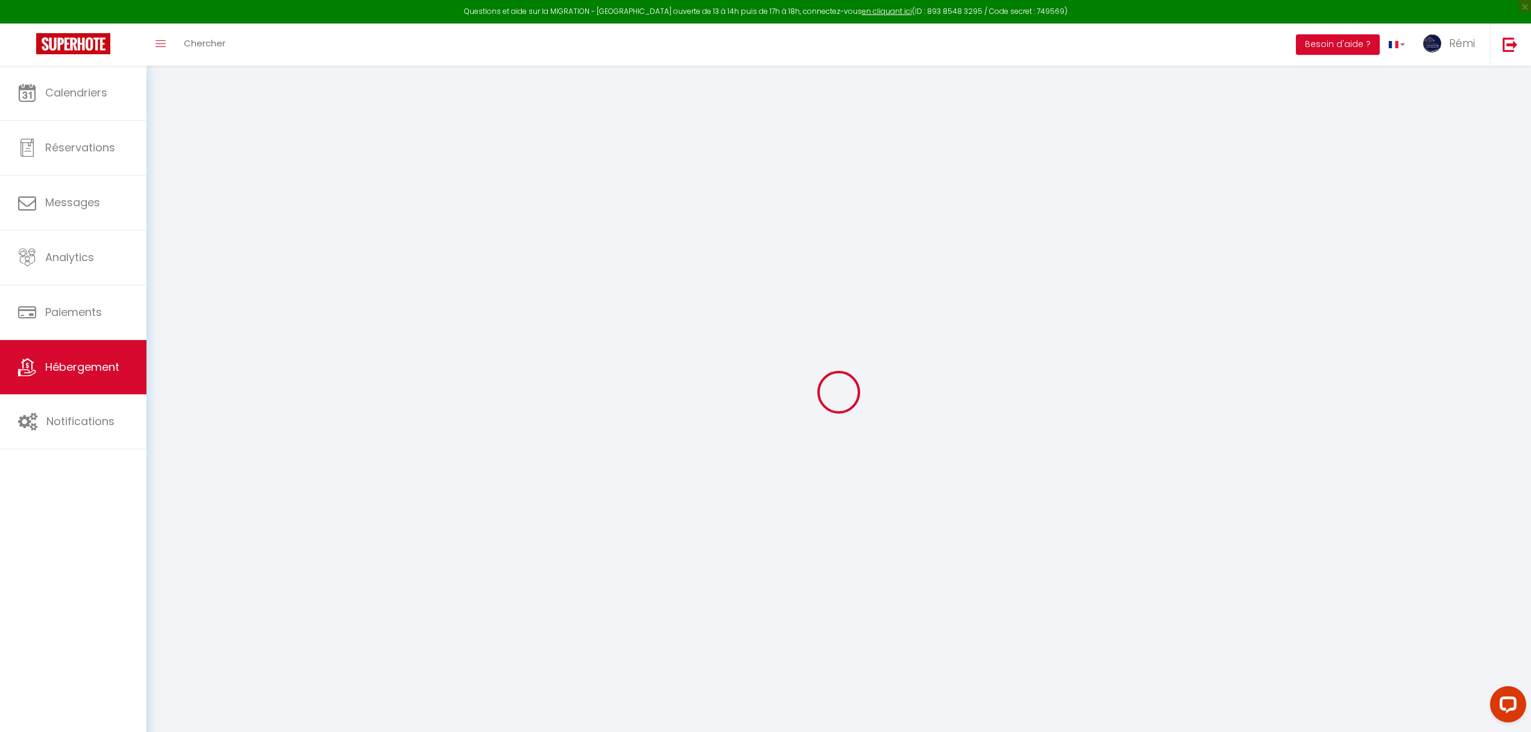
select select
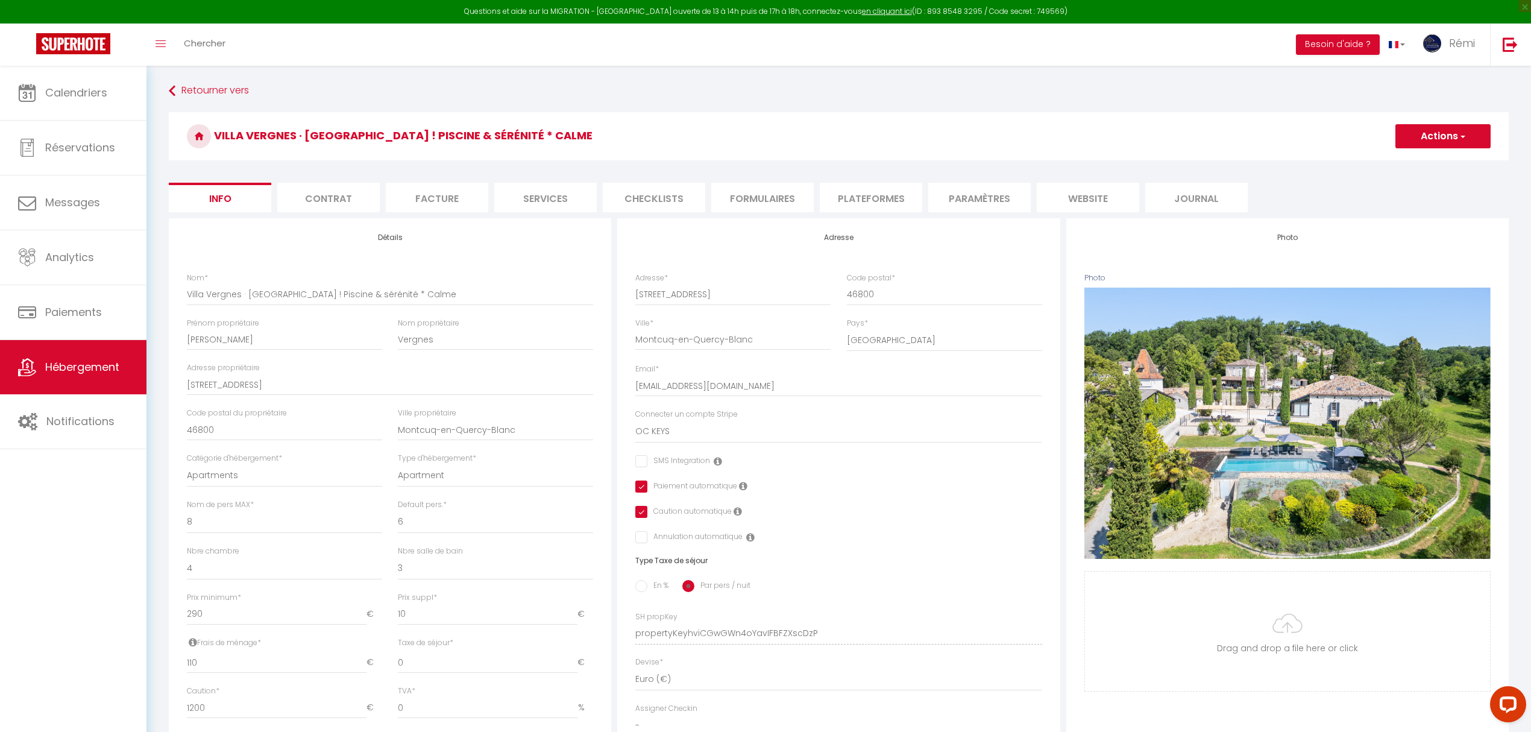
click at [886, 193] on li "Plateformes" at bounding box center [871, 198] width 102 height 30
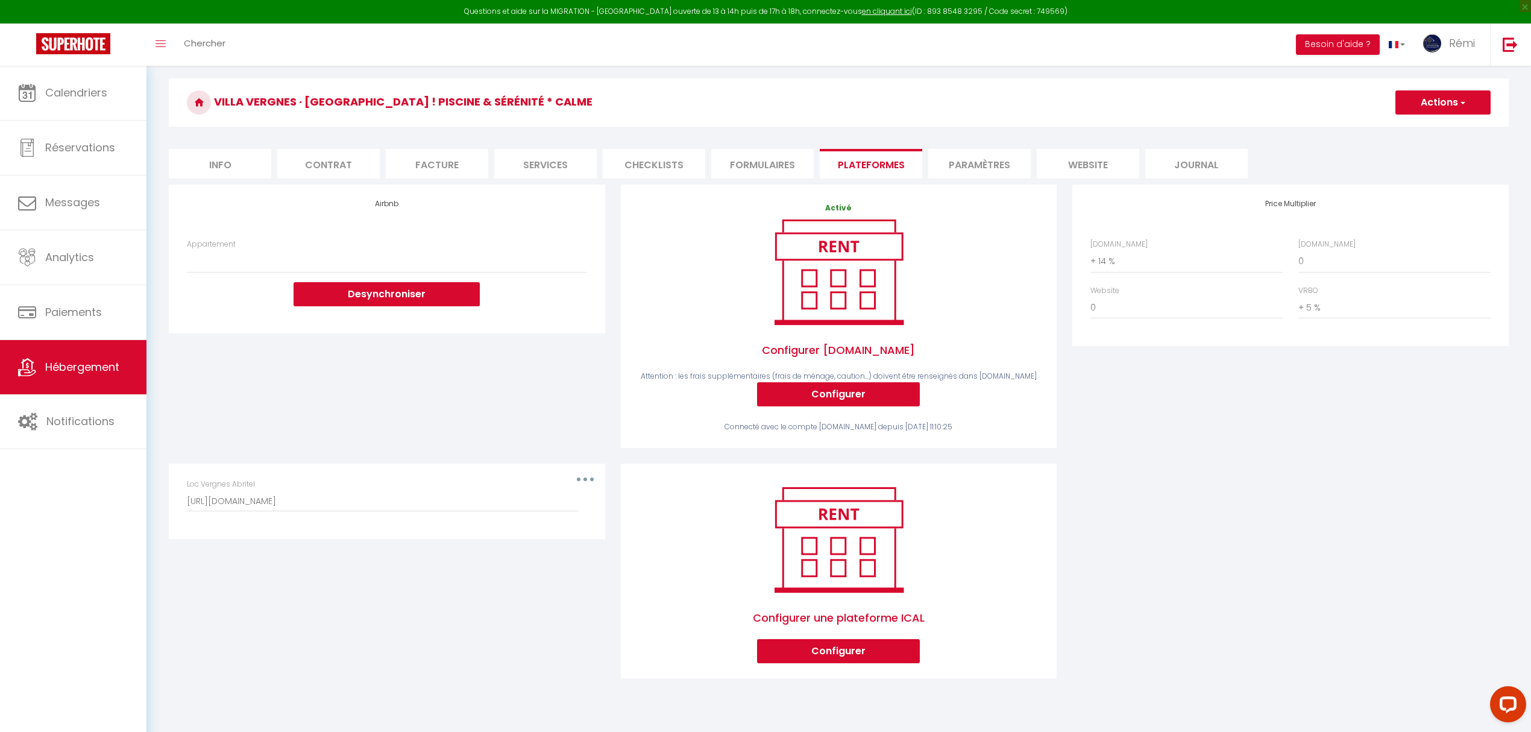
scroll to position [66, 0]
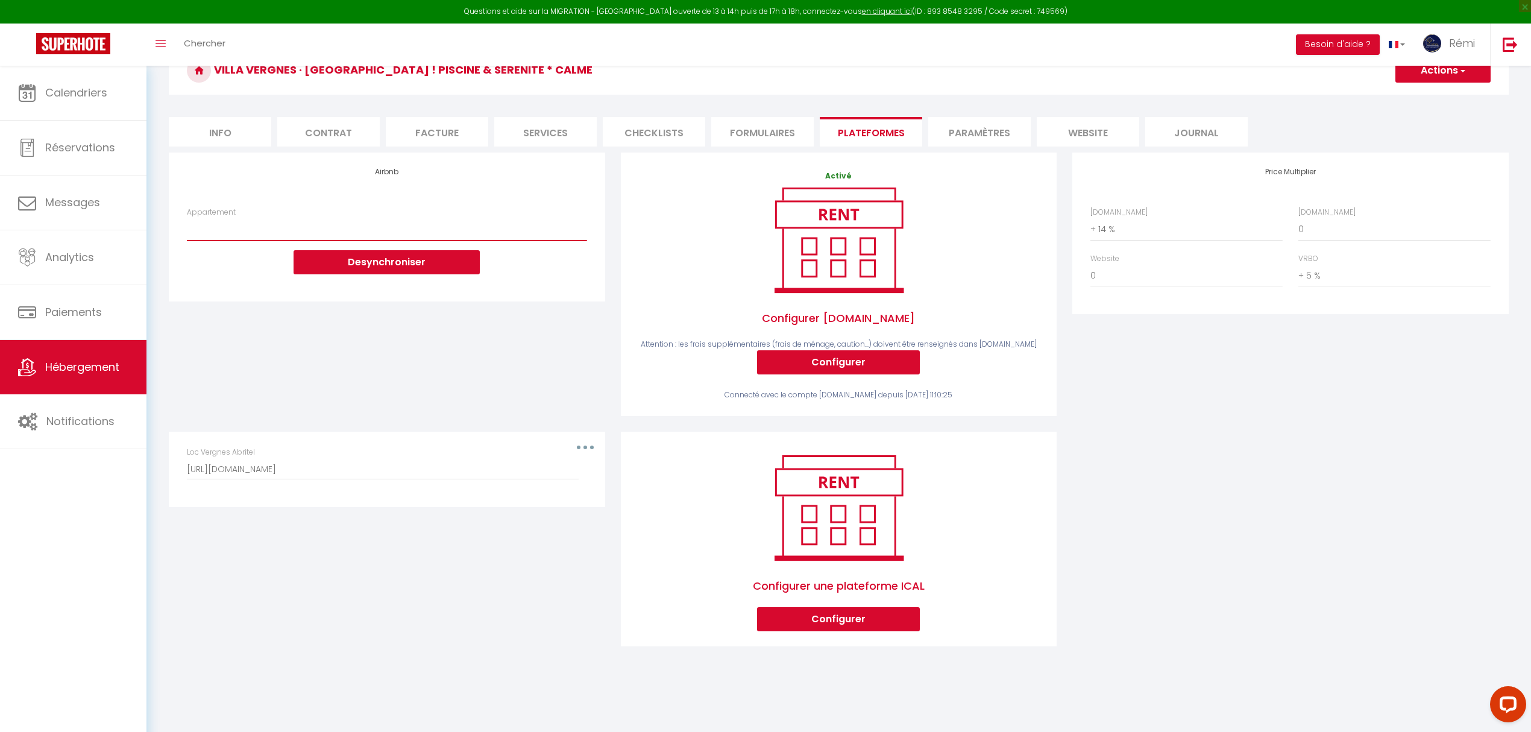
click at [298, 230] on select "Appartement" at bounding box center [387, 229] width 400 height 23
drag, startPoint x: 307, startPoint y: 394, endPoint x: 321, endPoint y: 341, distance: 55.0
click at [307, 394] on div "Airbnb Appartement Desynchroniser" at bounding box center [387, 292] width 452 height 279
click at [851, 359] on button "Configurer" at bounding box center [838, 362] width 163 height 24
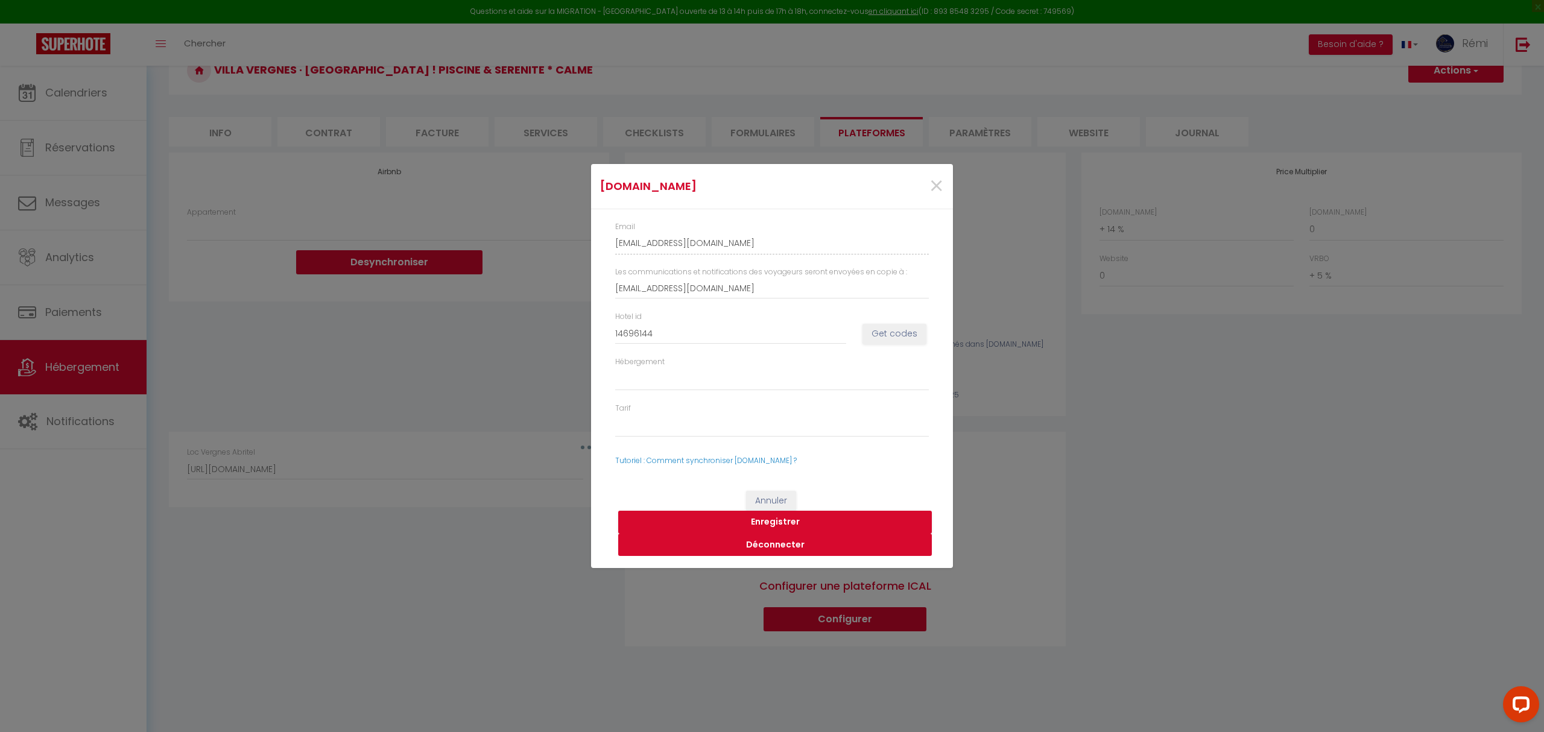
click at [787, 544] on button "Déconnecter" at bounding box center [775, 545] width 314 height 23
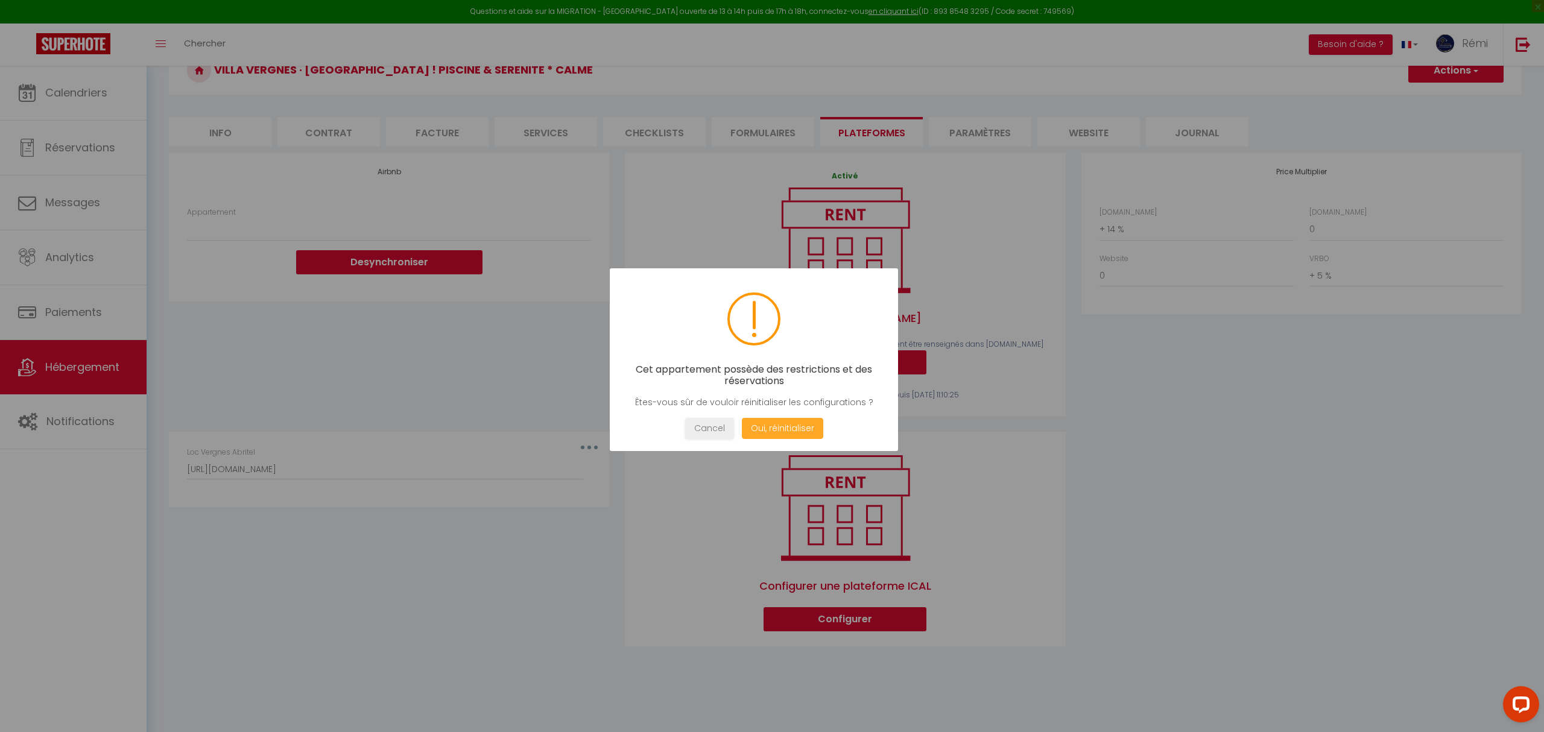
click at [806, 430] on button "Oui, réinitialiser" at bounding box center [782, 428] width 81 height 21
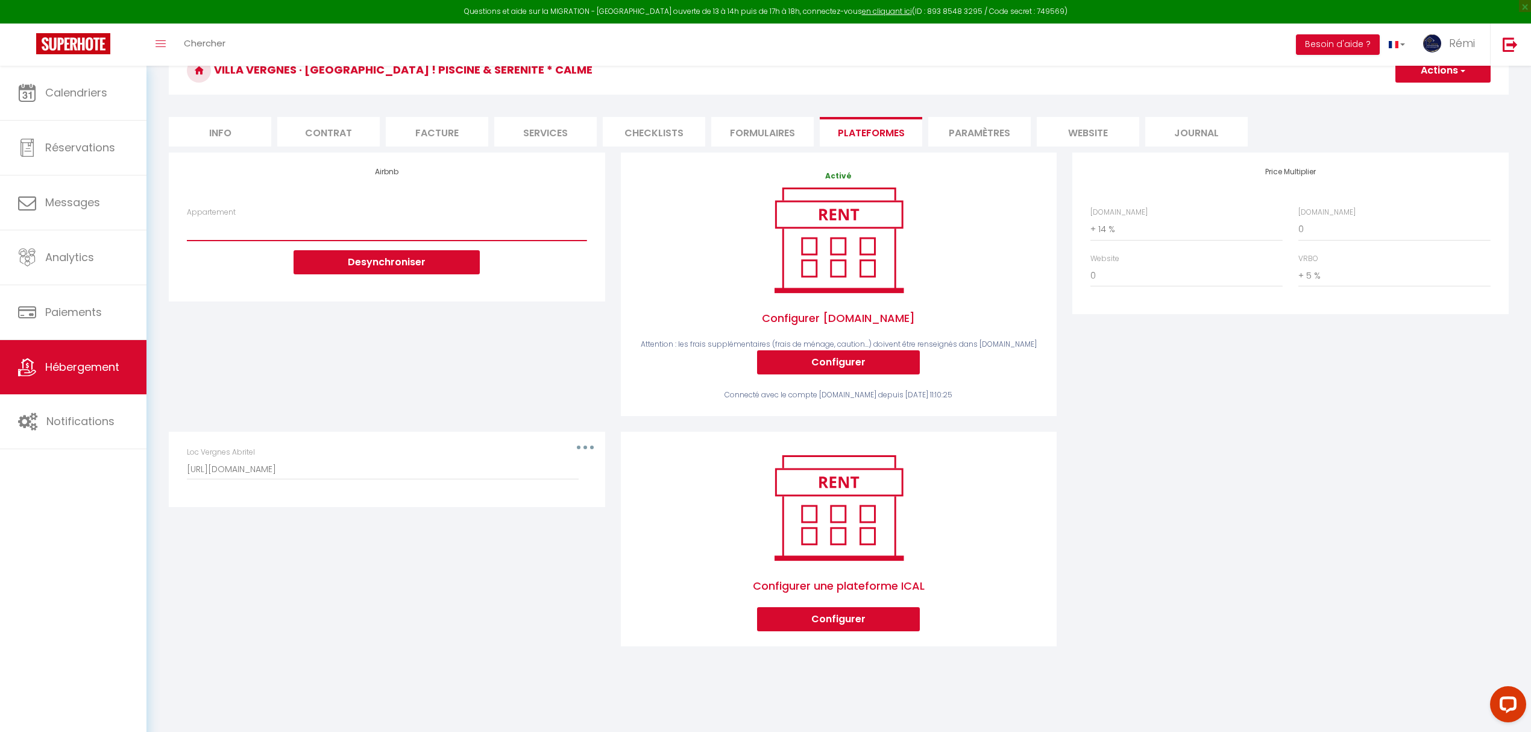
click at [459, 227] on select "Appartement" at bounding box center [387, 229] width 400 height 23
drag, startPoint x: 412, startPoint y: 435, endPoint x: 403, endPoint y: 230, distance: 205.2
click at [412, 435] on div "Editer Supprimer Loc Vergnes Abritel http://www.abritel.fr/icalendar/a318987296…" at bounding box center [387, 469] width 436 height 75
drag, startPoint x: 403, startPoint y: 228, endPoint x: 401, endPoint y: 235, distance: 6.9
click at [403, 228] on select "Appartement" at bounding box center [387, 229] width 400 height 23
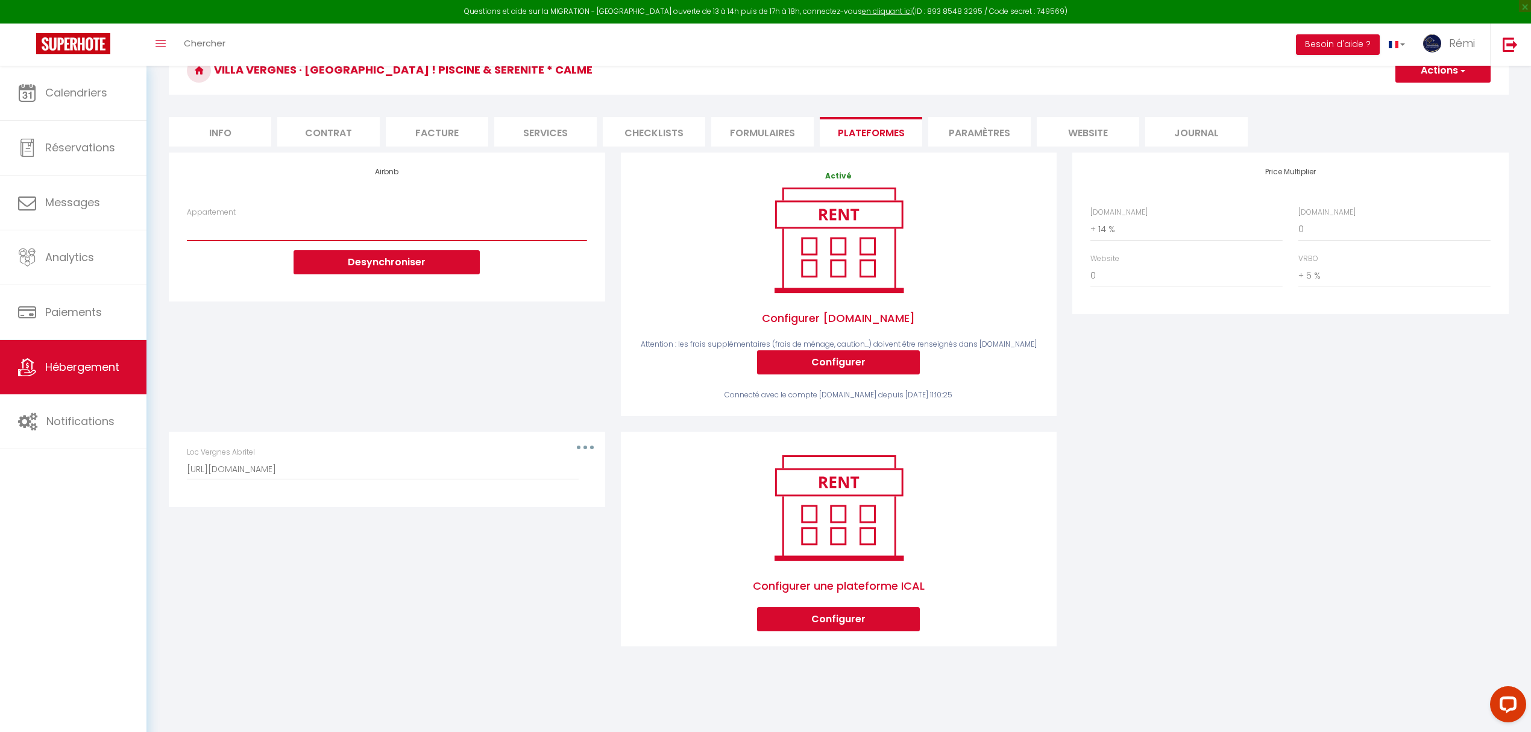
drag, startPoint x: 401, startPoint y: 240, endPoint x: 396, endPoint y: 273, distance: 33.0
click at [401, 240] on select "Appartement" at bounding box center [387, 229] width 400 height 23
click at [399, 262] on button "Desynchroniser" at bounding box center [387, 262] width 186 height 24
click at [396, 273] on button "Desynchroniser" at bounding box center [387, 262] width 186 height 24
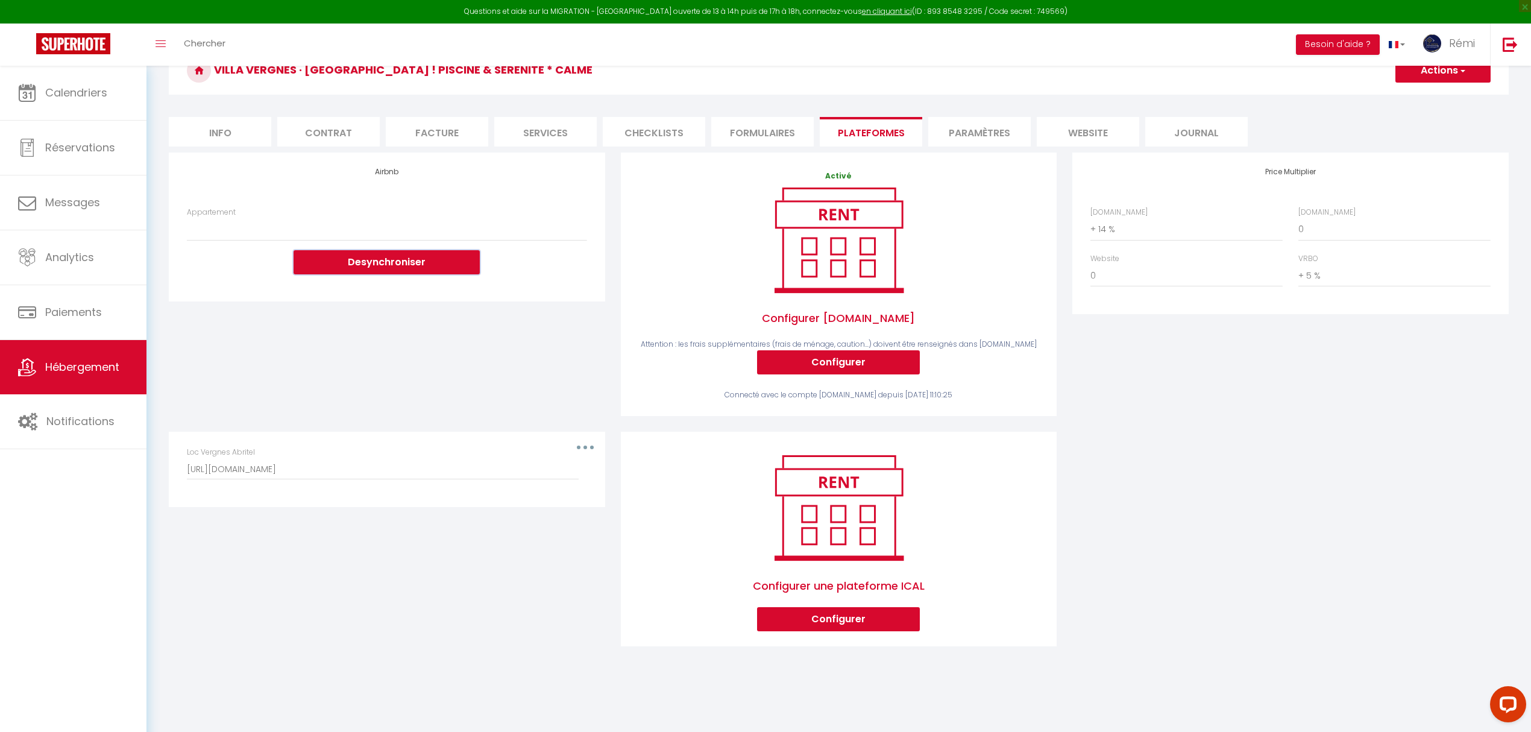
click at [396, 273] on button "Desynchroniser" at bounding box center [387, 262] width 186 height 24
click at [400, 353] on div "Airbnb Appartement Desynchroniser" at bounding box center [387, 292] width 452 height 279
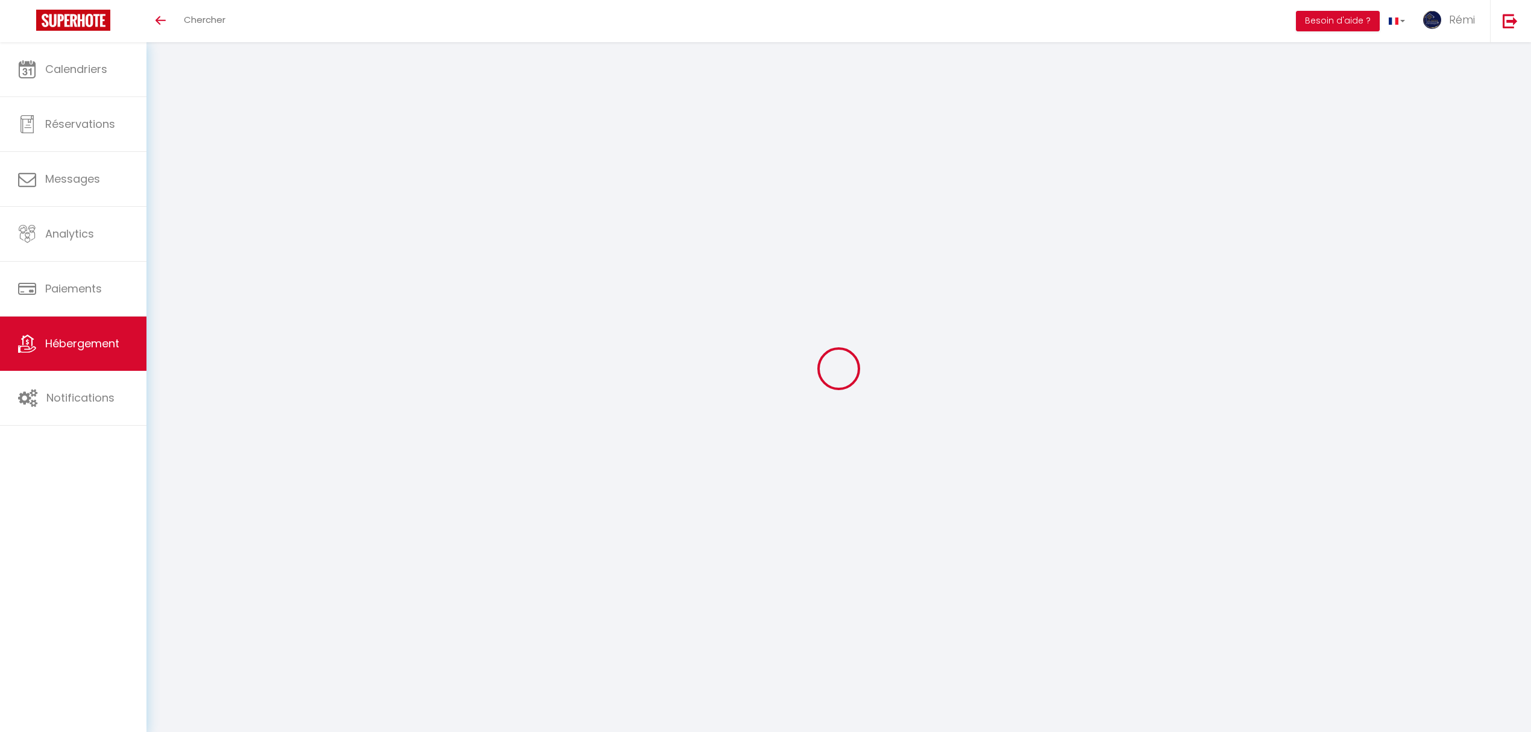
select select "+ 14 %"
select select "+ 5 %"
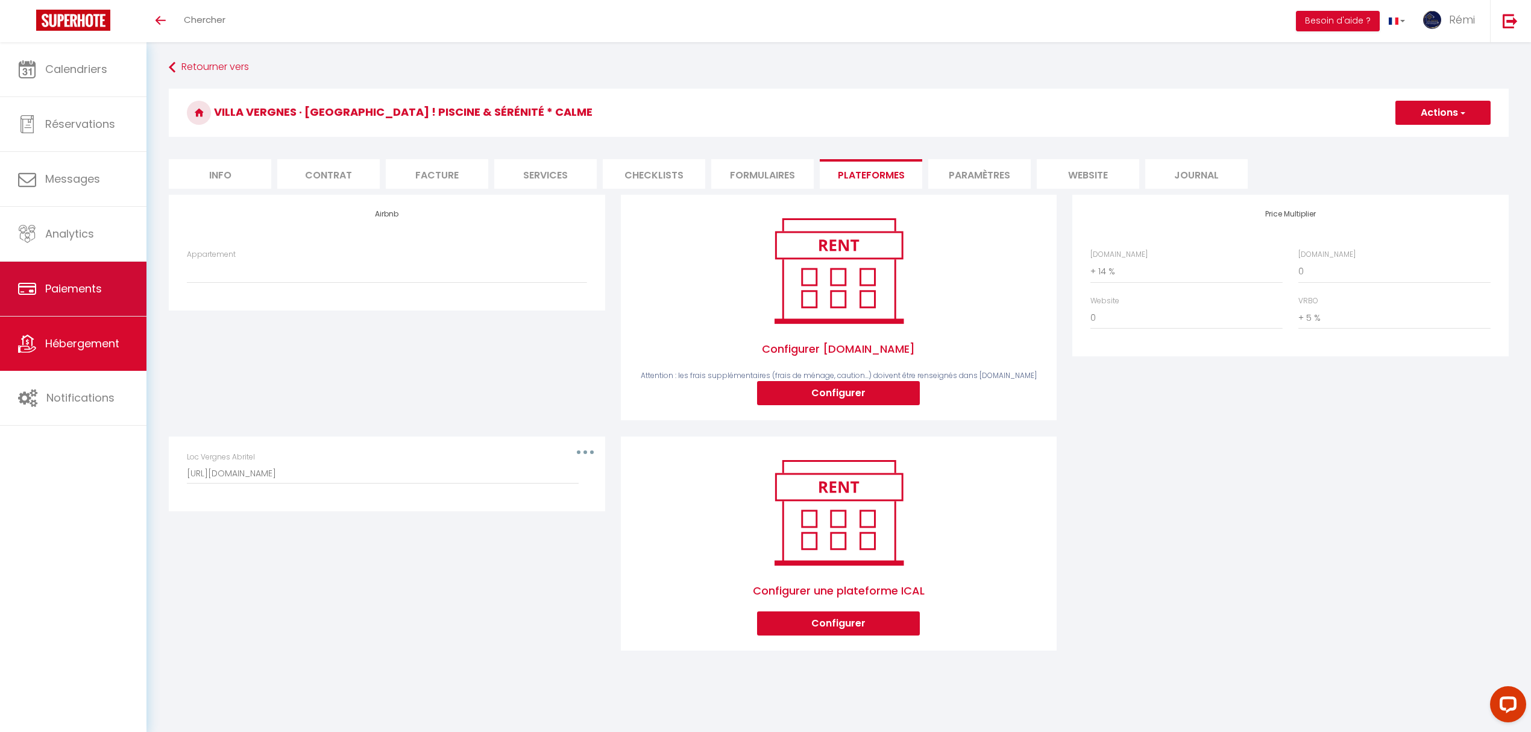
scroll to position [42, 0]
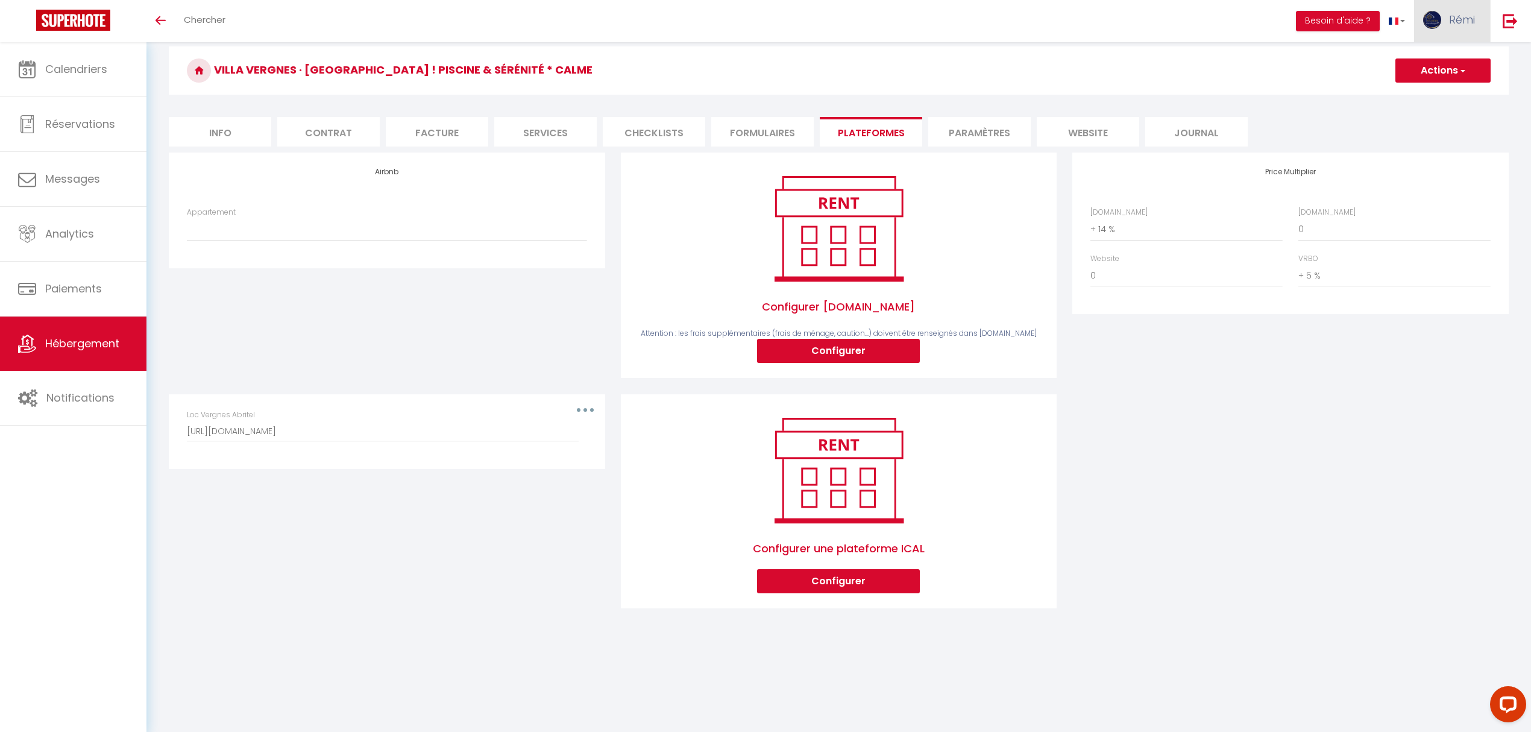
click at [1465, 20] on span "Rémi" at bounding box center [1462, 19] width 26 height 15
click at [1426, 58] on link "Paramètres" at bounding box center [1442, 60] width 89 height 20
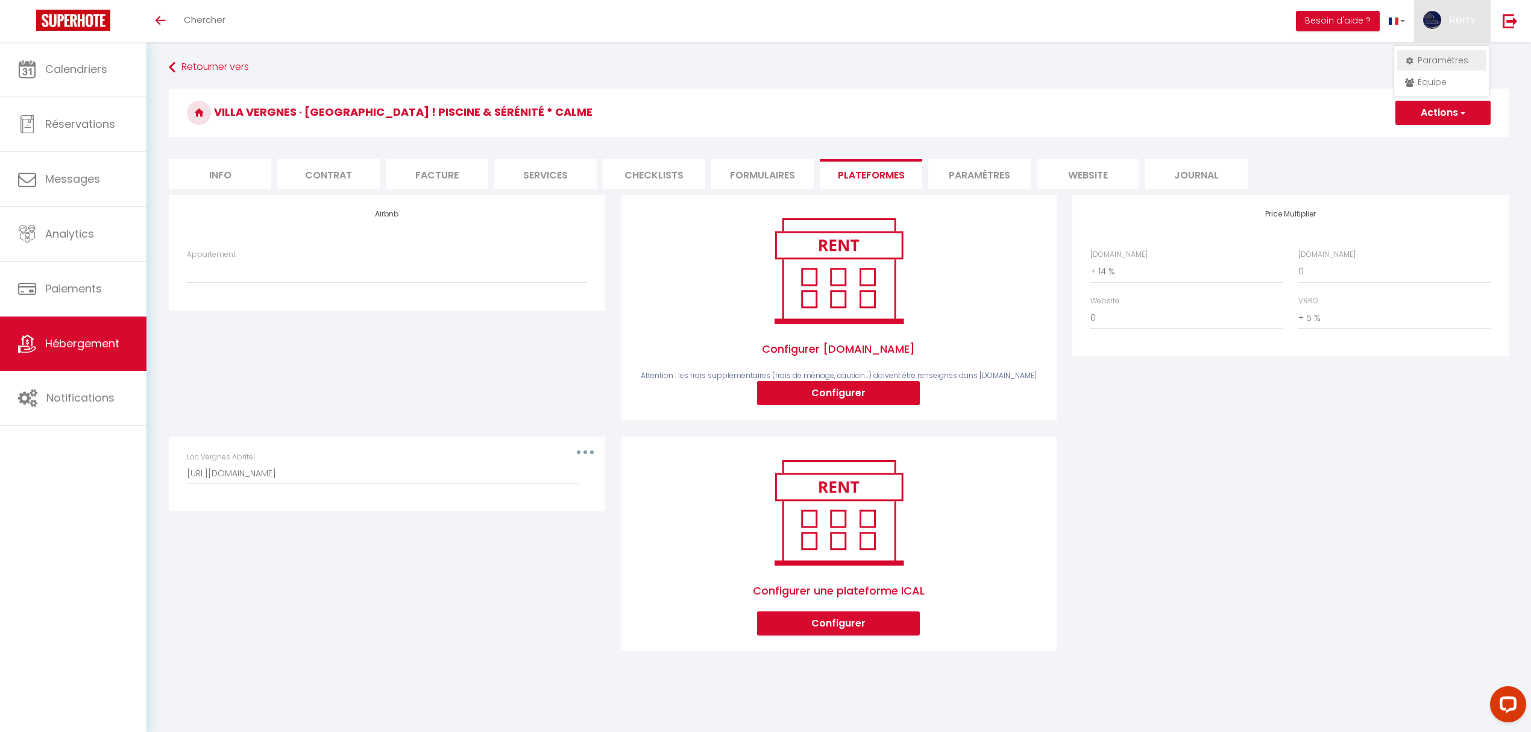
select select "fr"
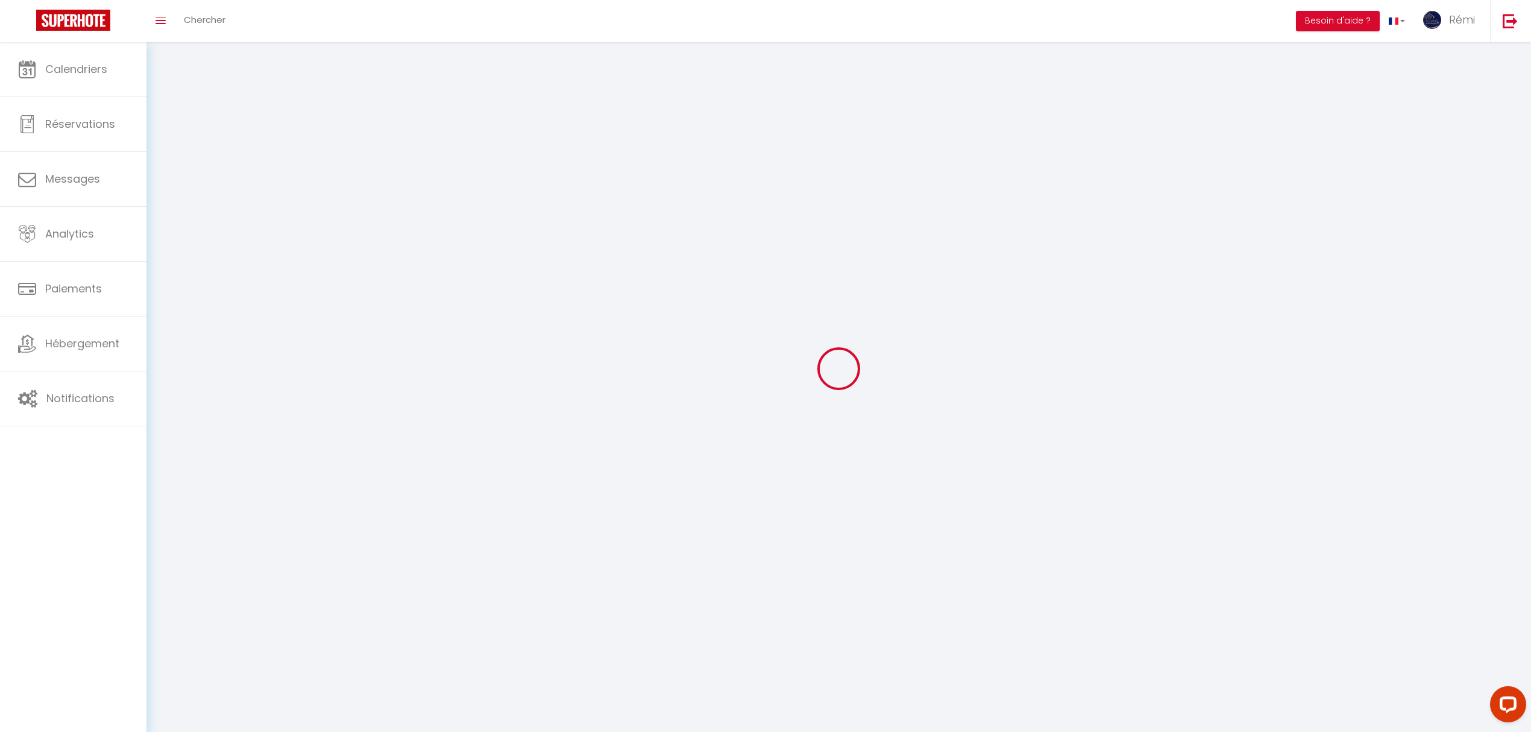
type input "Rémi"
type input "Alba"
type input "0607553286"
type input "13 rue de la fontasse"
type input "11400"
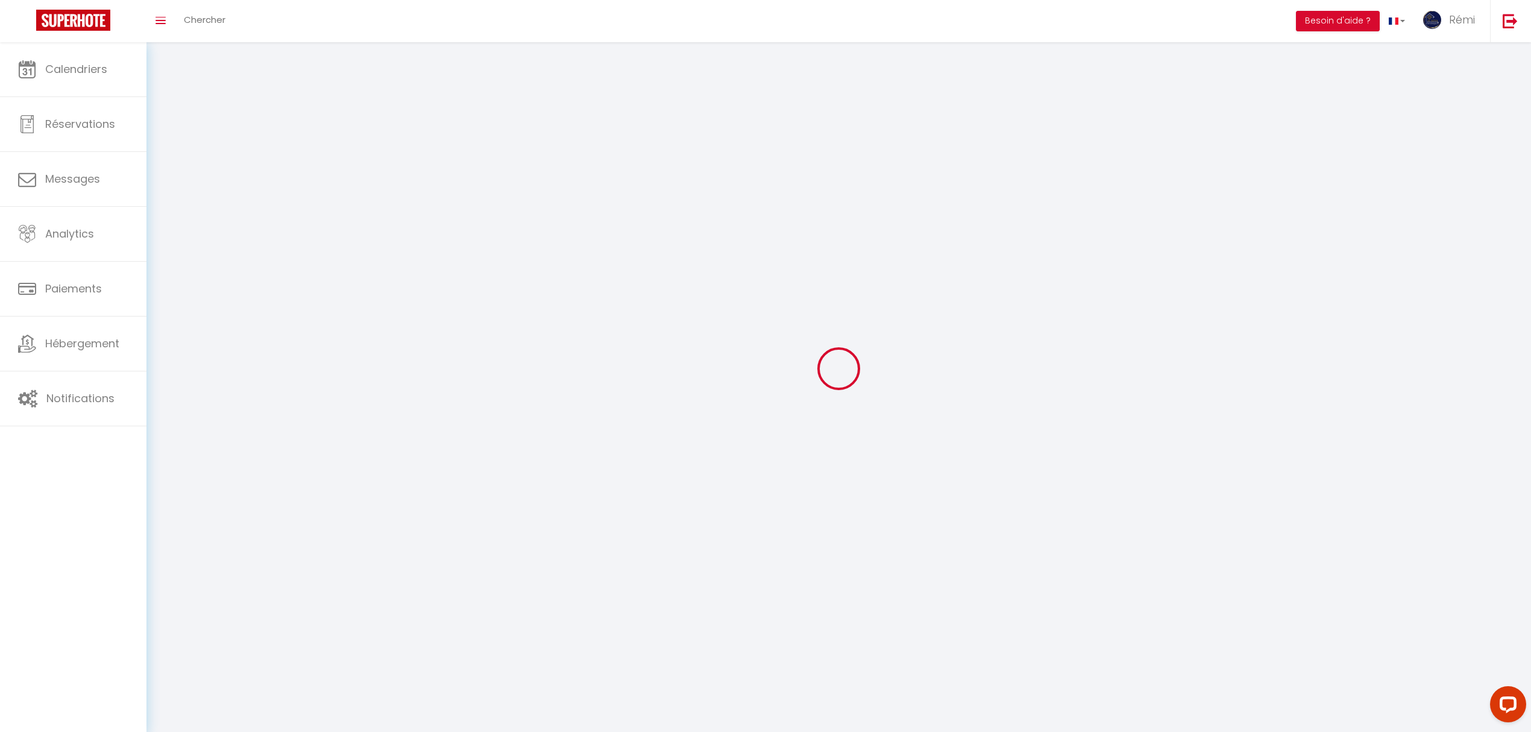
type input "Castelnaudary"
type input "10wFgSdXHOfcmWVJFYSFCCEEp"
type input "R3ZVUGZdnHmHBTOKkZLaQITgb"
type input "https://app.superhote.com/#/get-available-rentals/R3ZVUGZdnHmHBTOKkZLaQITgb"
select select "28"
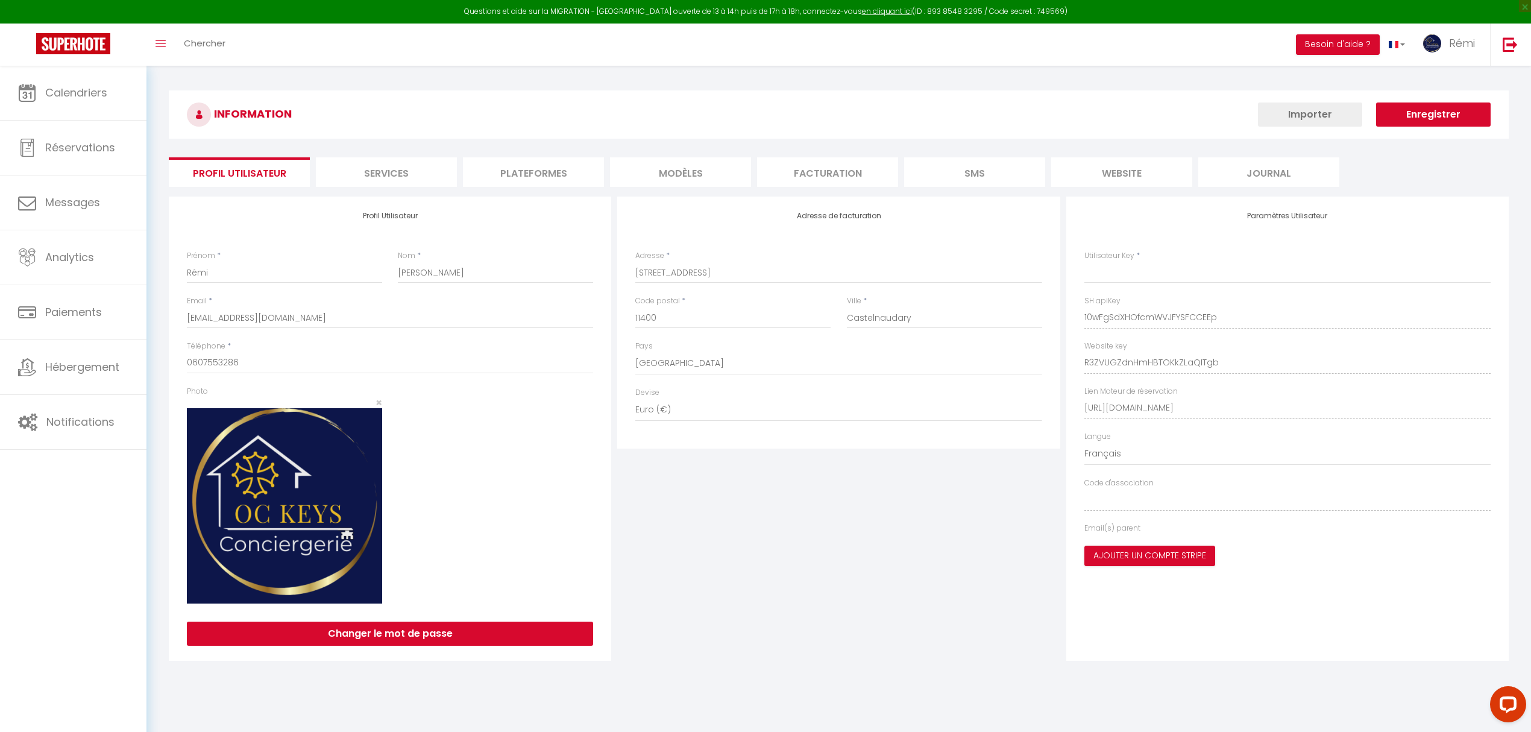
type input "10wFgSdXHOfcmWVJFYSFCCEEp"
type input "R3ZVUGZdnHmHBTOKkZLaQITgb"
type input "https://app.superhote.com/#/get-available-rentals/R3ZVUGZdnHmHBTOKkZLaQITgb"
select select "fr"
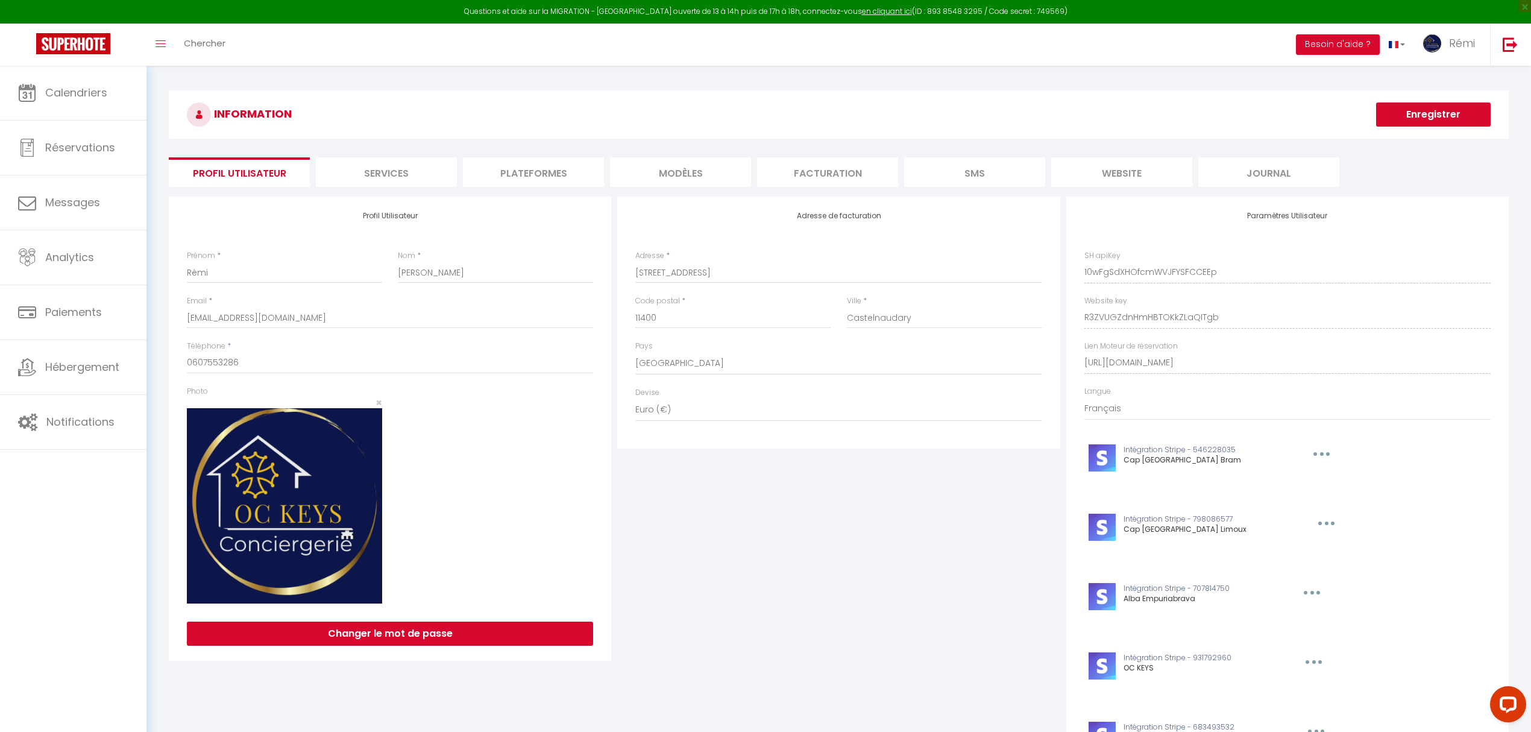
click at [524, 183] on li "Plateformes" at bounding box center [533, 172] width 141 height 30
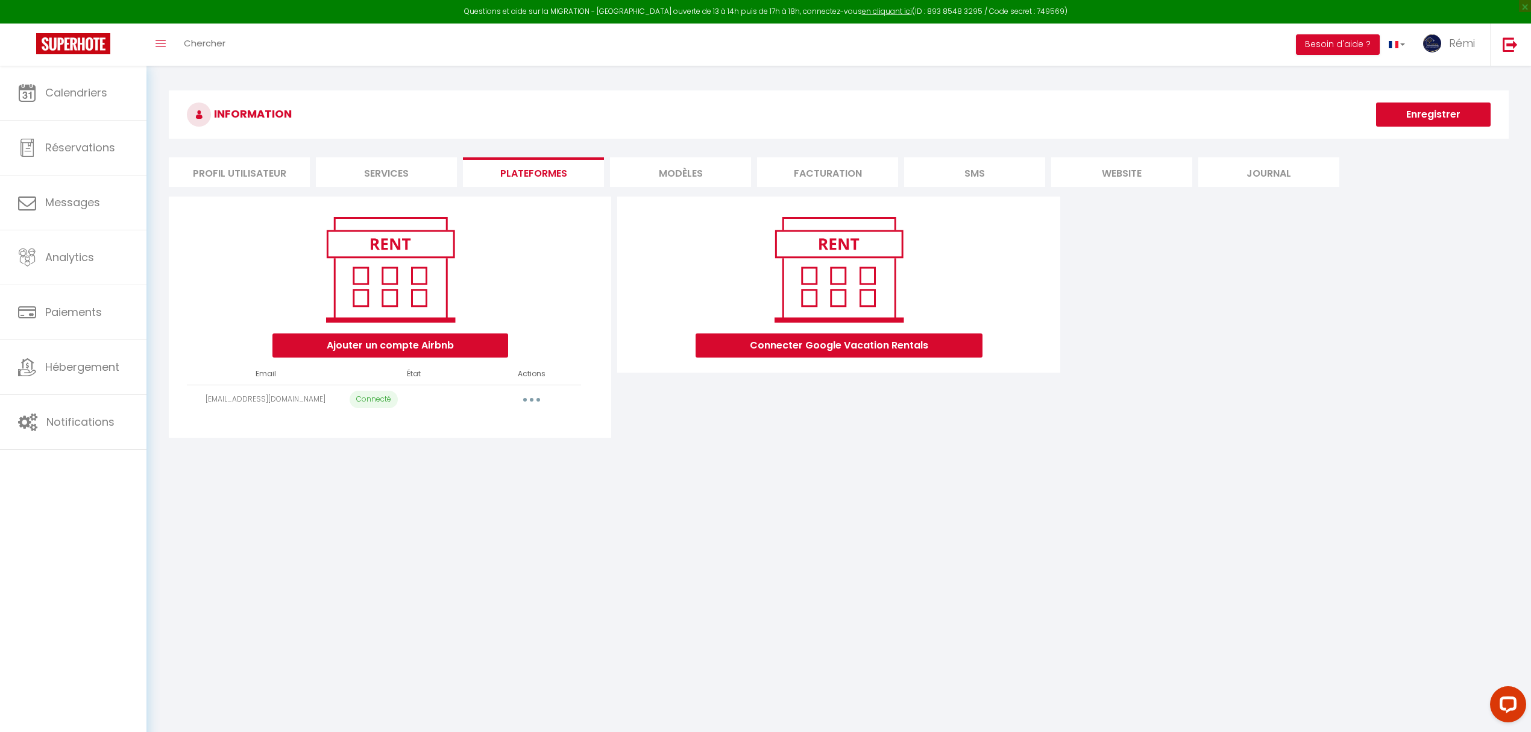
click at [526, 405] on button "button" at bounding box center [532, 399] width 34 height 19
click at [515, 423] on link "Editer" at bounding box center [478, 427] width 133 height 20
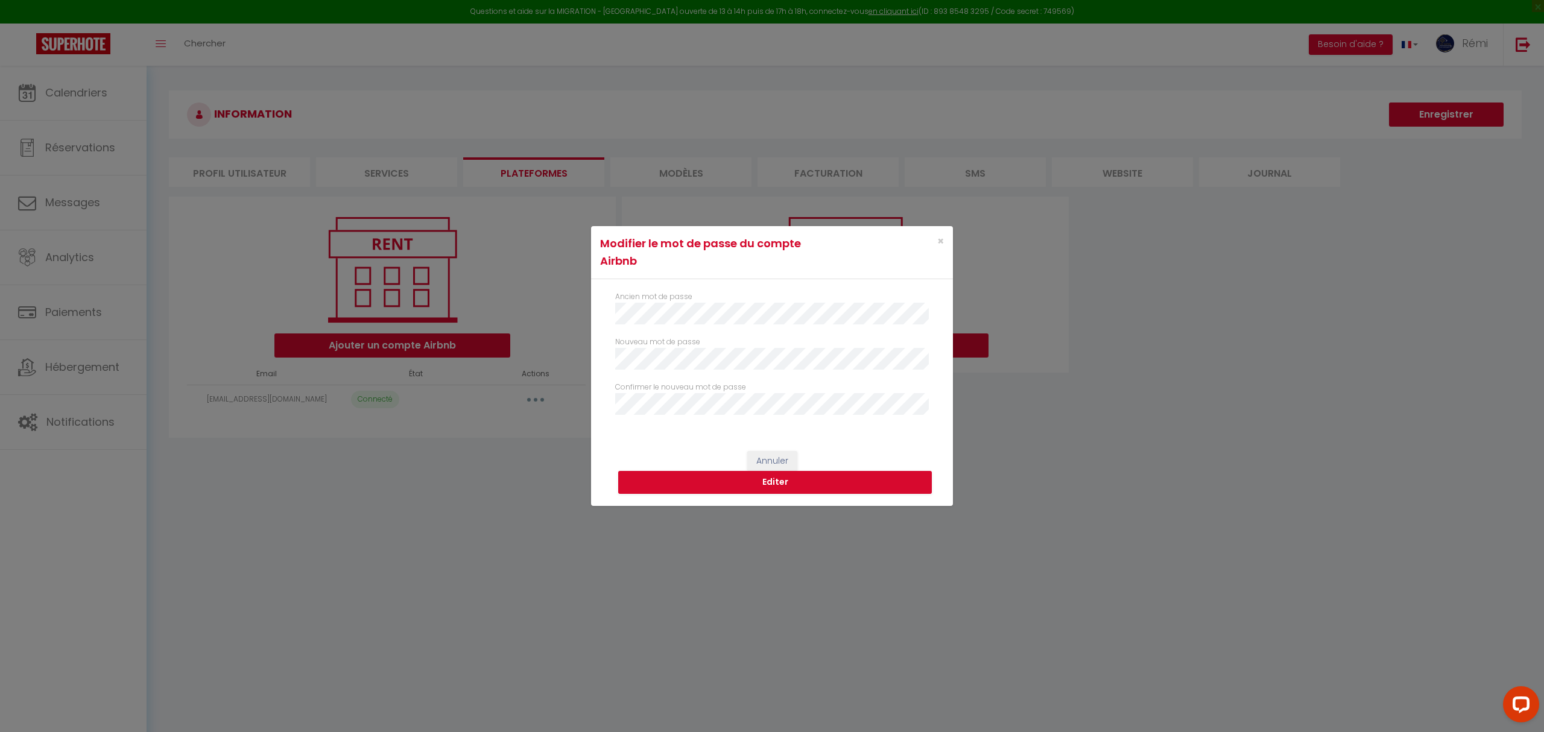
click at [451, 575] on div "Modifier le mot de passe du compte Airbnb × Ancien mot de passe Nouveau mot de …" at bounding box center [772, 366] width 1544 height 732
click at [939, 238] on span "×" at bounding box center [940, 240] width 7 height 15
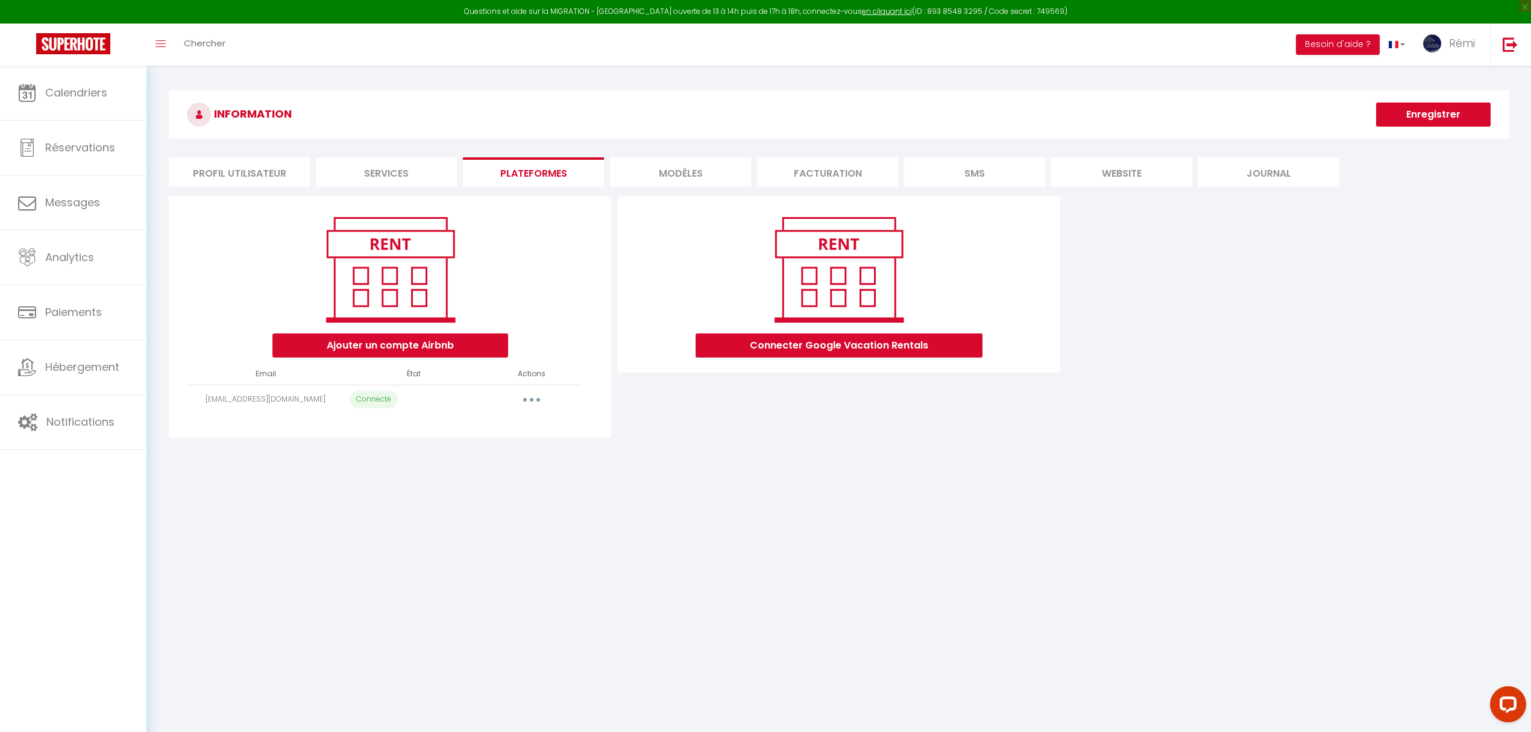
click at [525, 399] on button "button" at bounding box center [532, 399] width 34 height 19
click at [520, 447] on link "Importer les appartements" at bounding box center [478, 448] width 133 height 20
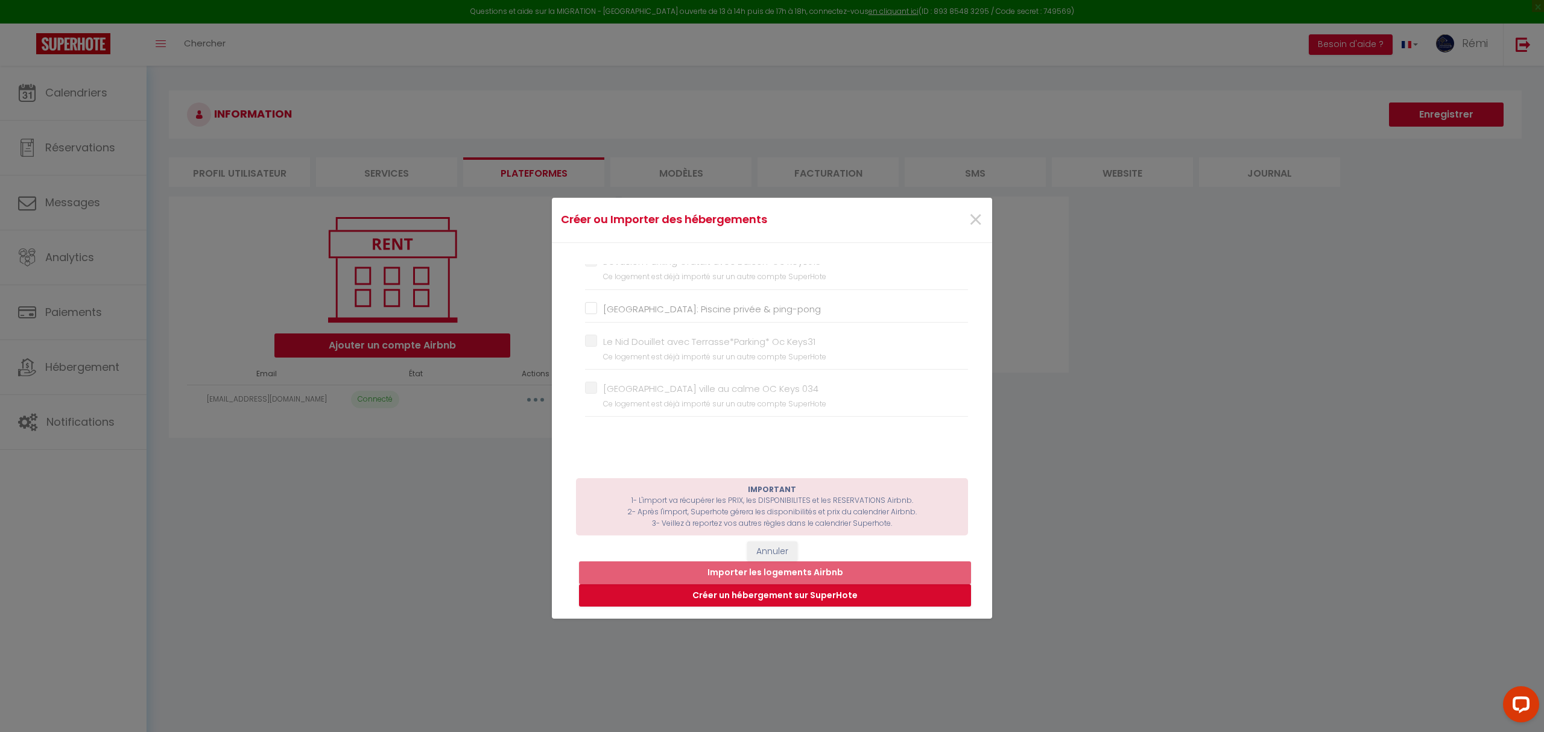
scroll to position [493, 0]
click at [736, 353] on input "[GEOGRAPHIC_DATA]: Piscine privée & ping-pong" at bounding box center [776, 347] width 383 height 12
checkbox input "true"
click at [768, 574] on button "Importer les logements Airbnb" at bounding box center [775, 572] width 392 height 23
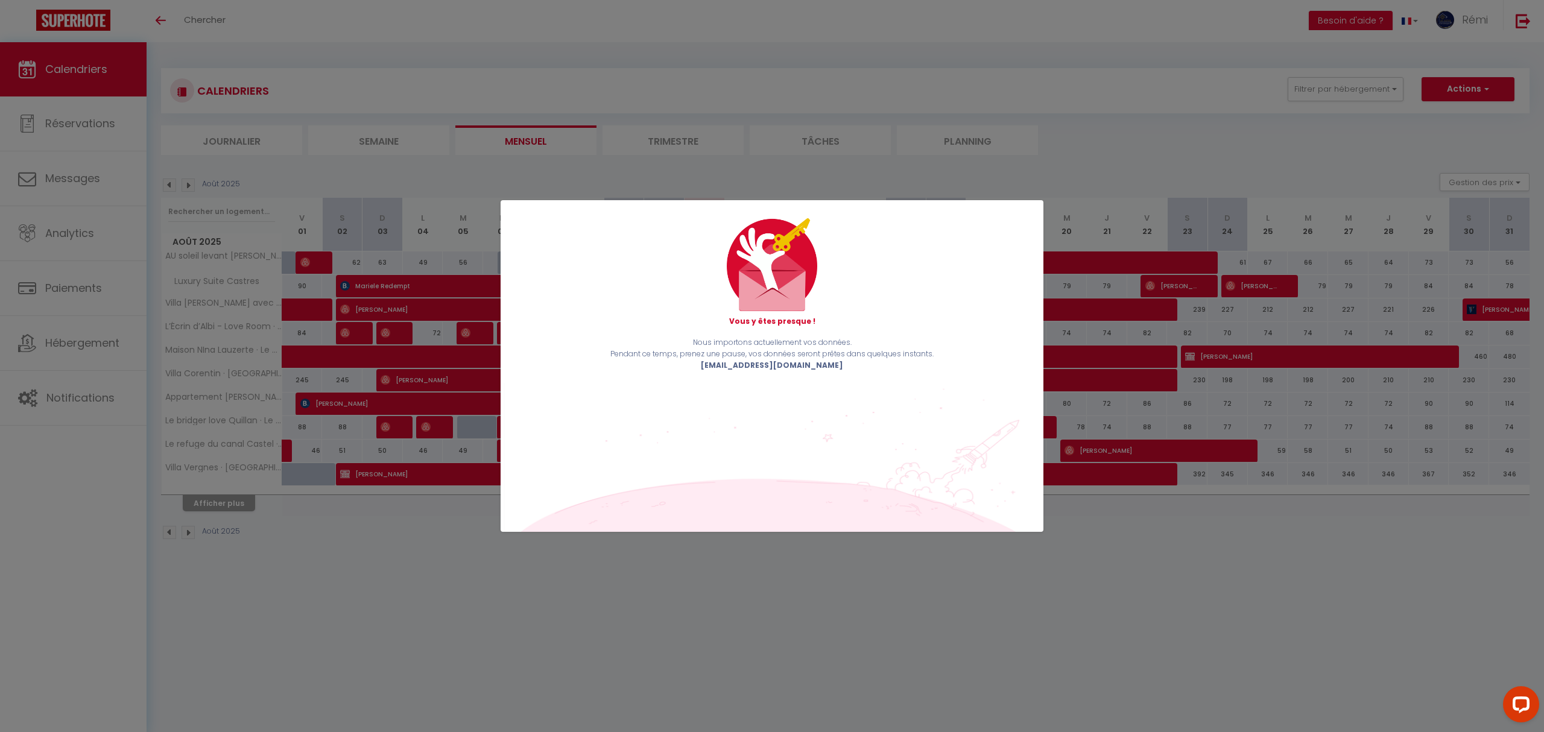
click at [938, 435] on div "Vous y êtes presque ! Nous importons actuellement vos données. Pendant ce temps…" at bounding box center [771, 366] width 543 height 332
click at [957, 254] on div "Vous y êtes presque !" at bounding box center [772, 272] width 523 height 108
click at [1001, 232] on div "Vous y êtes presque !" at bounding box center [772, 272] width 523 height 108
